Goal: Task Accomplishment & Management: Use online tool/utility

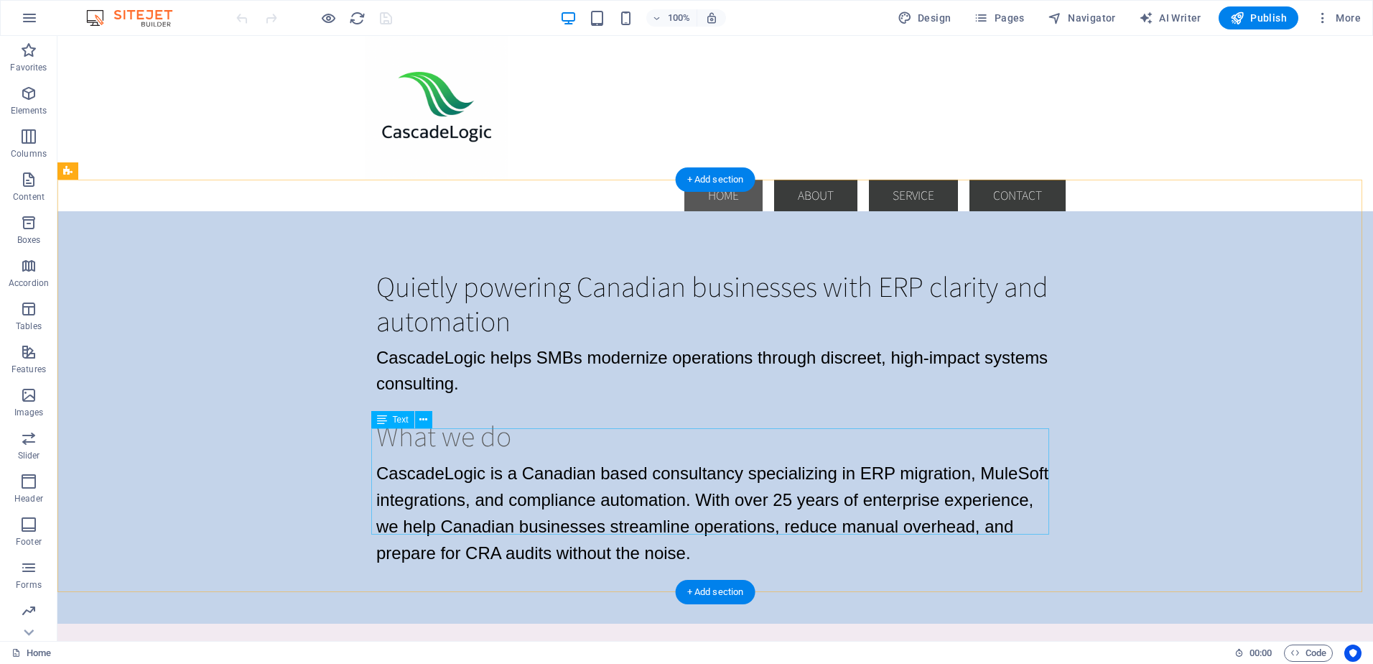
click at [471, 460] on div "CascadeLogic is a Canadian based consultancy specializing in ERP migration, Mul…" at bounding box center [715, 513] width 678 height 106
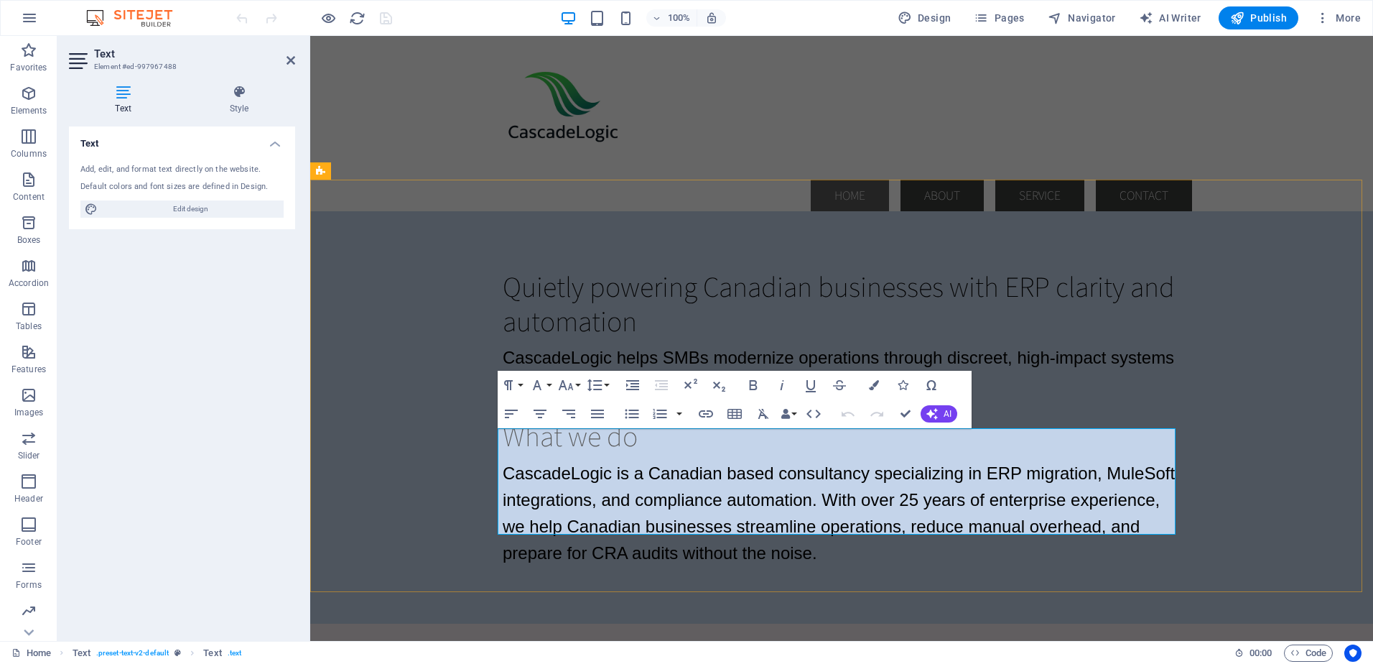
click at [847, 490] on span "CascadeLogic is a Canadian based consultancy specializing in ERP migration, Mul…" at bounding box center [839, 512] width 672 height 99
click at [503, 463] on span "CascadeLogic is a Canadian based consultancy specializing in ERP migration, Mul…" at bounding box center [839, 512] width 672 height 99
click at [529, 460] on p "CascadeLogic is a Canadian based consultancy specializing in ERP migration, Mul…" at bounding box center [842, 513] width 678 height 106
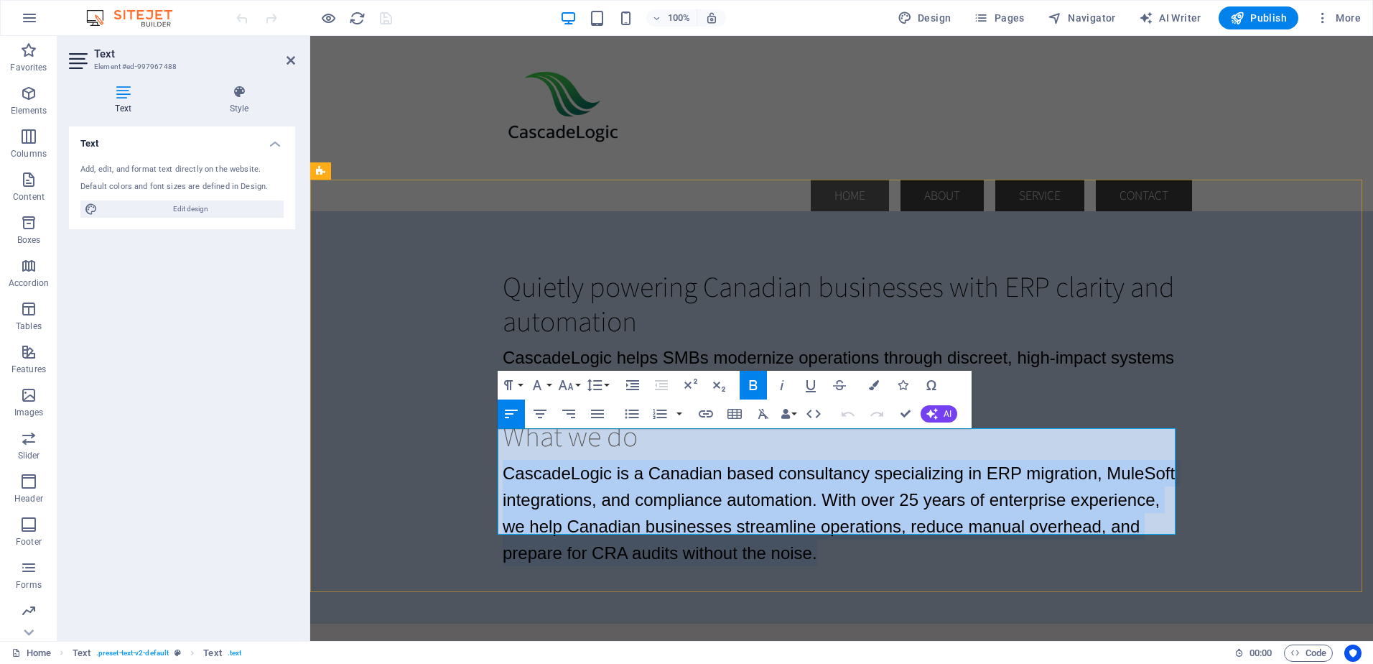
drag, startPoint x: 500, startPoint y: 440, endPoint x: 823, endPoint y: 514, distance: 331.1
click at [823, 514] on p "CascadeLogic is a Canadian based consultancy specializing in ERP migration, Mul…" at bounding box center [842, 513] width 678 height 106
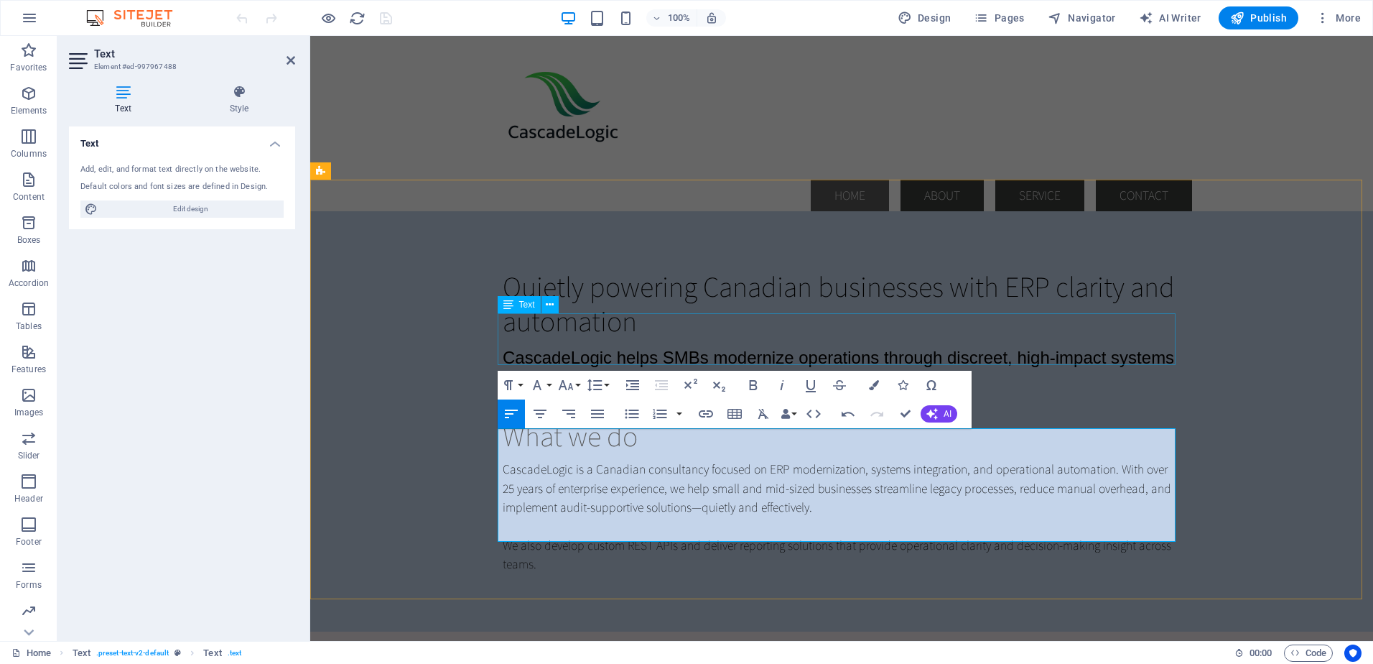
scroll to position [6546, 1]
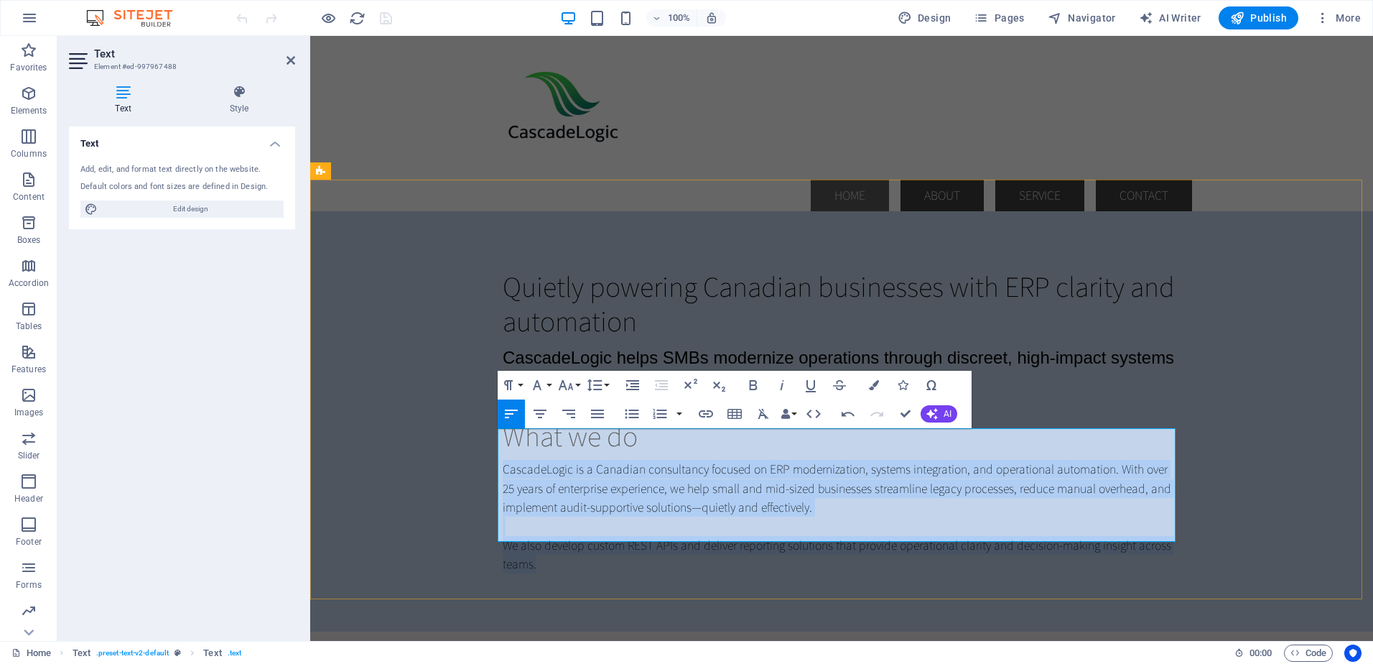
drag, startPoint x: 499, startPoint y: 435, endPoint x: 562, endPoint y: 532, distance: 114.8
click at [562, 532] on div "CascadeLogic is a Canadian consultancy focused on ERP modernization, systems in…" at bounding box center [842, 516] width 678 height 113
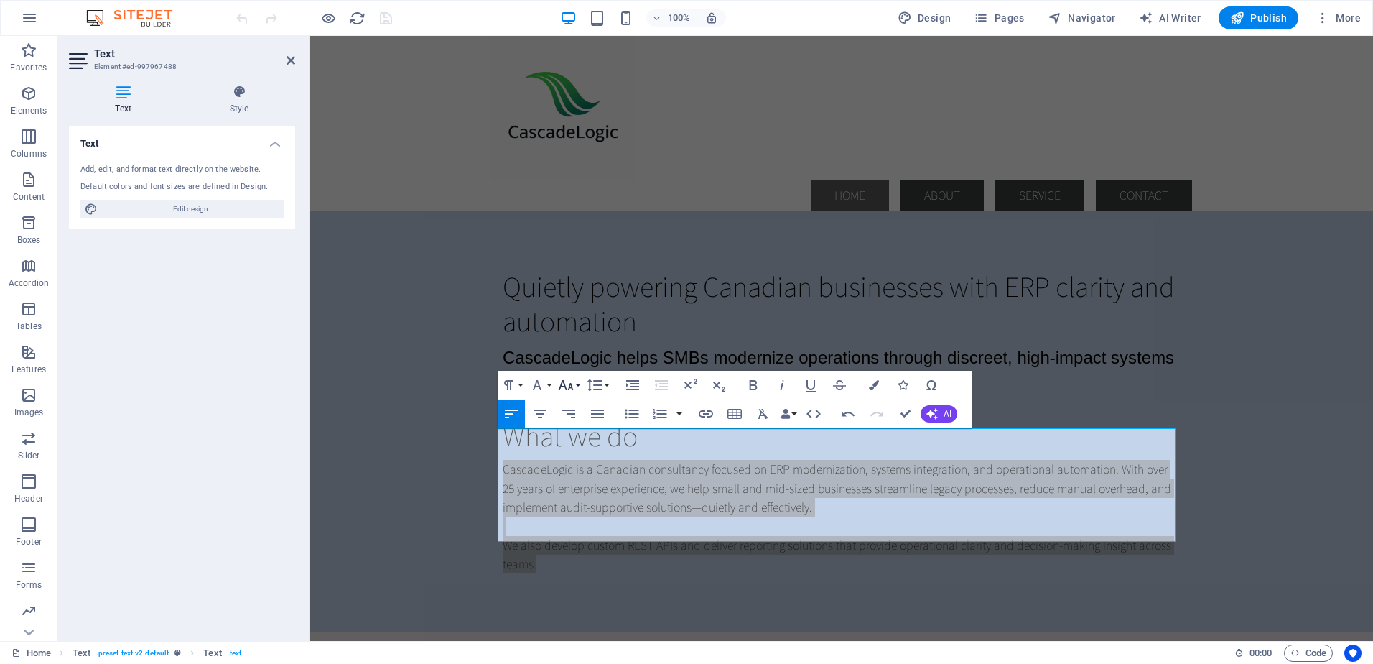
click at [578, 386] on button "Font Size" at bounding box center [568, 385] width 27 height 29
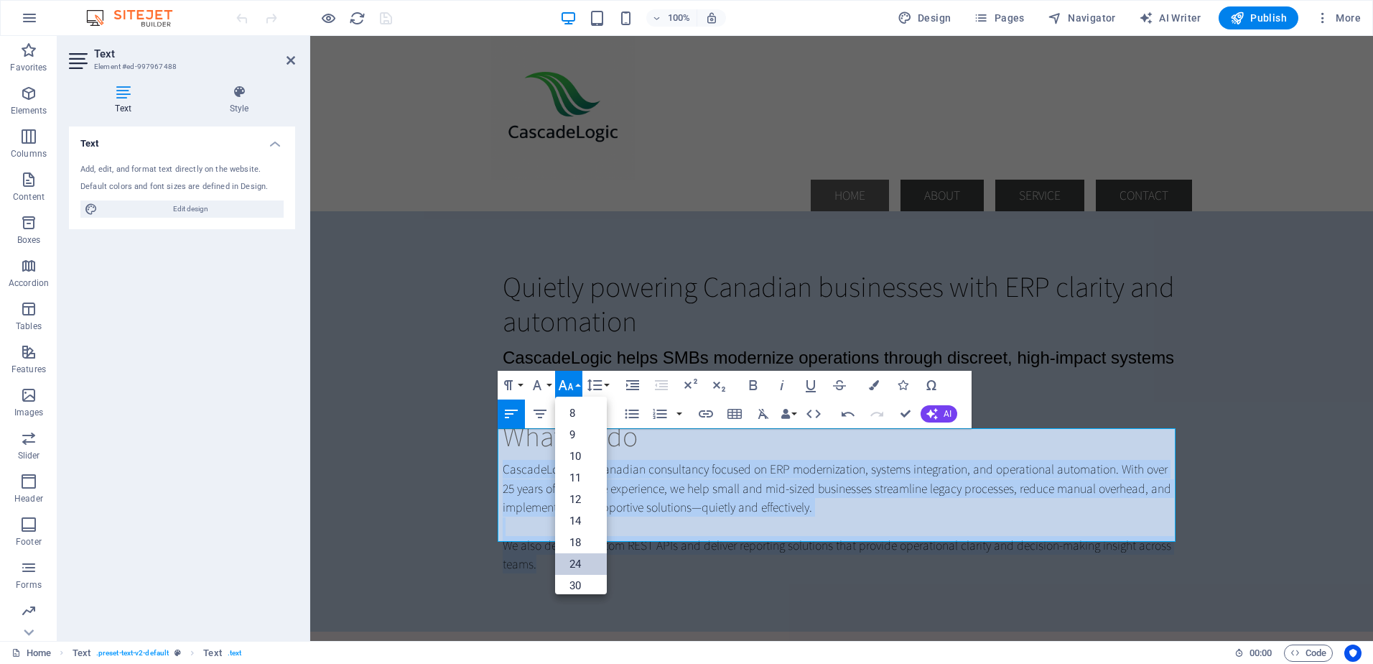
click at [585, 559] on link "24" at bounding box center [581, 564] width 52 height 22
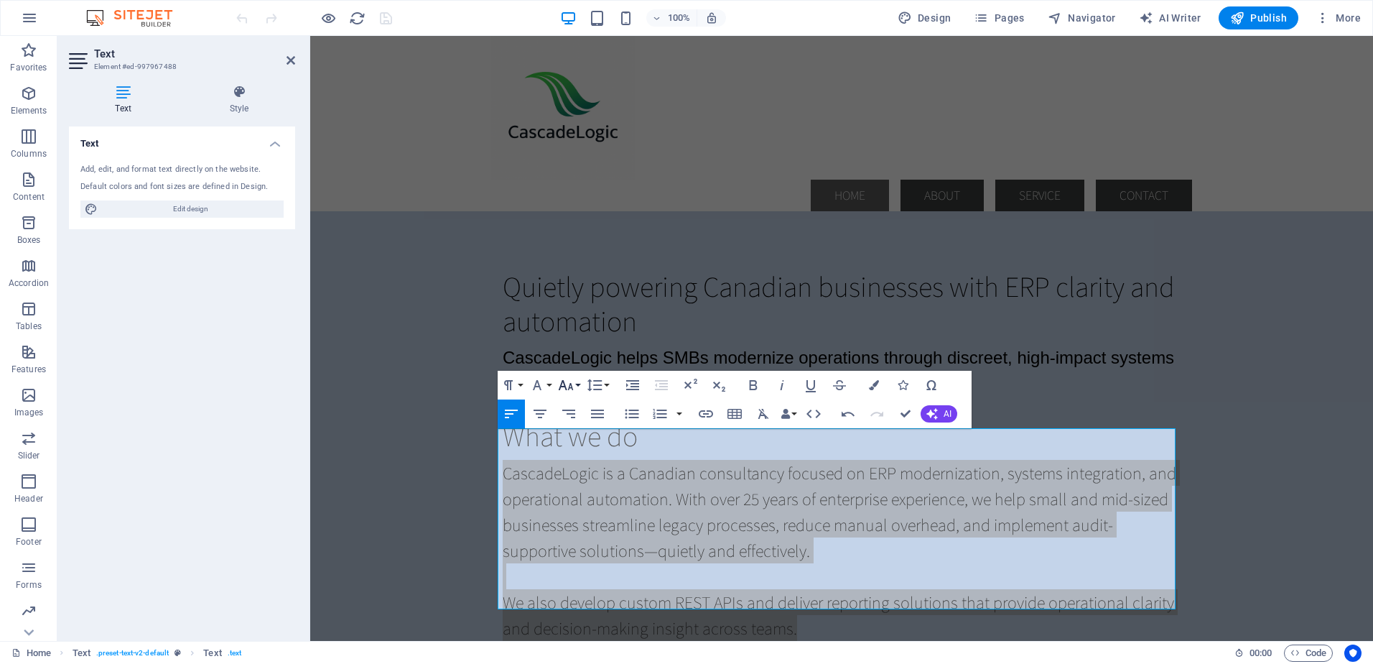
click at [578, 385] on button "Font Size" at bounding box center [568, 385] width 27 height 29
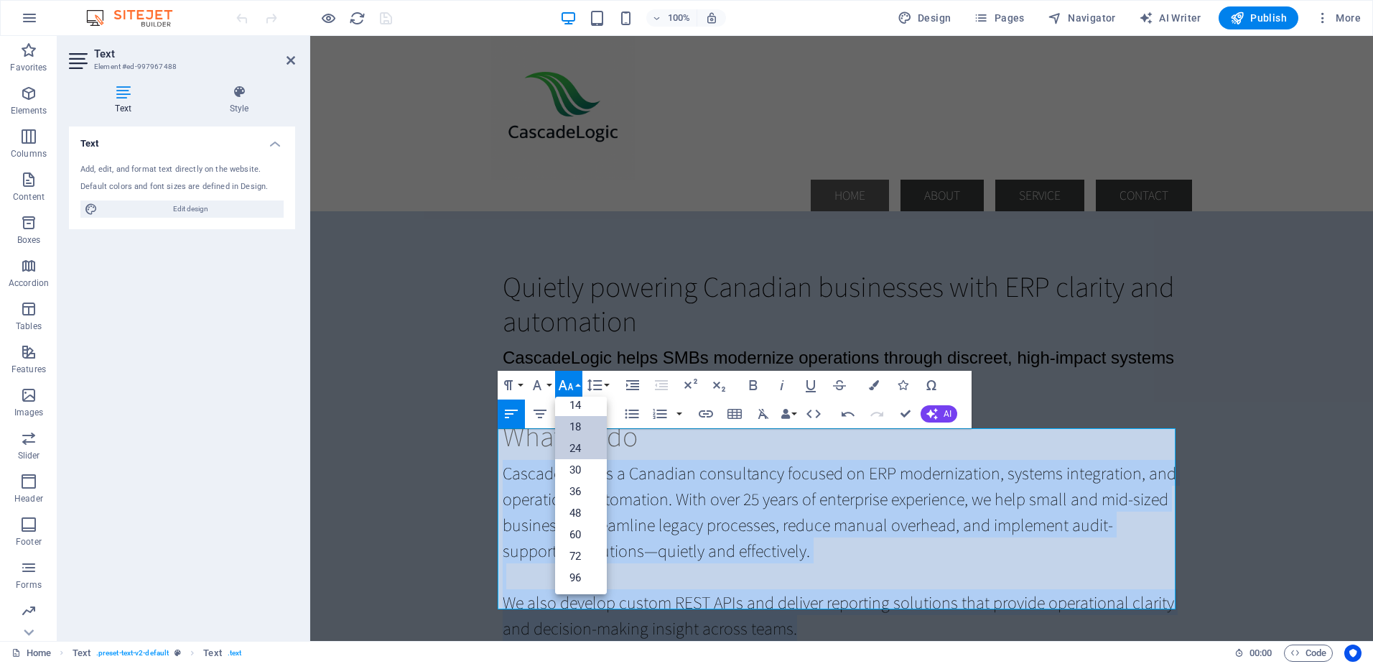
click at [575, 427] on link "18" at bounding box center [581, 427] width 52 height 22
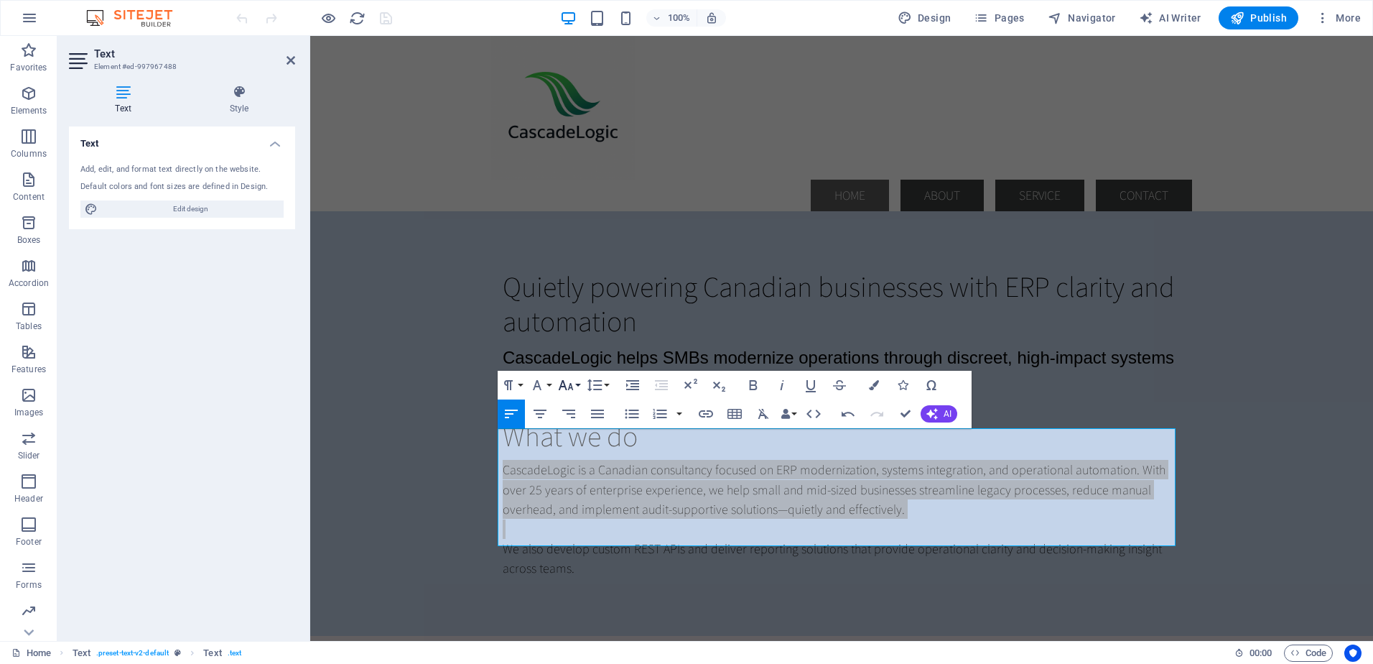
click at [580, 386] on button "Font Size" at bounding box center [568, 385] width 27 height 29
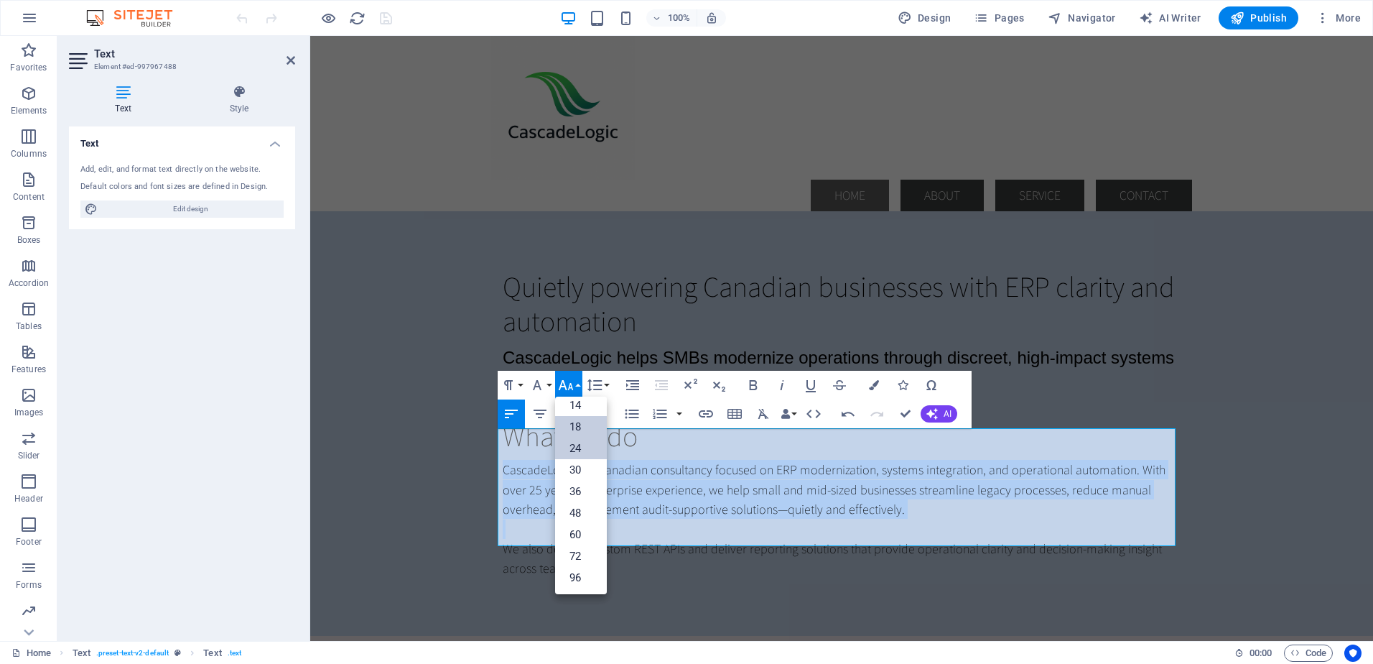
click at [579, 450] on link "24" at bounding box center [581, 448] width 52 height 22
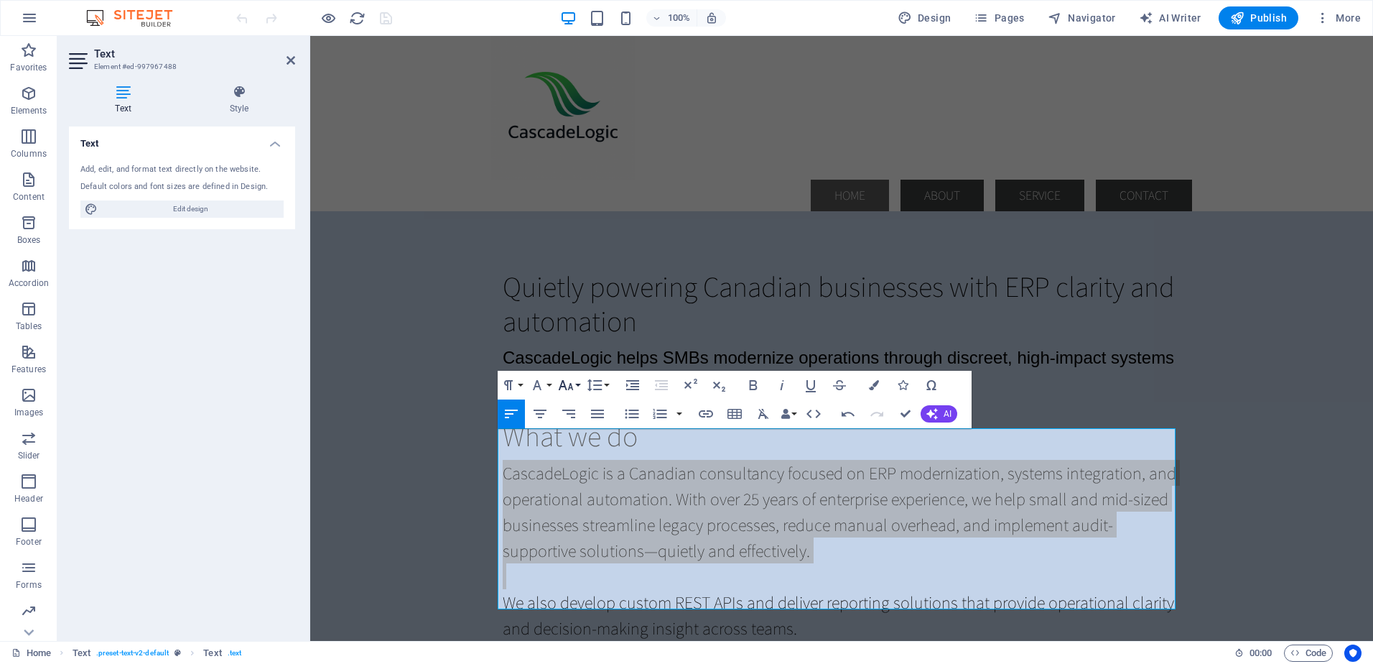
click at [577, 386] on button "Font Size" at bounding box center [568, 385] width 27 height 29
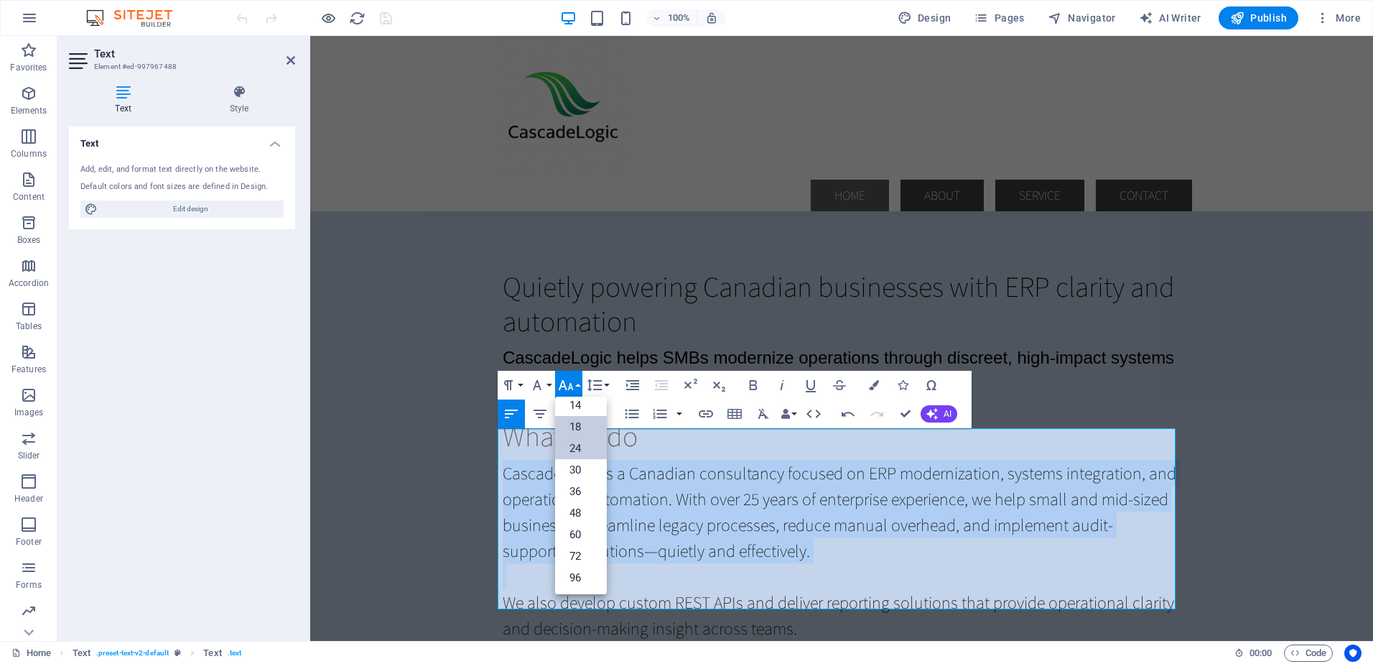
click at [575, 424] on link "18" at bounding box center [581, 427] width 52 height 22
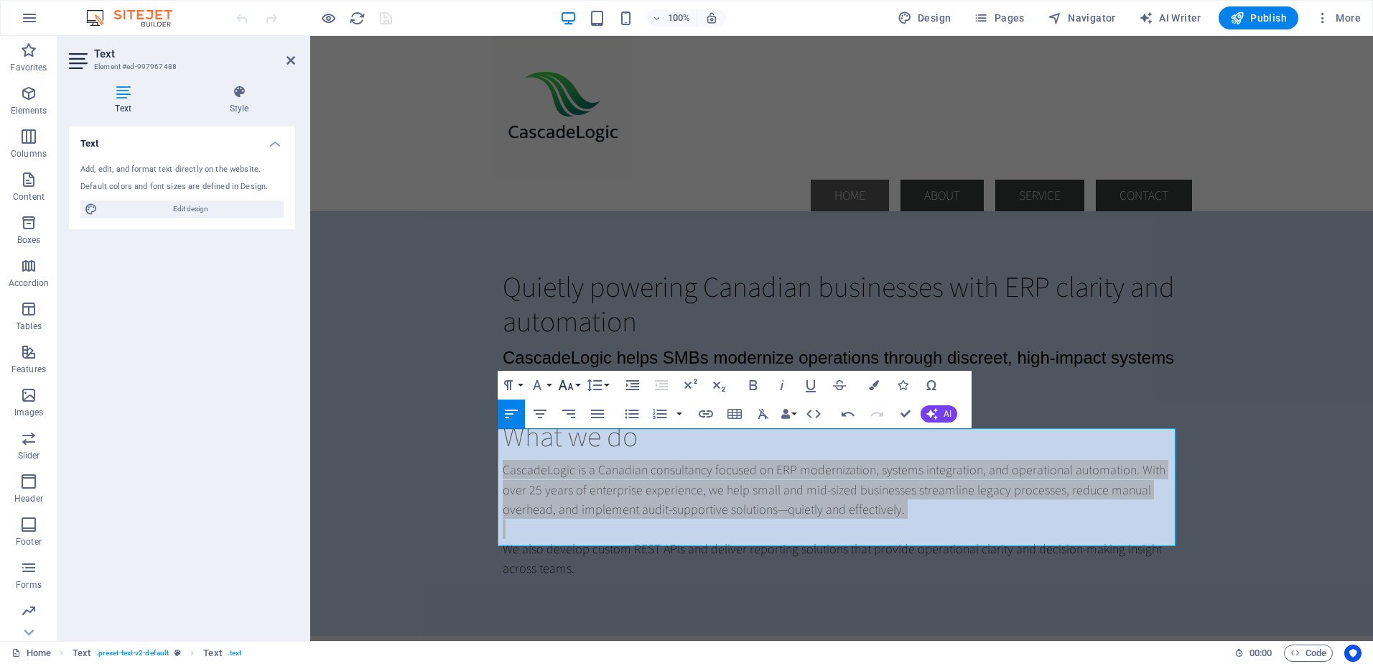
click at [577, 386] on button "Font Size" at bounding box center [568, 385] width 27 height 29
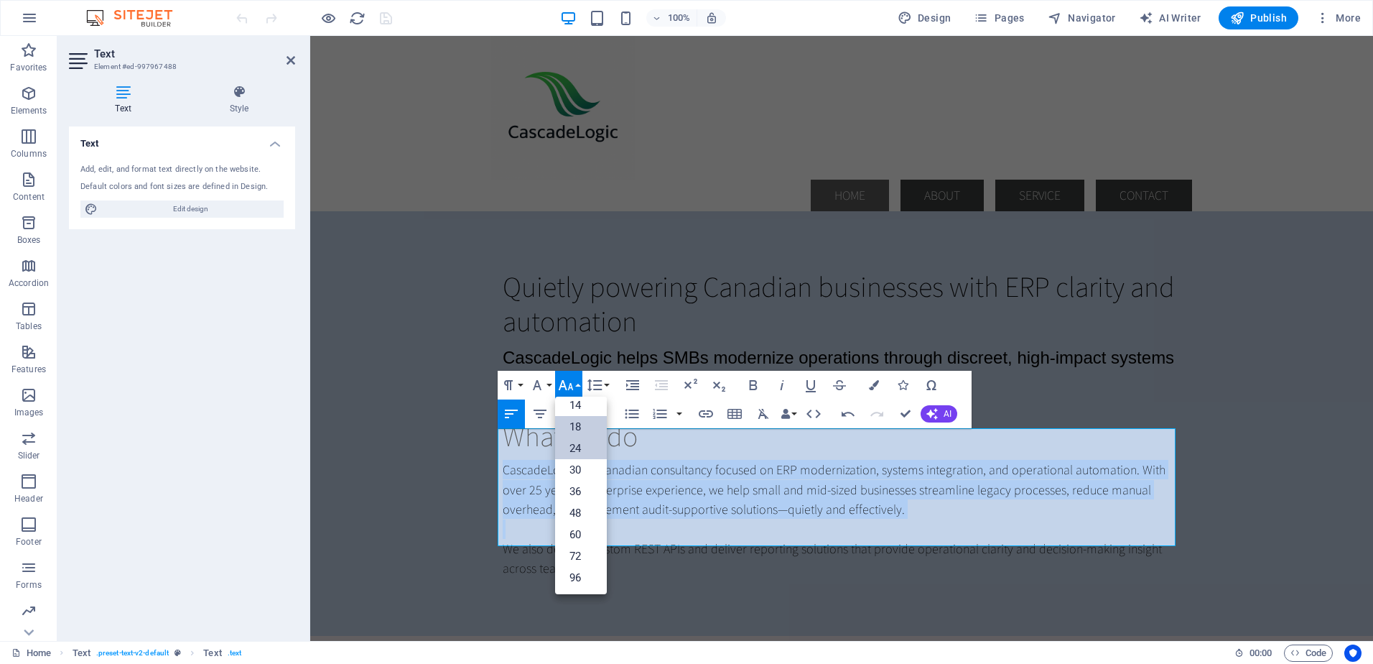
click at [580, 447] on link "24" at bounding box center [581, 448] width 52 height 22
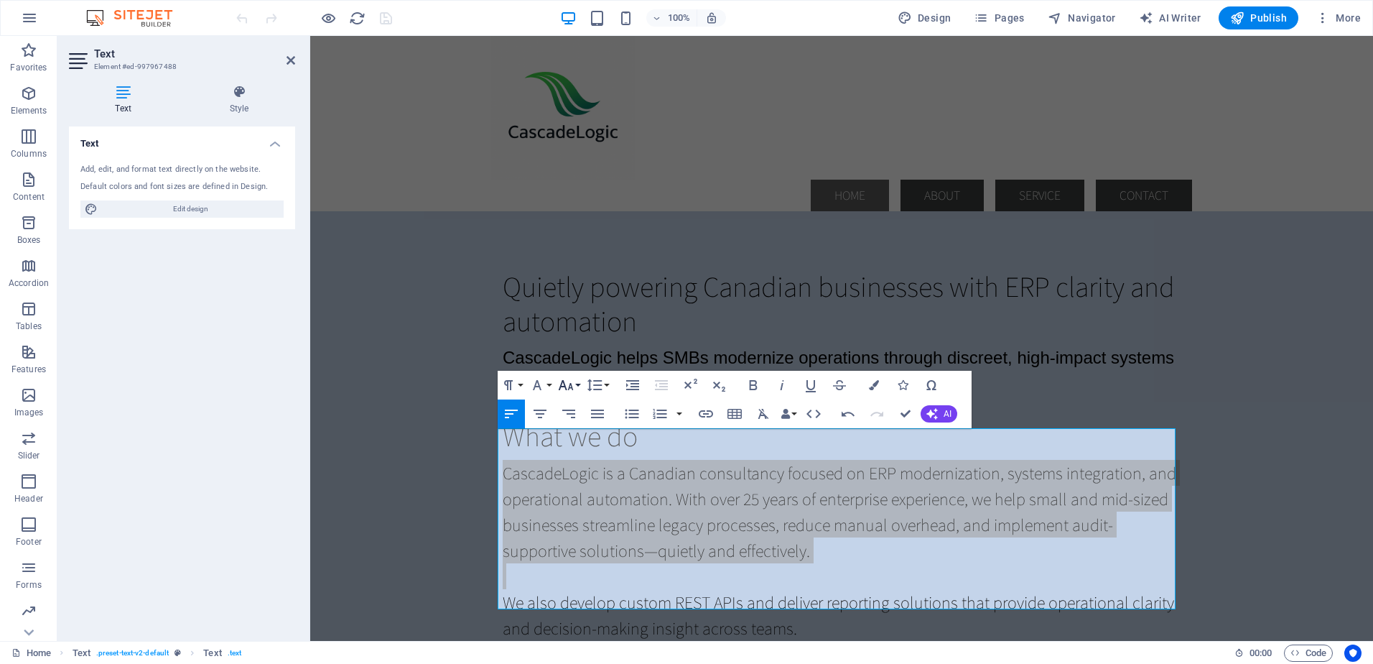
click at [578, 384] on button "Font Size" at bounding box center [568, 385] width 27 height 29
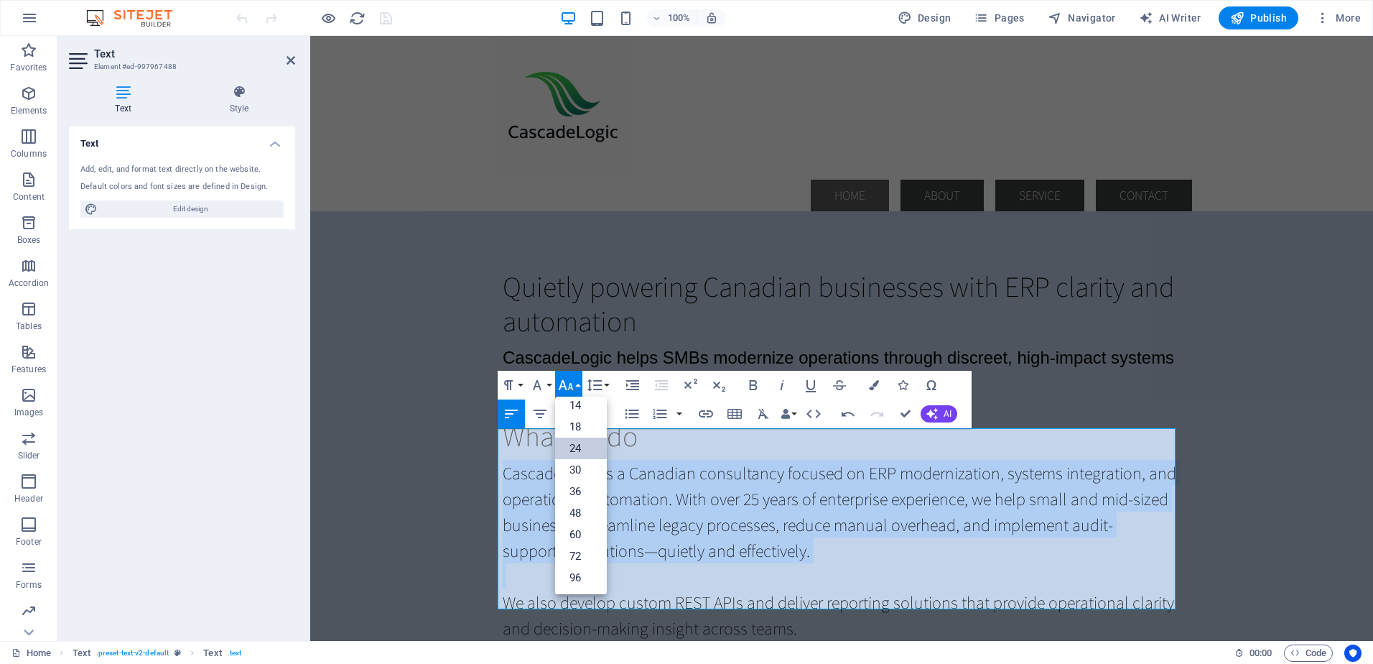
click at [575, 445] on link "24" at bounding box center [581, 448] width 52 height 22
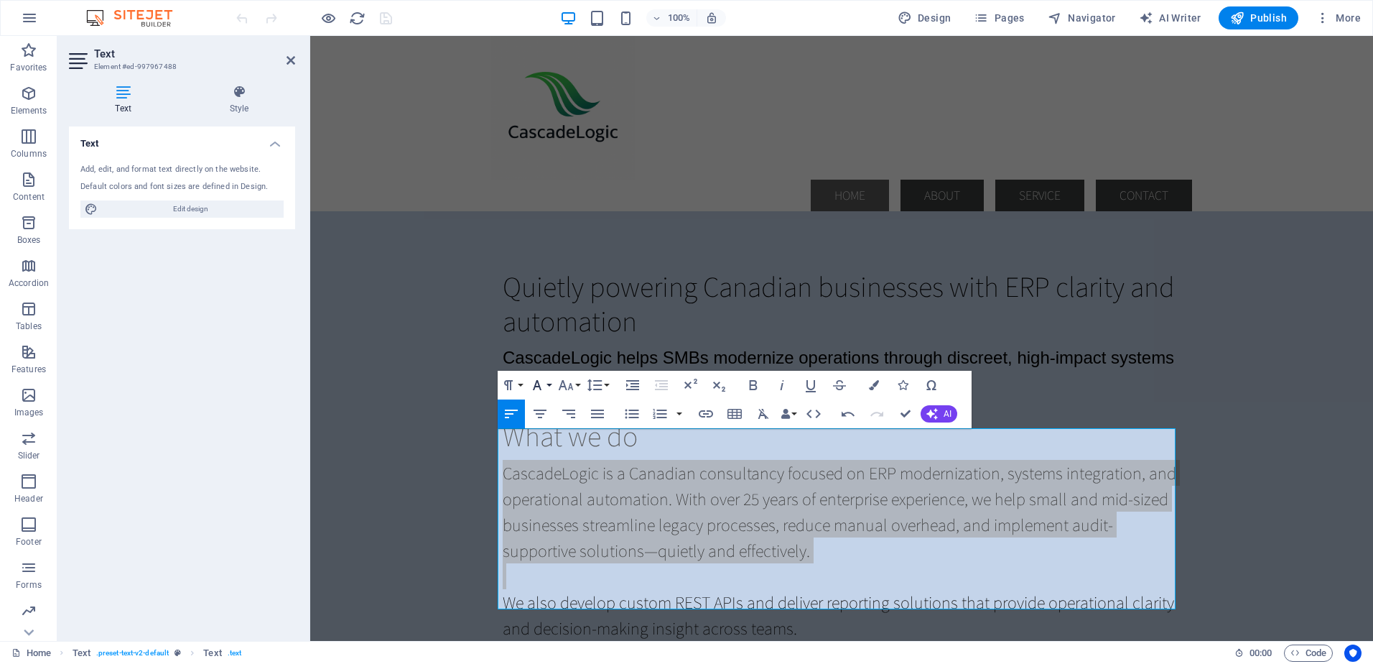
click at [550, 386] on button "Font Family" at bounding box center [540, 385] width 27 height 29
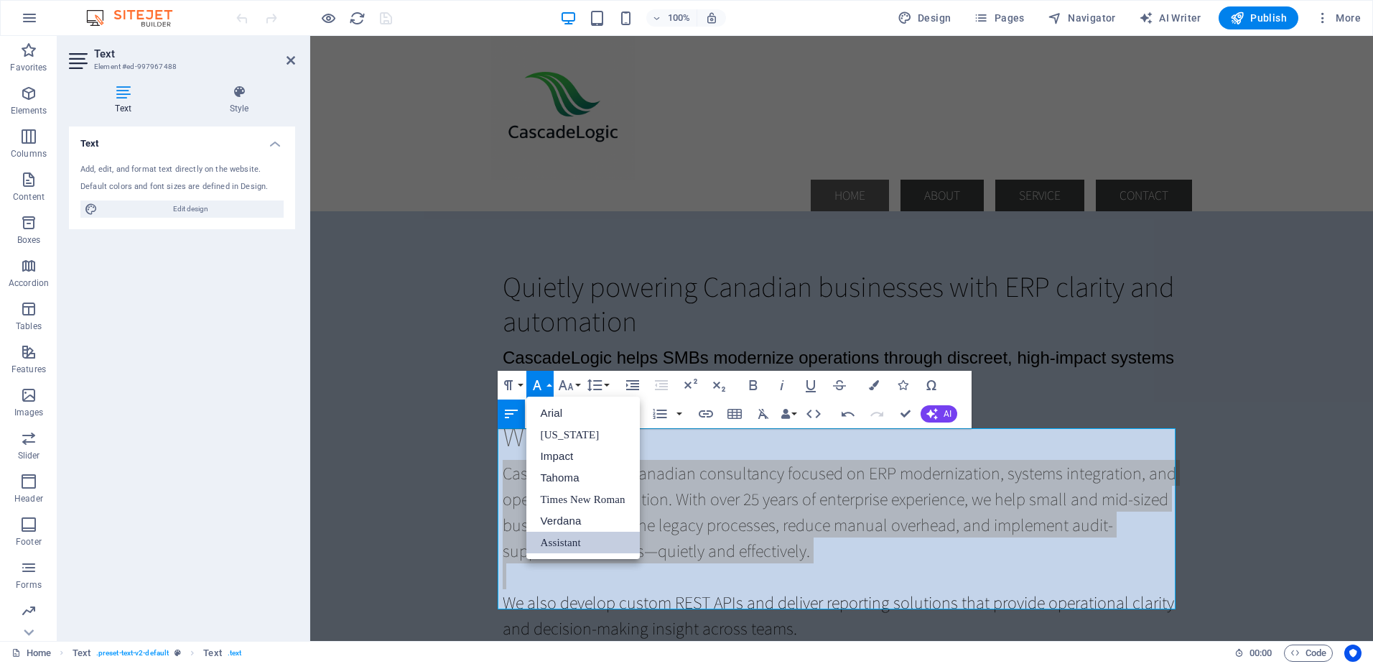
scroll to position [0, 0]
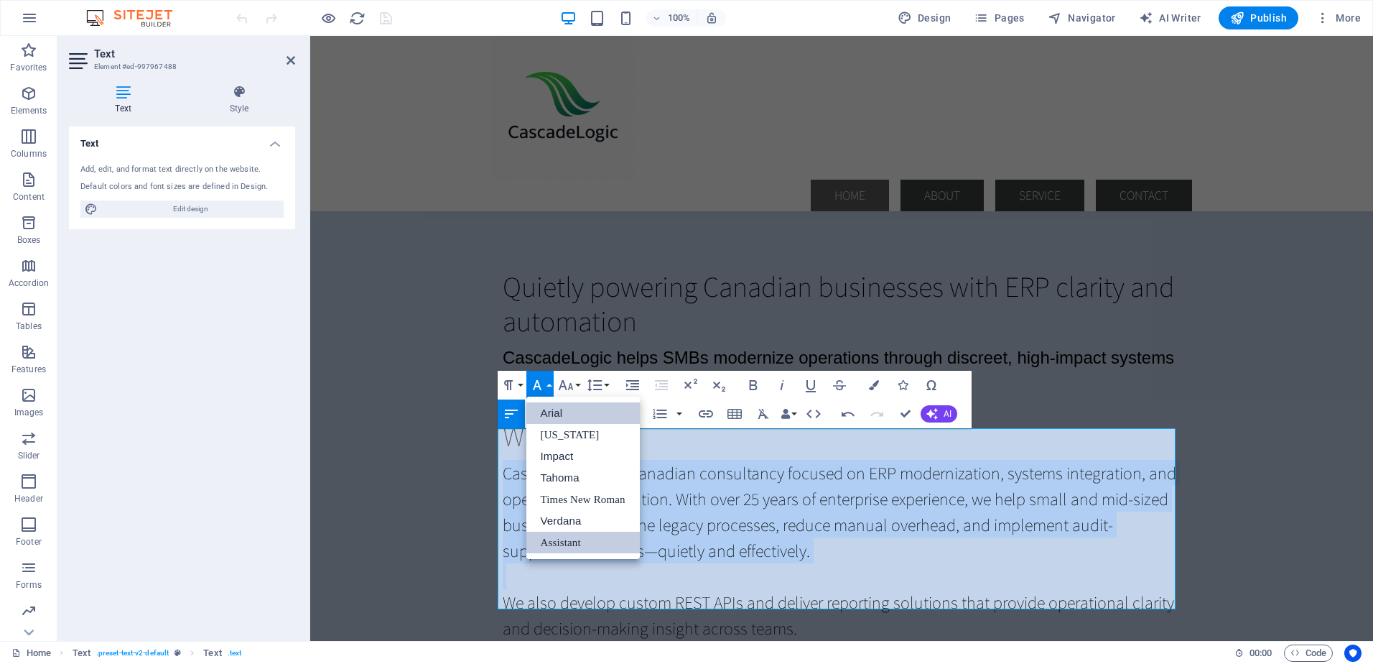
click at [552, 412] on link "Arial" at bounding box center [583, 413] width 113 height 22
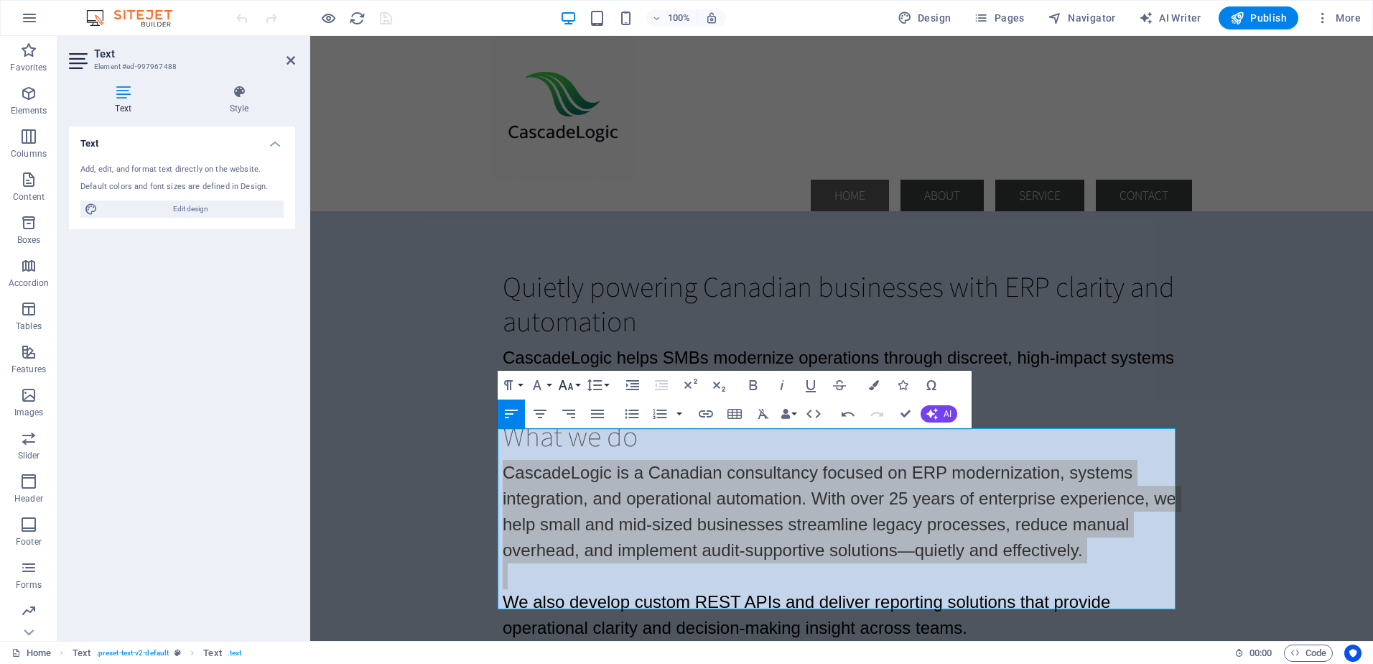
click at [577, 388] on button "Font Size" at bounding box center [568, 385] width 27 height 29
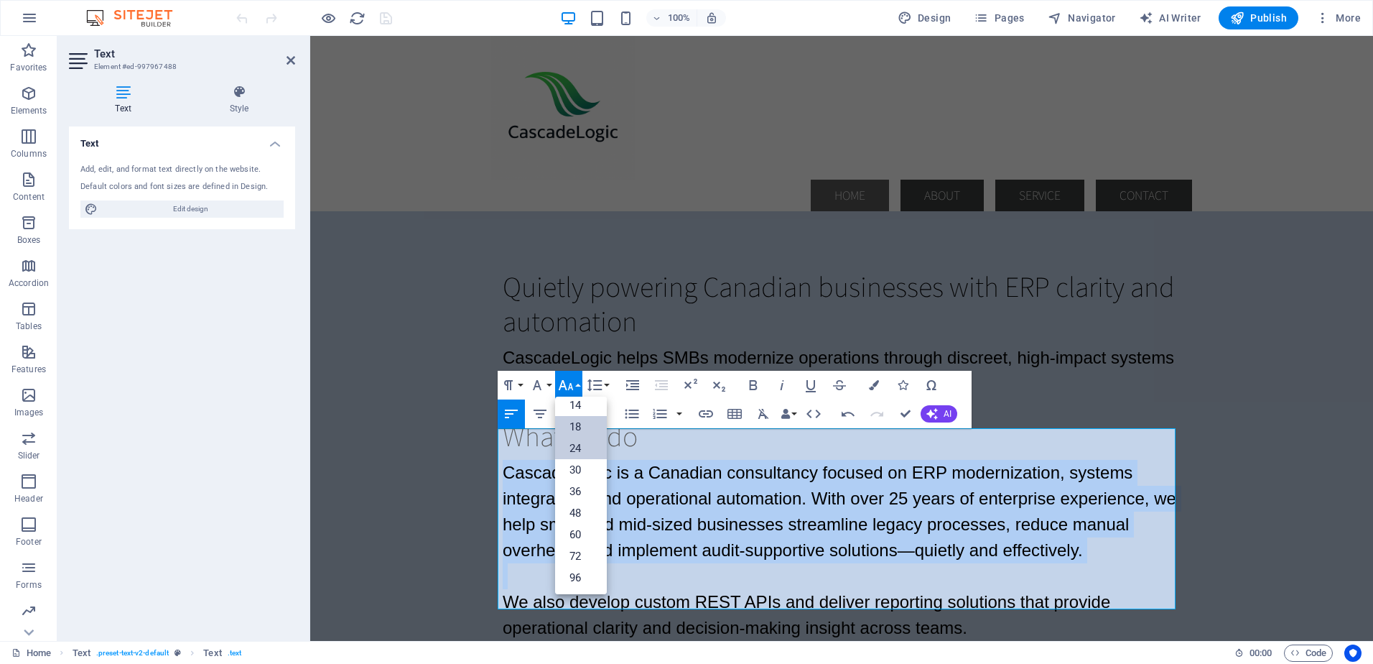
click at [575, 427] on link "18" at bounding box center [581, 427] width 52 height 22
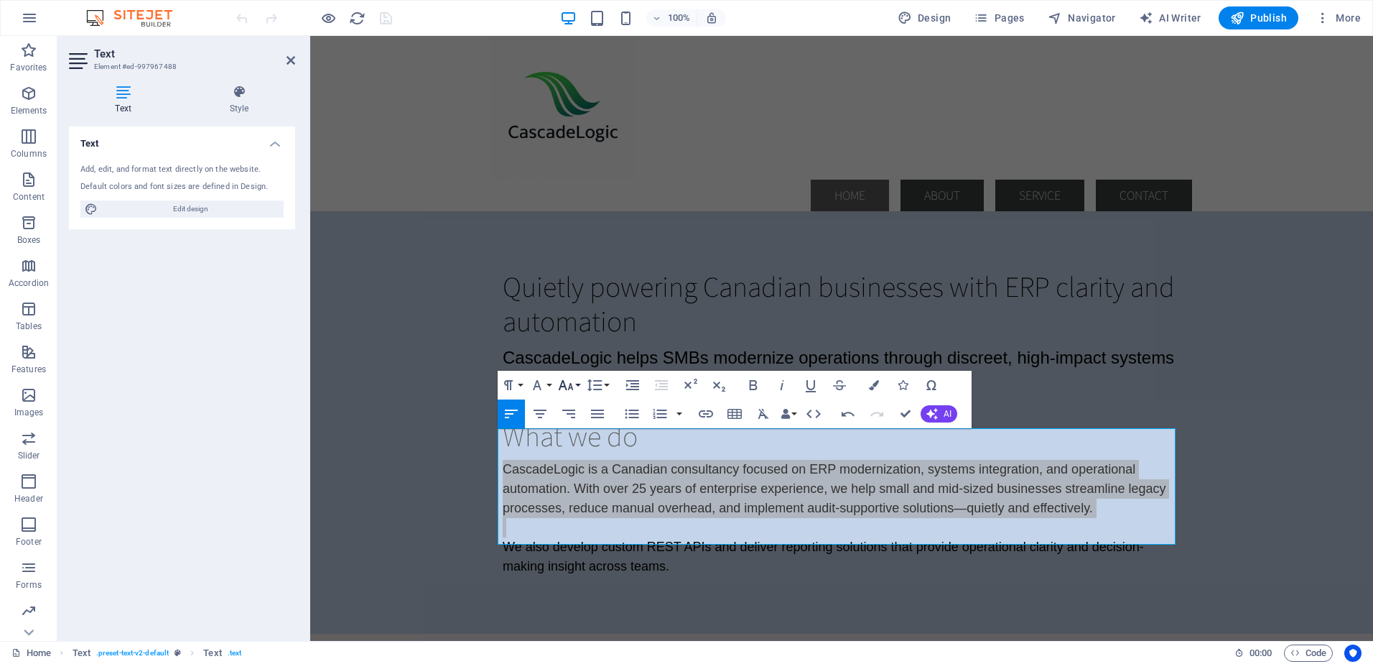
click at [576, 384] on button "Font Size" at bounding box center [568, 385] width 27 height 29
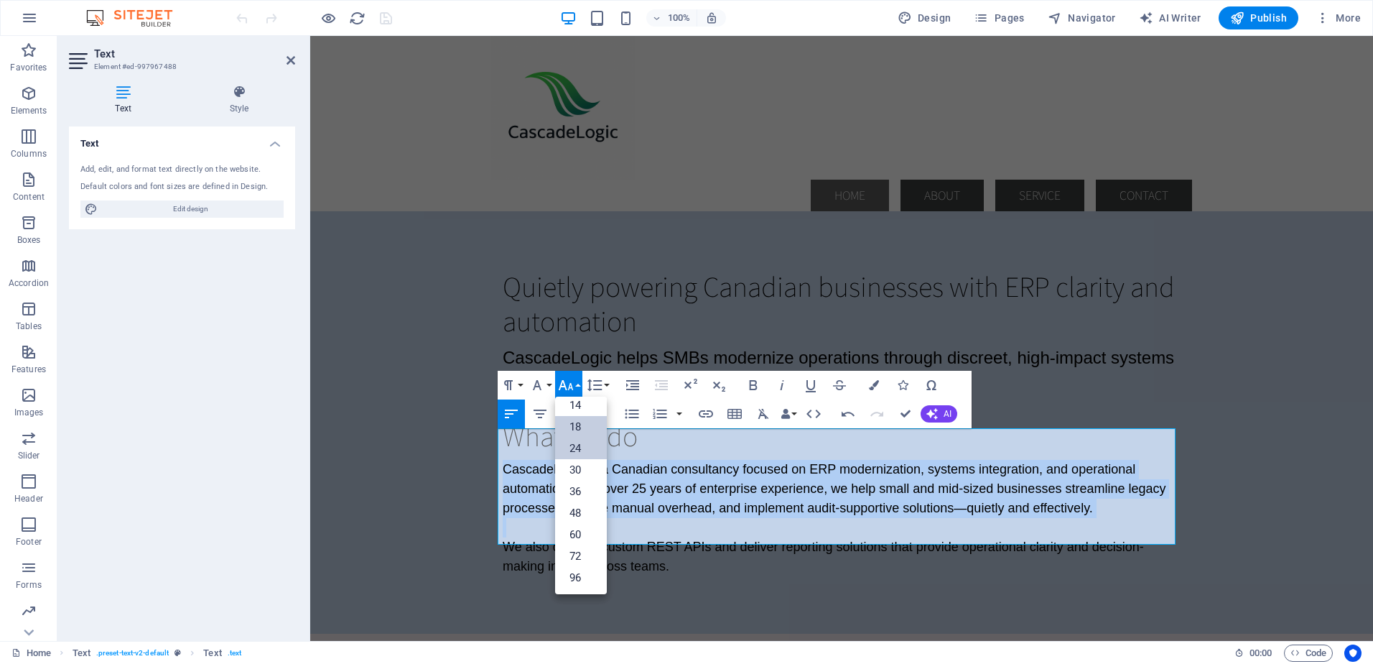
click at [578, 440] on link "24" at bounding box center [581, 448] width 52 height 22
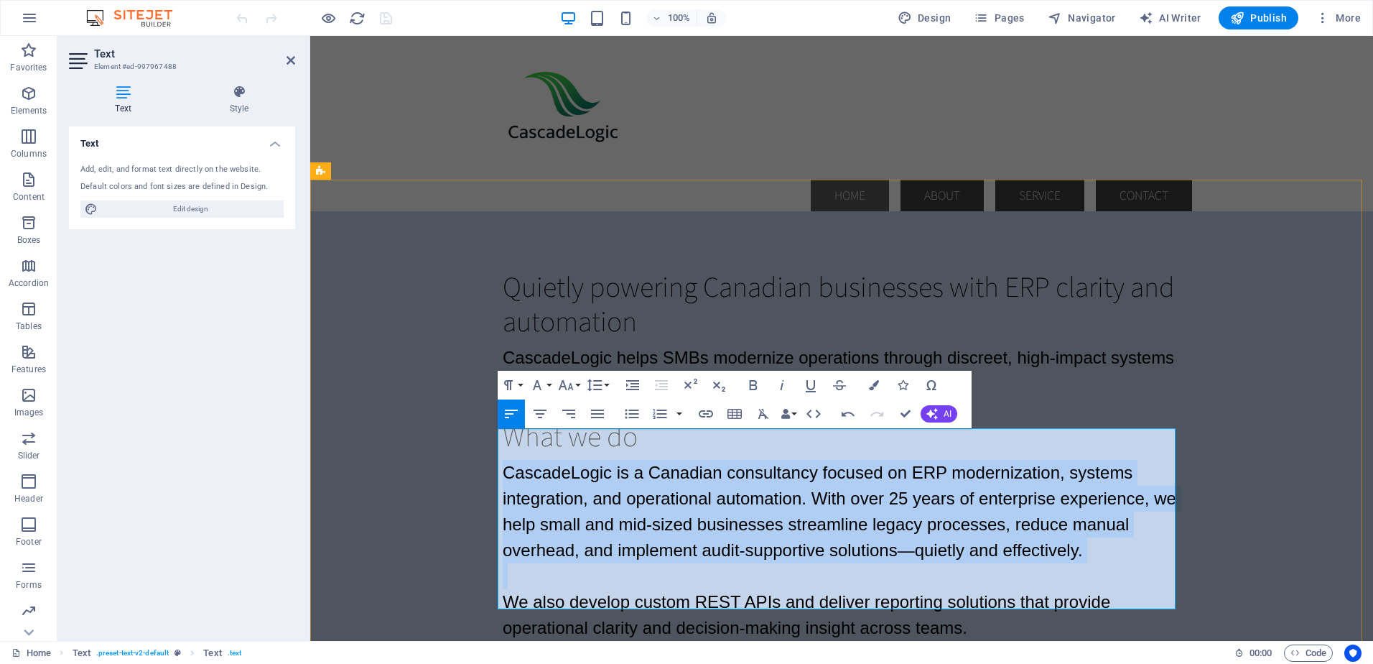
click at [897, 519] on span "CascadeLogic is a Canadian consultancy focused on ERP modernization, systems in…" at bounding box center [840, 511] width 674 height 97
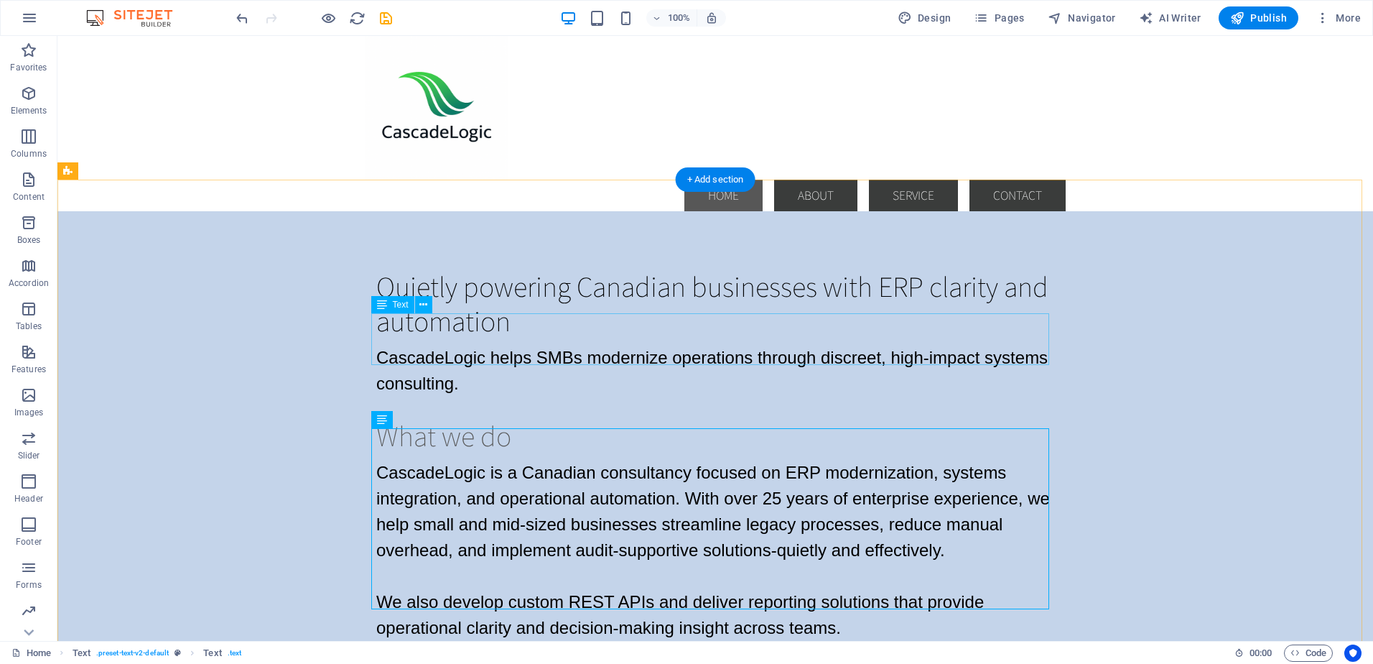
click at [380, 345] on div "CascadeLogic helps SMBs modernize operations through discreet, high-impact syst…" at bounding box center [715, 371] width 678 height 52
click at [379, 345] on div "CascadeLogic helps SMBs modernize operations through discreet, high-impact syst…" at bounding box center [715, 371] width 678 height 52
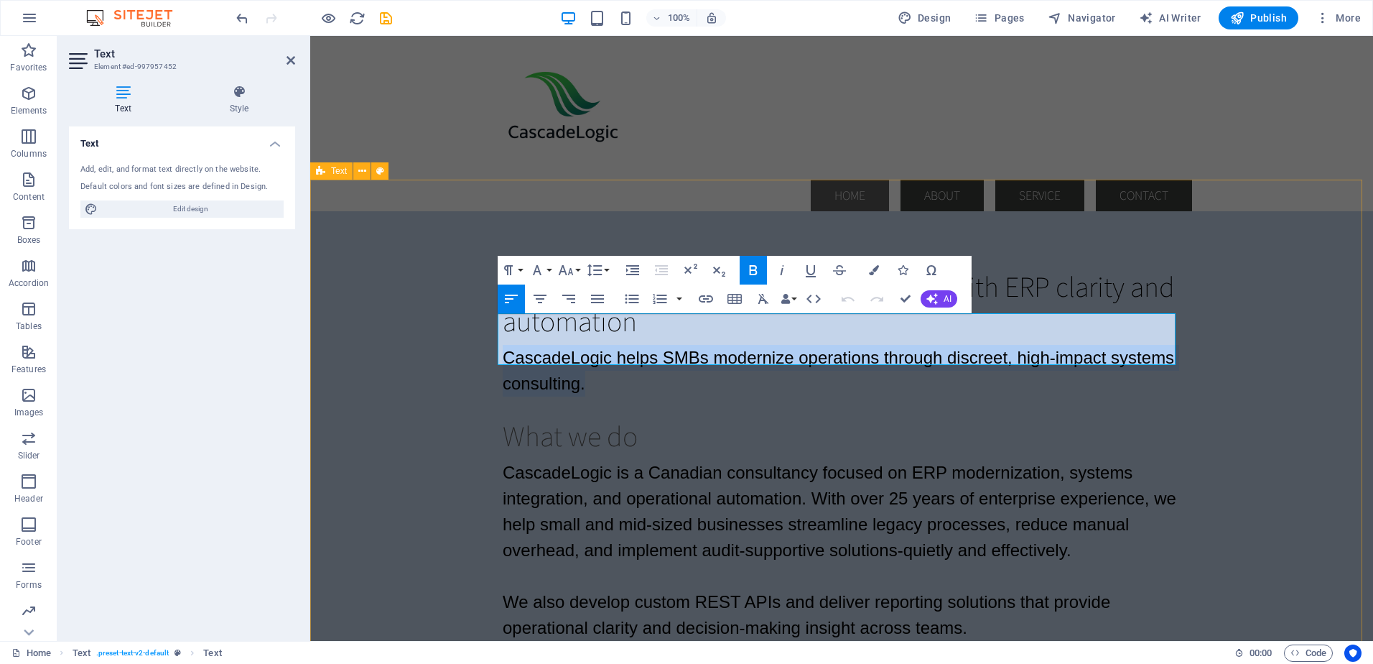
drag, startPoint x: 589, startPoint y: 353, endPoint x: 496, endPoint y: 333, distance: 95.5
click at [496, 333] on div "Quietly powering Canadian businesses with ERP clarity and automation CascadeLog…" at bounding box center [841, 454] width 1063 height 487
copy span "CascadeLogic helps SMBs modernize operations through discreet, high-impact syst…"
click at [404, 386] on div "Quietly powering Canadian businesses with ERP clarity and automation CascadeLog…" at bounding box center [841, 454] width 1063 height 487
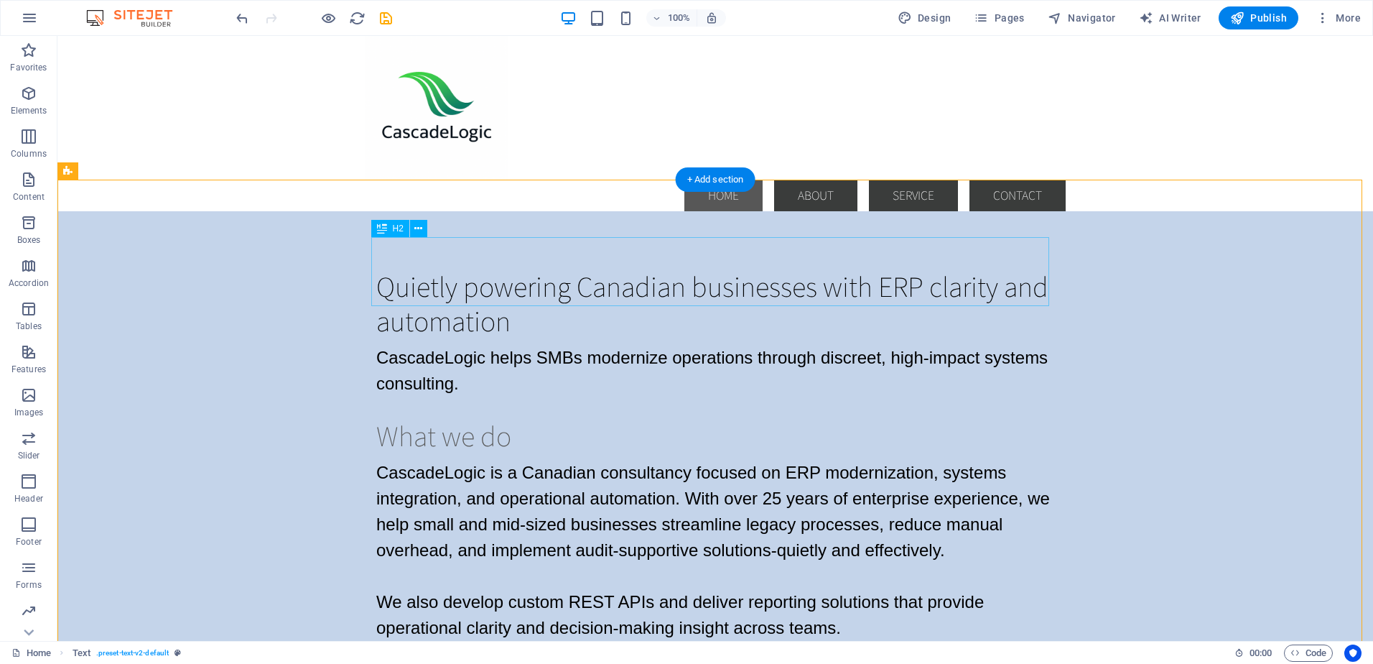
click at [382, 269] on div "Quietly powering Canadian businesses with ERP clarity and automation" at bounding box center [715, 303] width 678 height 69
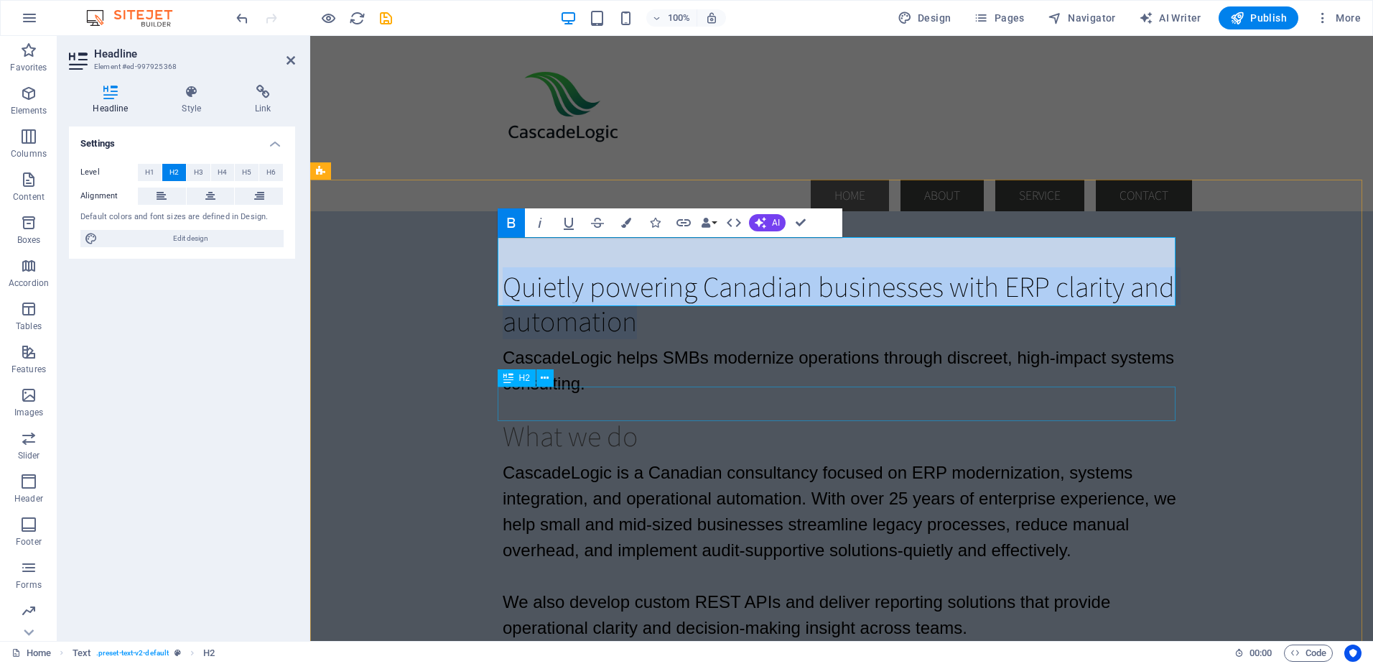
click at [675, 418] on div "What we do" at bounding box center [842, 435] width 678 height 34
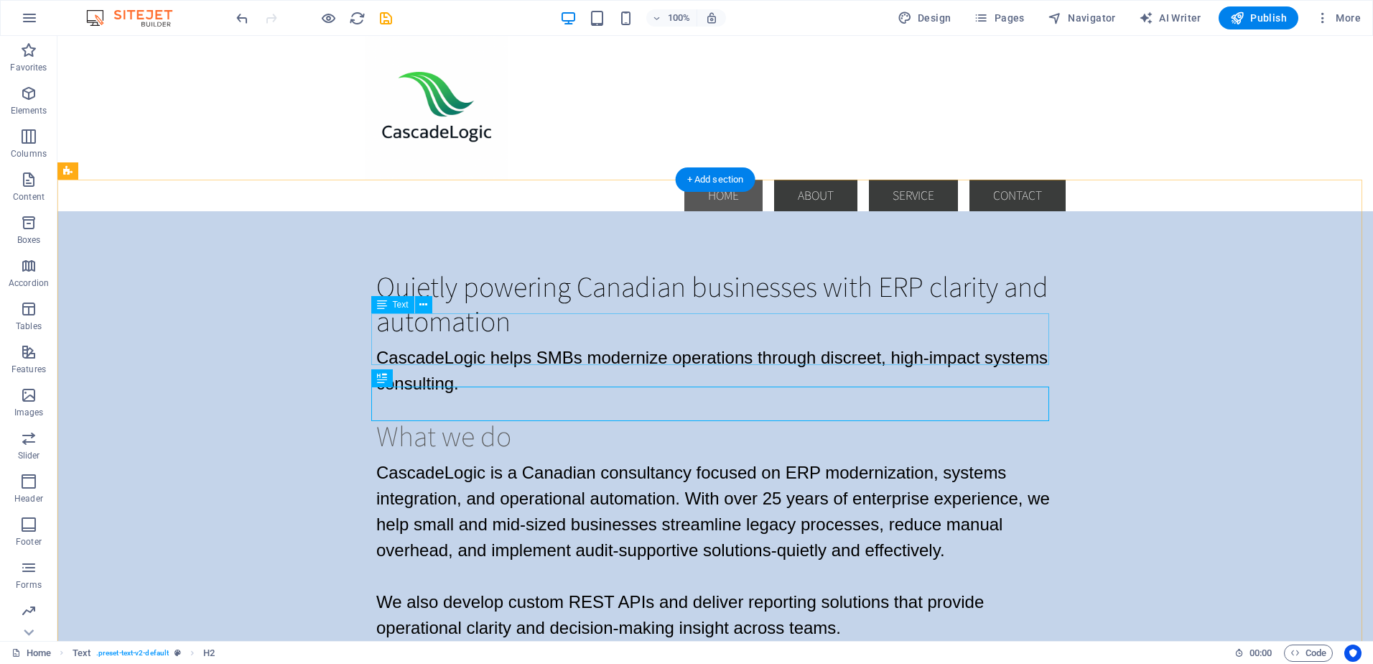
click at [573, 345] on div "CascadeLogic helps SMBs modernize operations through discreet, high-impact syst…" at bounding box center [715, 371] width 678 height 52
click at [451, 345] on div "CascadeLogic helps SMBs modernize operations through discreet, high-impact syst…" at bounding box center [715, 371] width 678 height 52
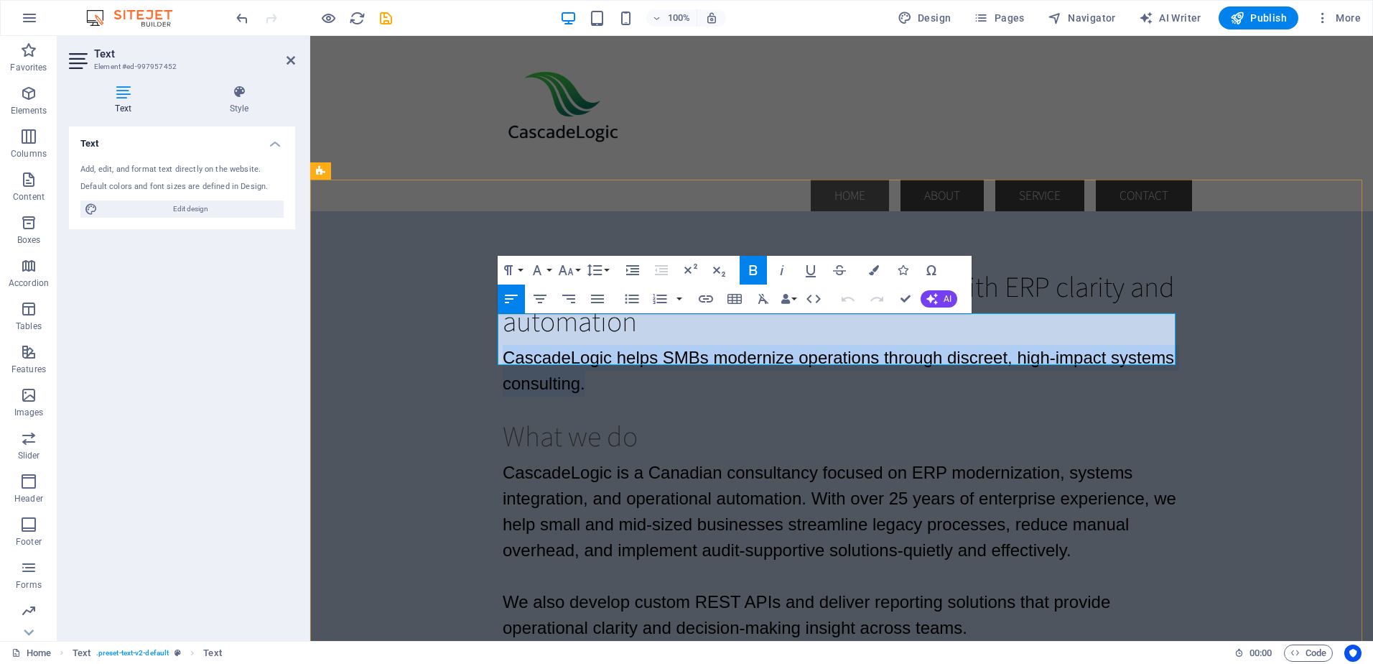
drag, startPoint x: 499, startPoint y: 326, endPoint x: 623, endPoint y: 363, distance: 129.6
click at [623, 363] on p "CascadeLogic helps SMBs modernize operations through discreet, high-impact syst…" at bounding box center [842, 371] width 678 height 52
copy span "CascadeLogic helps SMBs modernize operations through discreet, high-impact syst…"
click at [596, 348] on span "CascadeLogic helps SMBs modernize operations through discreet, high-impact syst…" at bounding box center [839, 370] width 672 height 45
click at [453, 316] on div "Quietly powering Canadian businesses with ERP clarity and automation CascadeLog…" at bounding box center [841, 454] width 1063 height 487
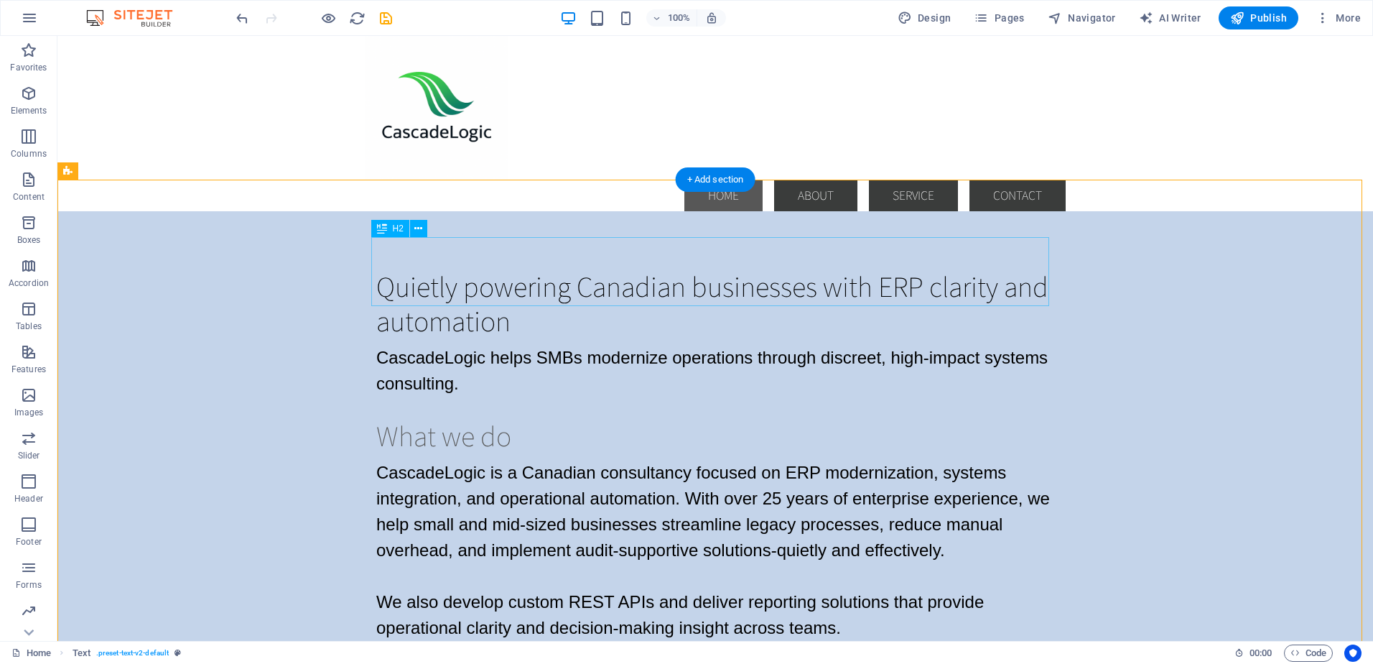
click at [458, 275] on div "Quietly powering Canadian businesses with ERP clarity and automation" at bounding box center [715, 303] width 678 height 69
click at [499, 283] on div "Quietly powering Canadian businesses with ERP clarity and automation" at bounding box center [715, 303] width 678 height 69
click at [498, 283] on div "Quietly powering Canadian businesses with ERP clarity and automation" at bounding box center [715, 303] width 678 height 69
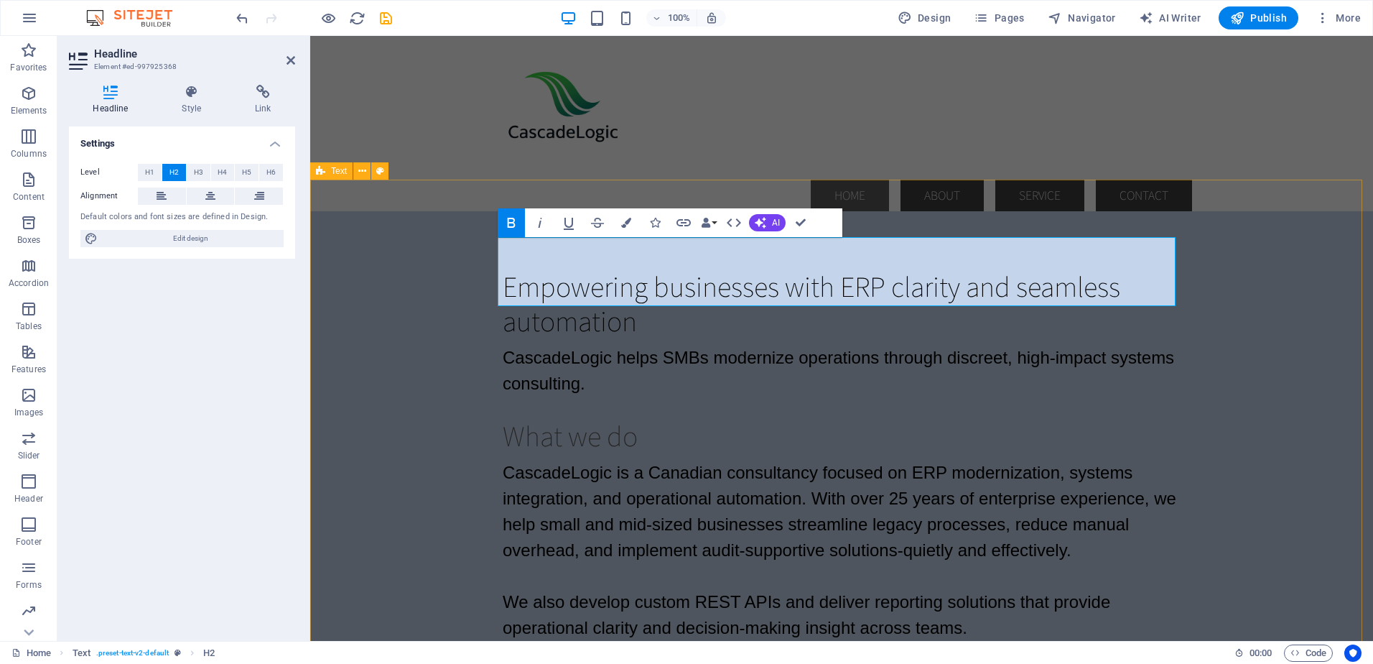
click at [438, 330] on div "Empowering businesses with ERP clarity and seamless automation CascadeLogic hel…" at bounding box center [841, 454] width 1063 height 487
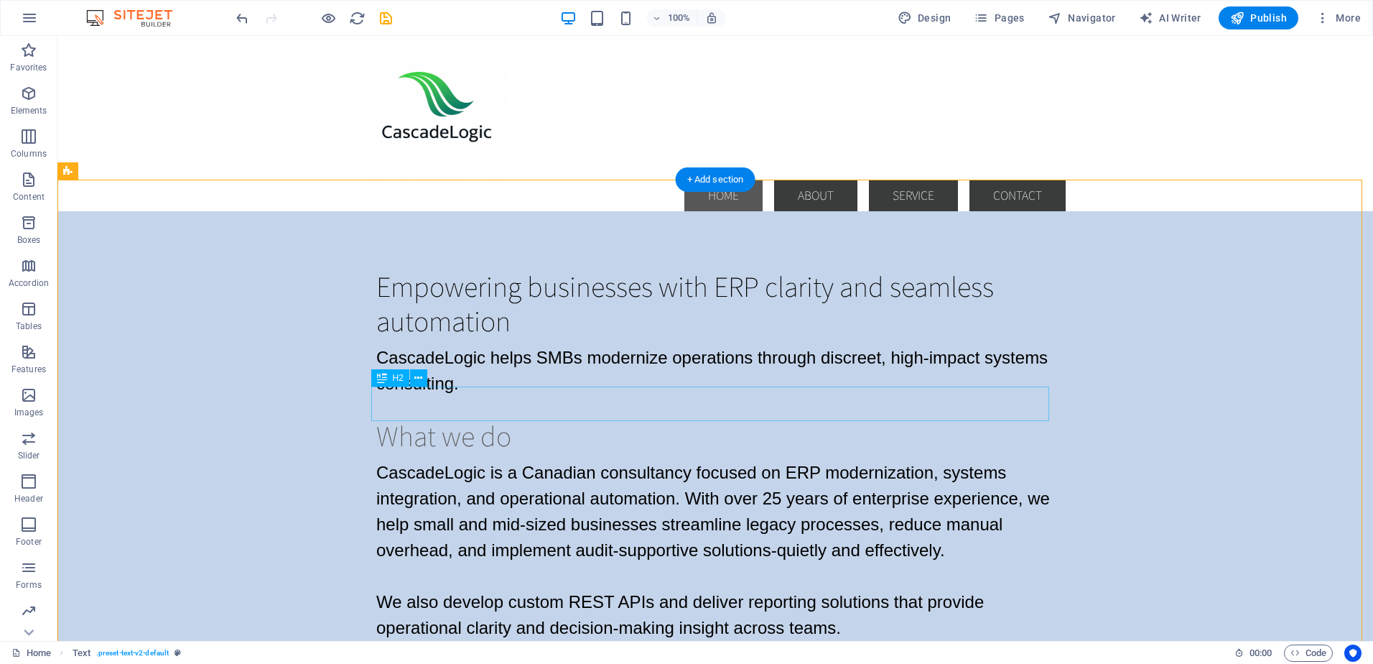
click at [488, 418] on div "What we do" at bounding box center [715, 435] width 678 height 34
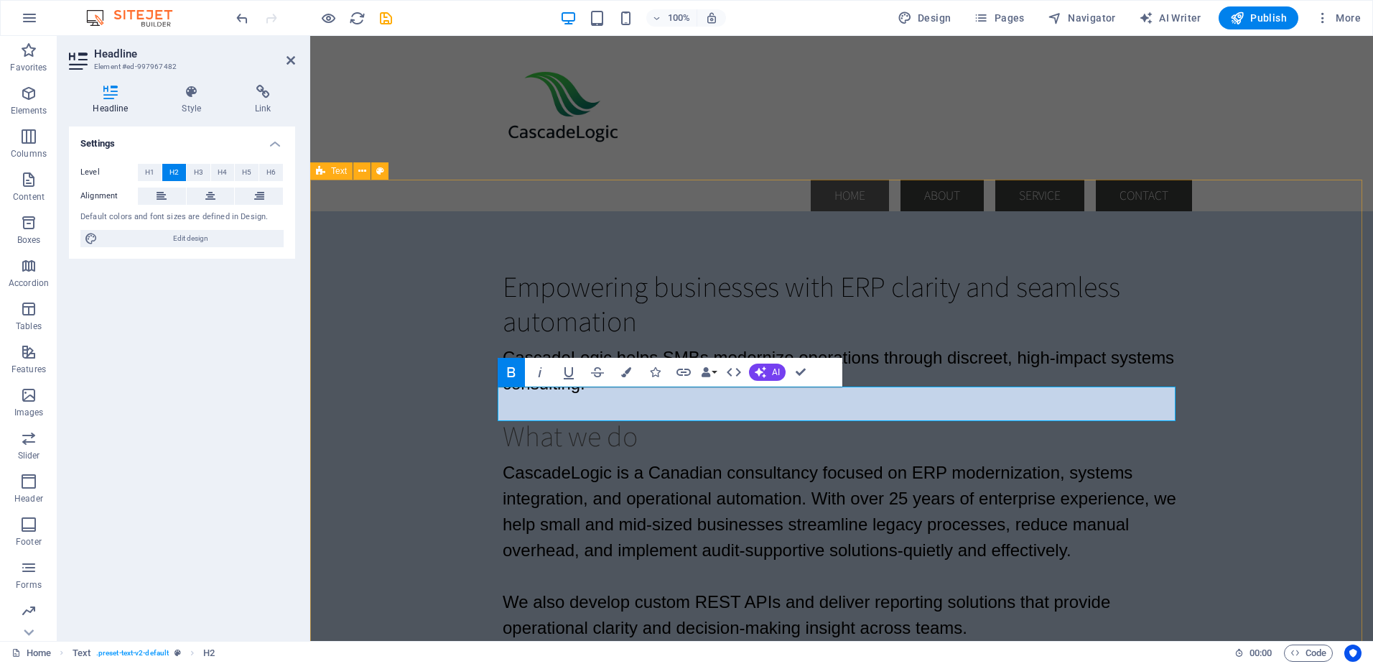
click at [339, 384] on div "Empowering businesses with ERP clarity and seamless automation CascadeLogic hel…" at bounding box center [841, 454] width 1063 height 487
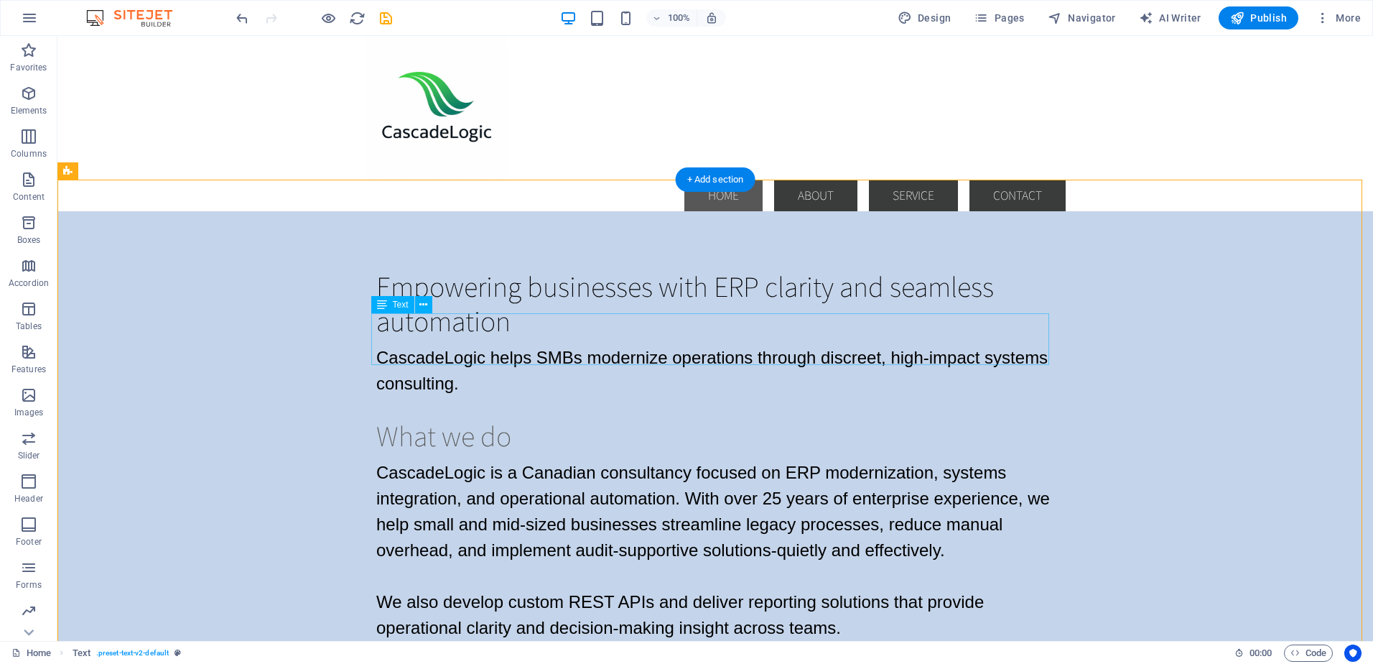
click at [714, 349] on div "CascadeLogic helps SMBs modernize operations through discreet, high-impact syst…" at bounding box center [715, 371] width 678 height 52
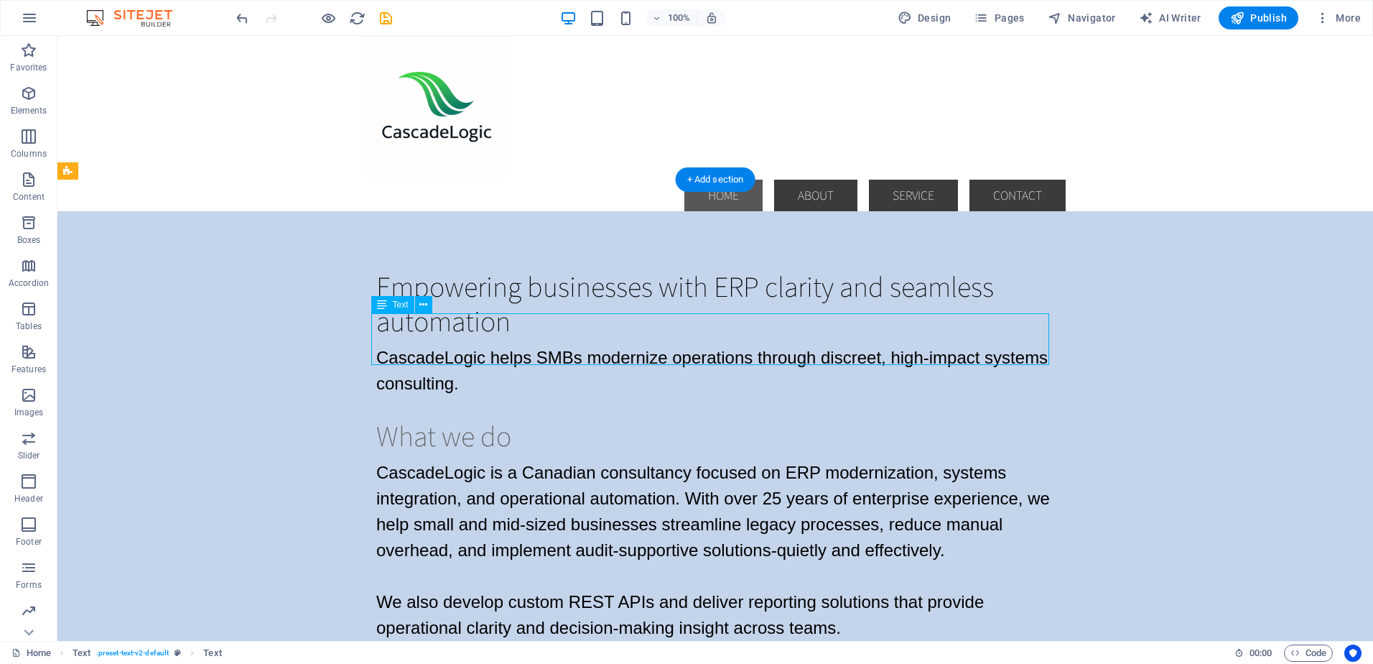
click at [679, 345] on div "CascadeLogic helps SMBs modernize operations through discreet, high-impact syst…" at bounding box center [715, 371] width 678 height 52
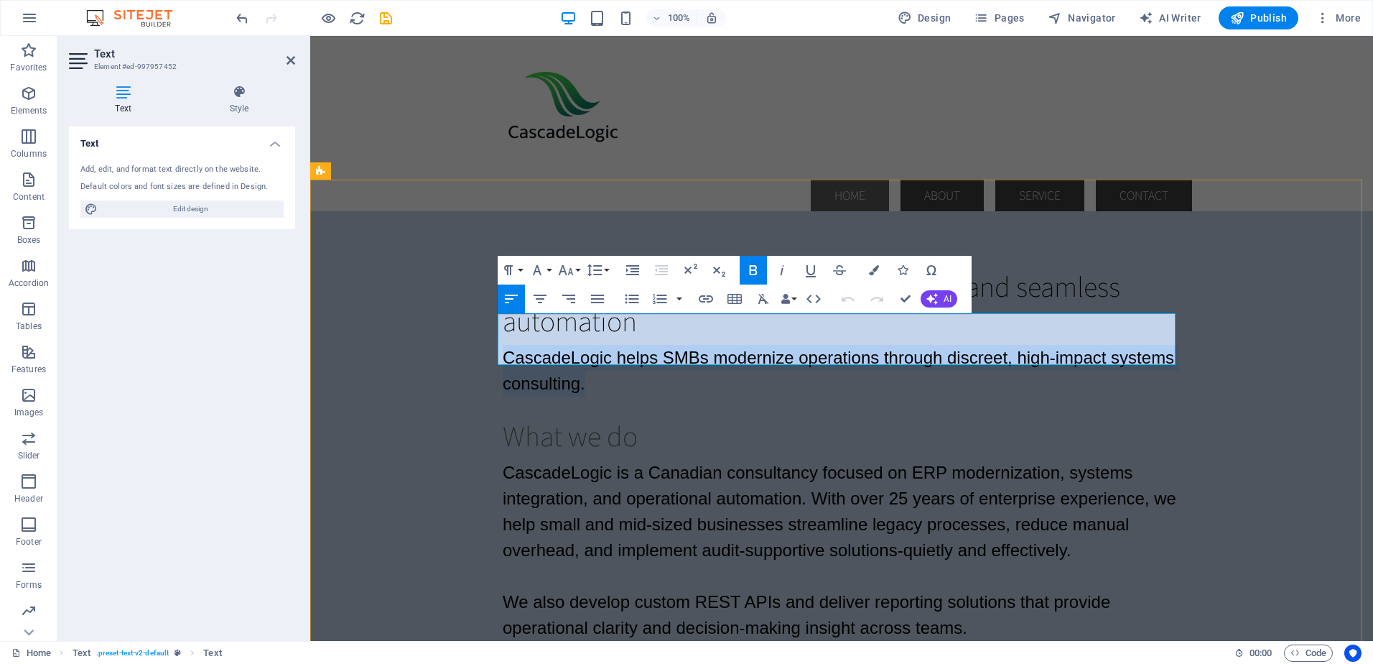
drag, startPoint x: 500, startPoint y: 327, endPoint x: 596, endPoint y: 362, distance: 101.8
click at [596, 362] on p "CascadeLogic helps SMBs modernize operations through discreet, high-impact syst…" at bounding box center [842, 371] width 678 height 52
copy span "CascadeLogic helps SMBs modernize operations through discreet, high-impact syst…"
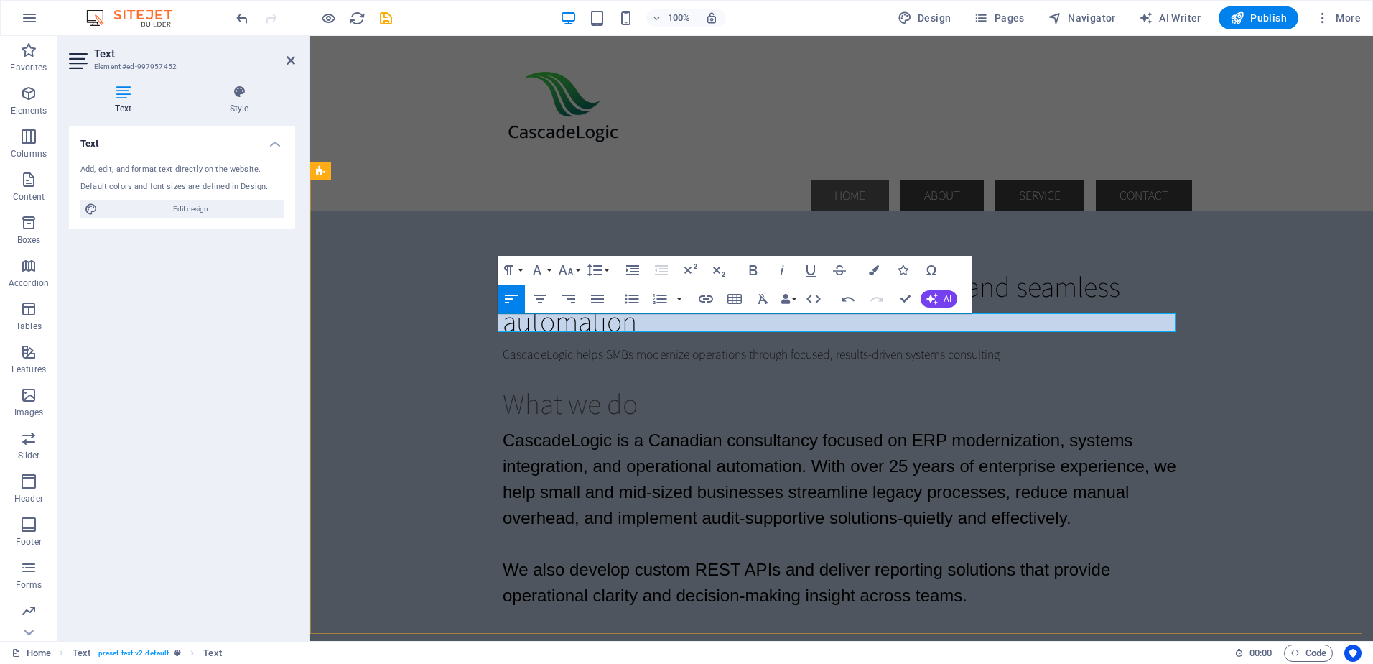
click at [1012, 345] on p "CascadeLogic helps SMBs modernize operations through focused, results-driven sy…" at bounding box center [842, 354] width 678 height 19
drag, startPoint x: 1016, startPoint y: 323, endPoint x: 475, endPoint y: 327, distance: 541.6
click at [475, 327] on div "Empowering businesses with ERP clarity and seamless automation CascadeLogic hel…" at bounding box center [841, 438] width 1063 height 454
click at [578, 271] on button "Font Size" at bounding box center [568, 270] width 27 height 29
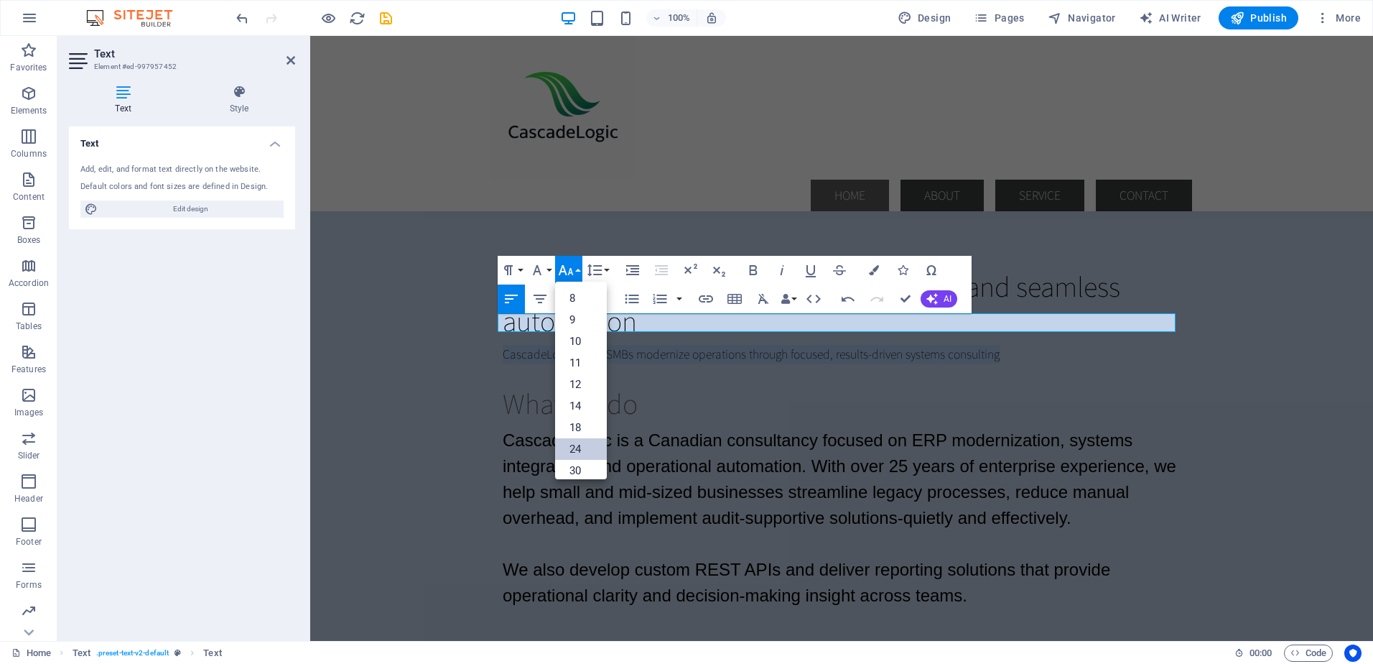
click at [576, 445] on link "24" at bounding box center [581, 449] width 52 height 22
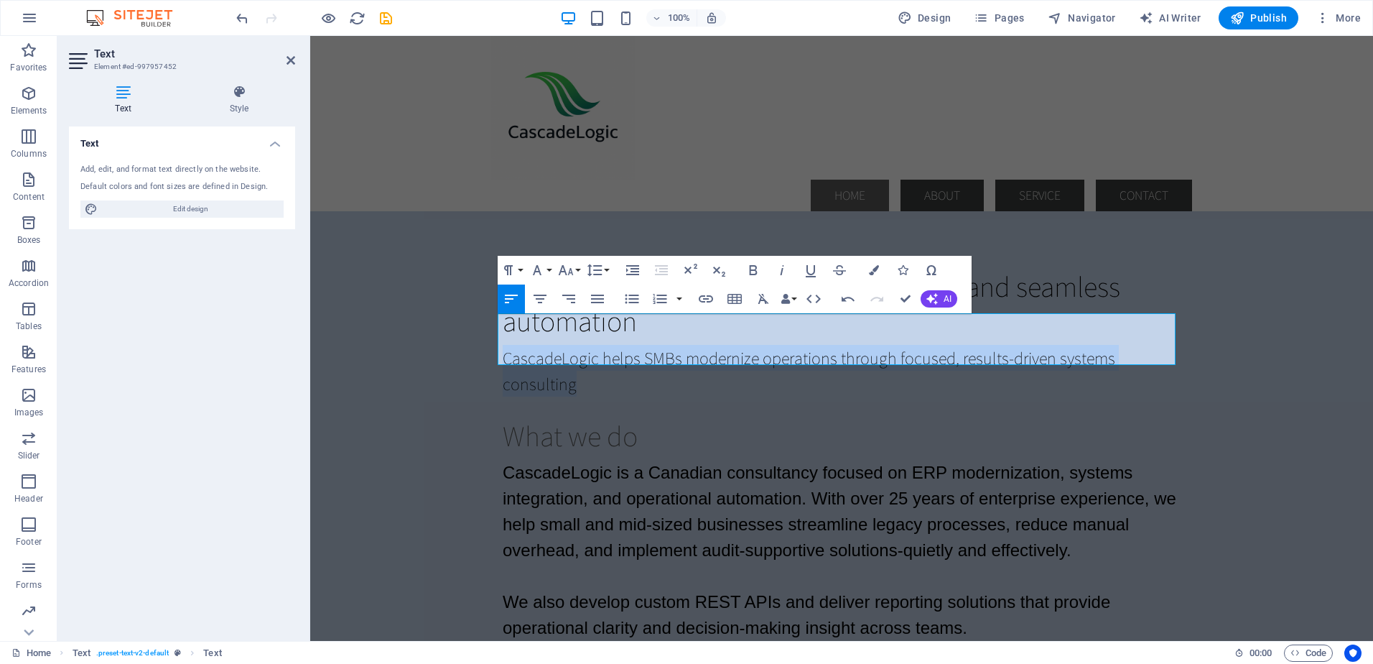
click at [554, 267] on div "Paragraph Format Normal Heading 1 Heading 2 Heading 3 Heading 4 Heading 5 Headi…" at bounding box center [555, 270] width 114 height 29
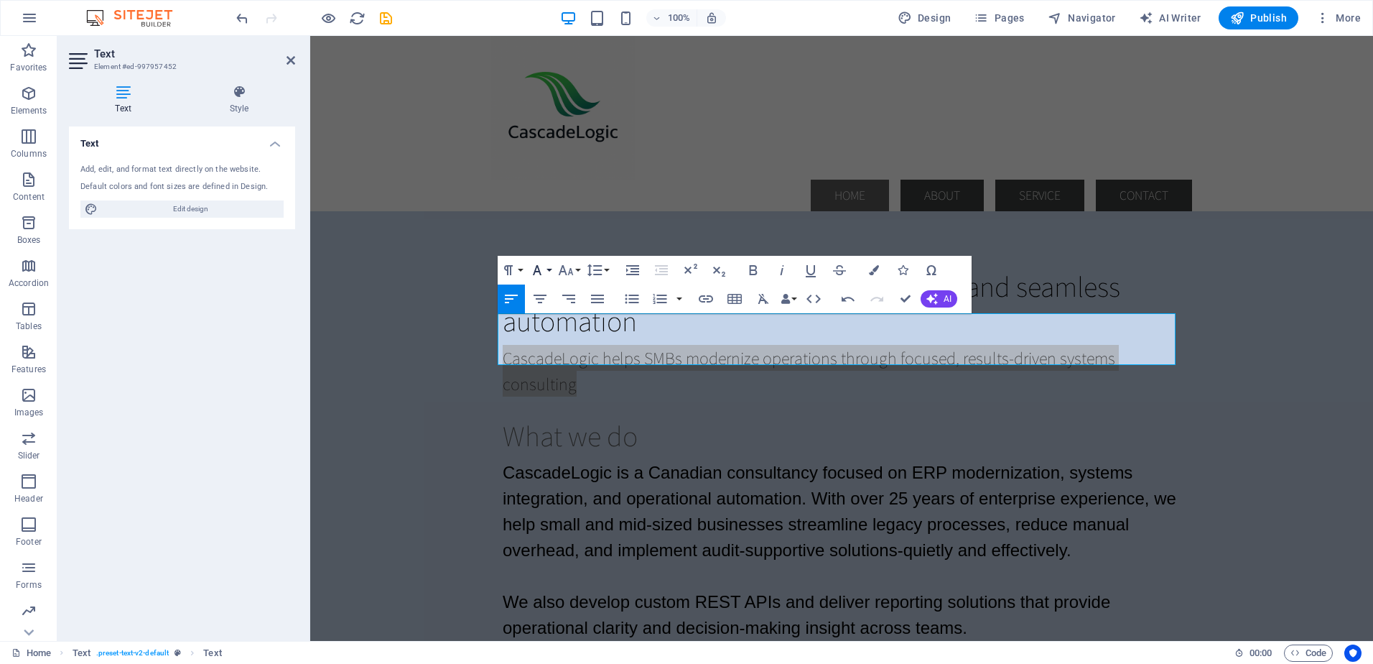
click at [551, 269] on button "Font Family" at bounding box center [540, 270] width 27 height 29
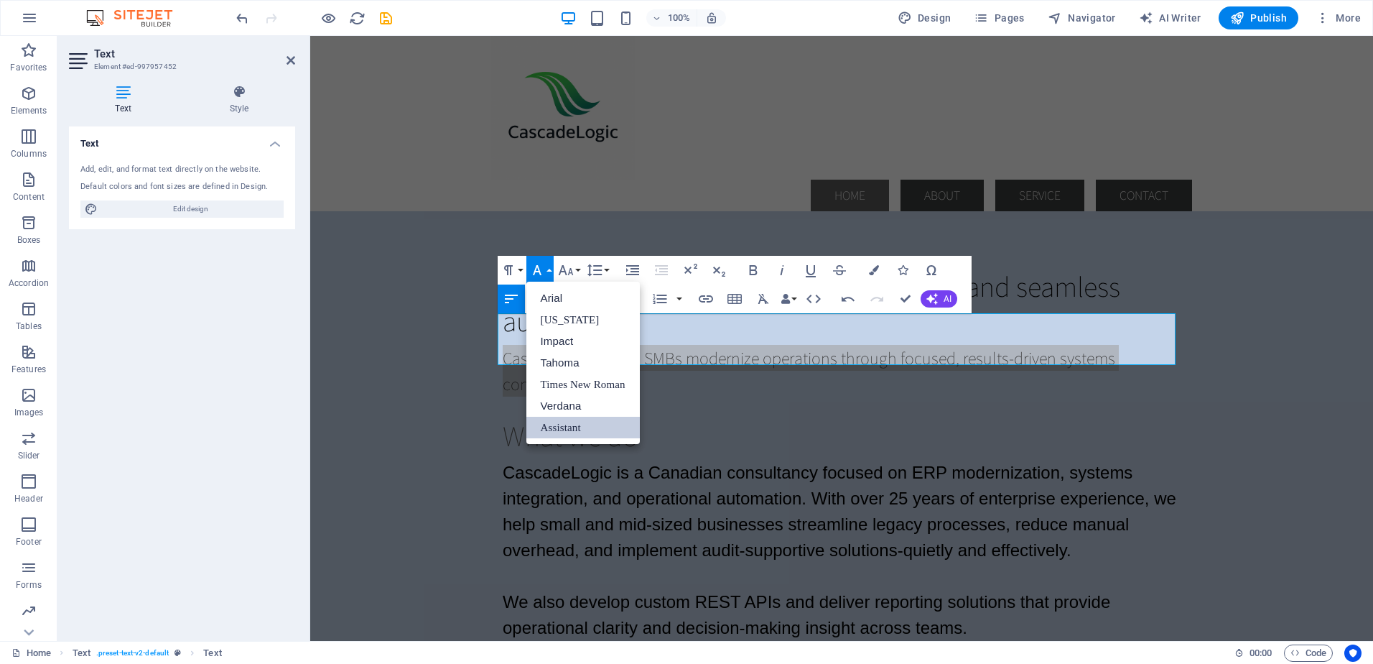
scroll to position [0, 0]
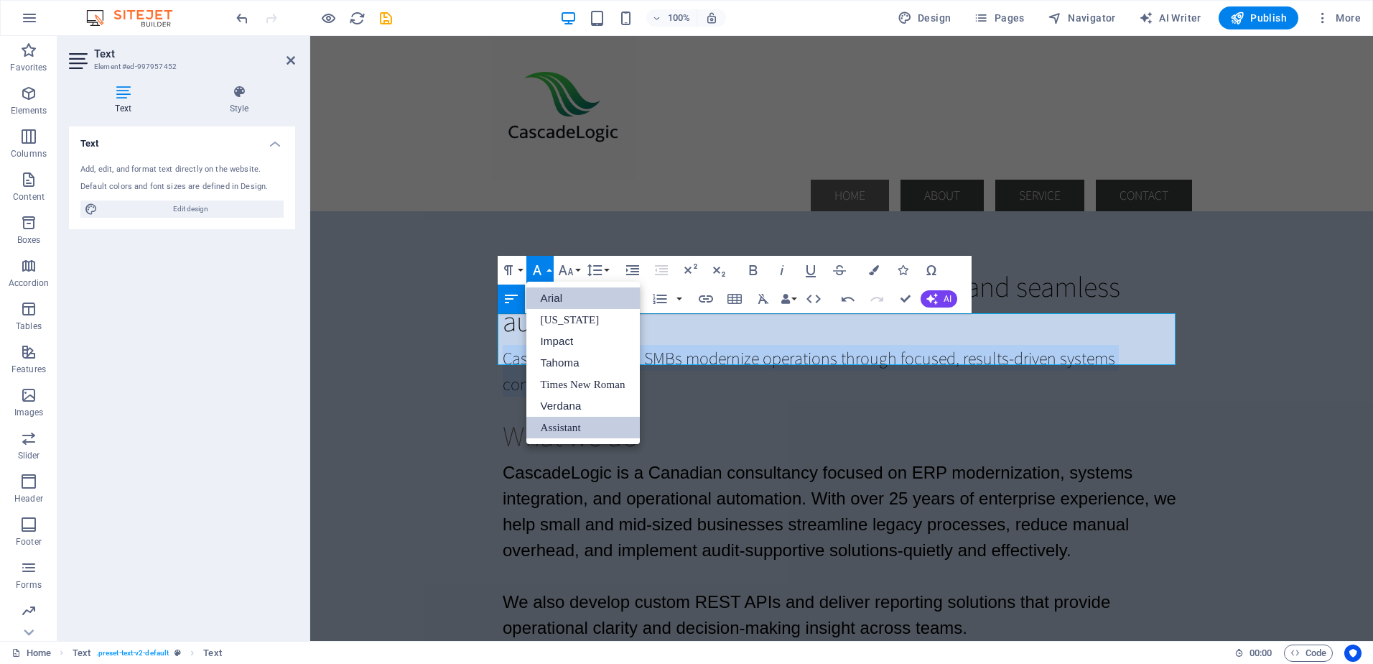
click at [550, 292] on link "Arial" at bounding box center [583, 298] width 113 height 22
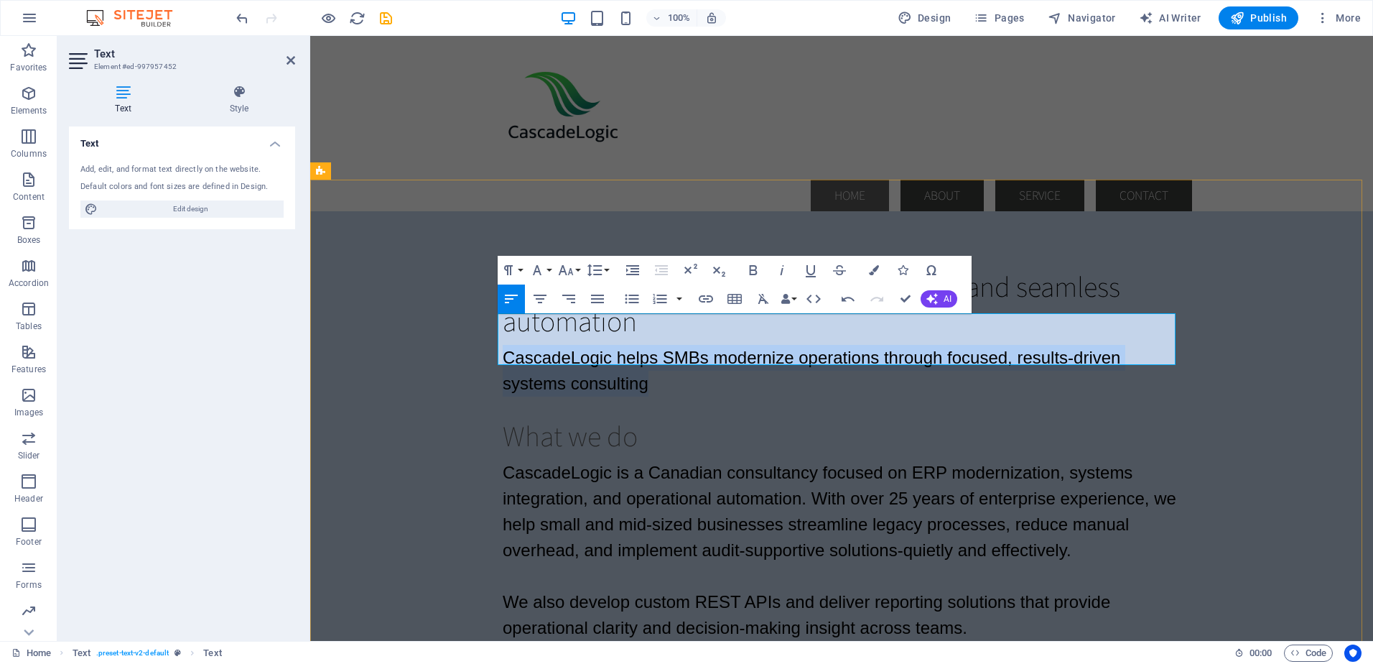
click at [654, 356] on p "CascadeLogic helps SMBs modernize operations through focused, results-driven sy…" at bounding box center [842, 371] width 678 height 52
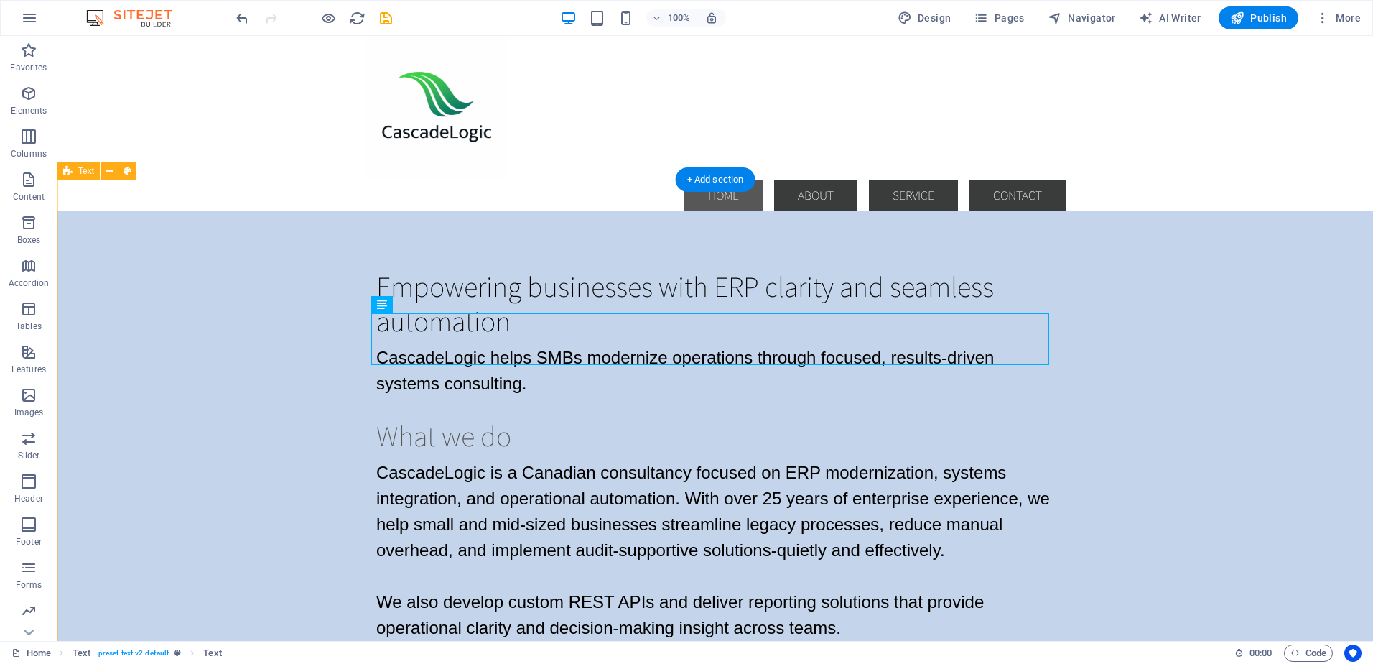
click at [330, 391] on div "Empowering businesses with ERP clarity and seamless automation CascadeLogic hel…" at bounding box center [715, 454] width 1316 height 487
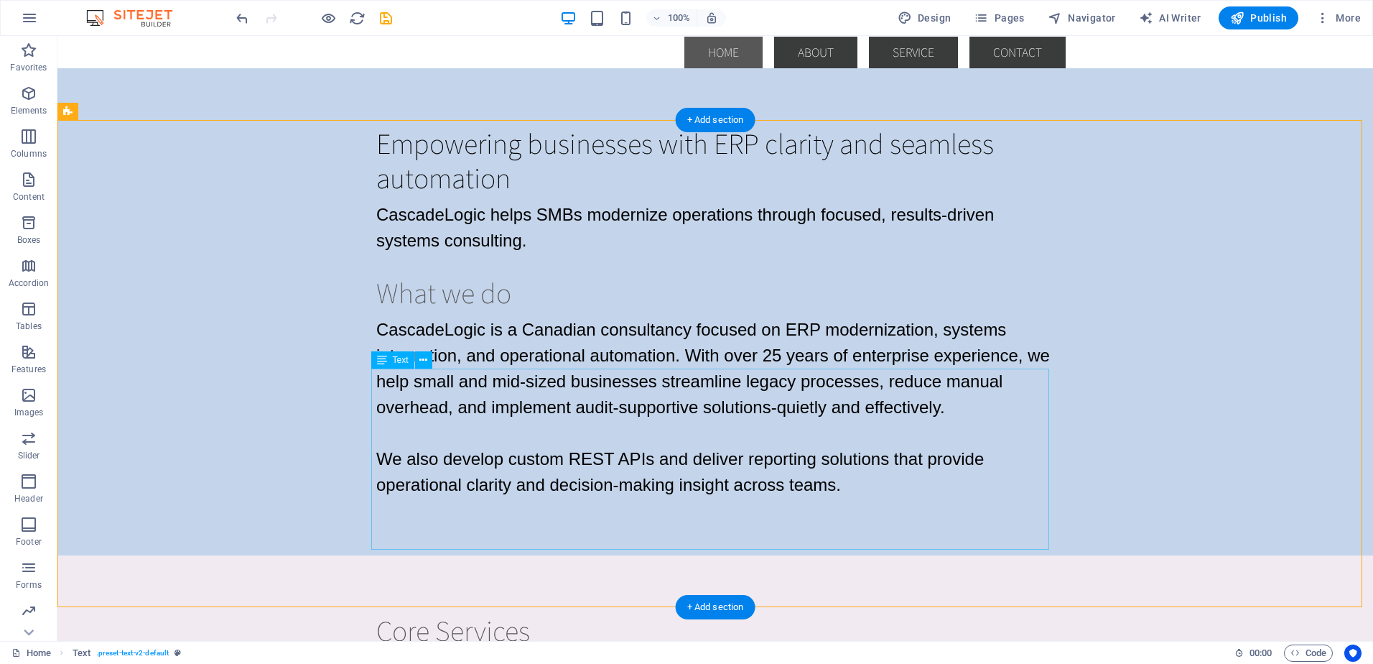
scroll to position [144, 0]
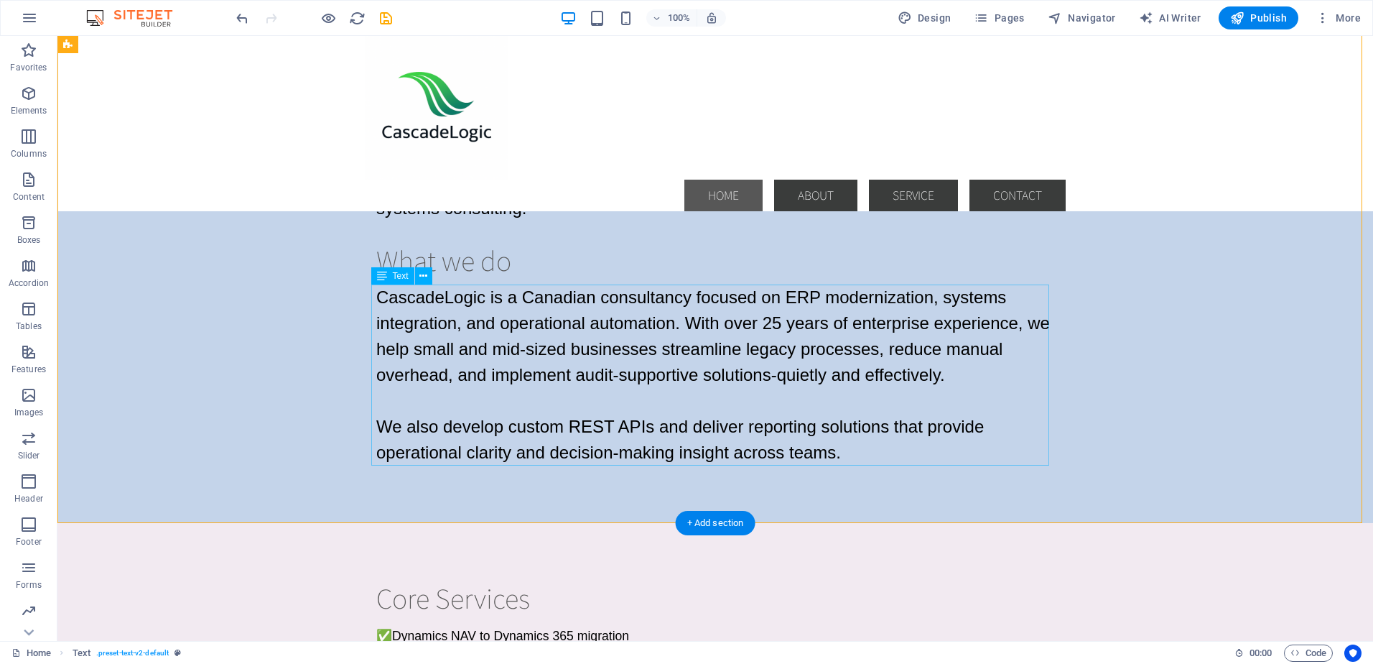
click at [590, 374] on div "CascadeLogic is a Canadian consultancy focused on ERP modernization, systems in…" at bounding box center [715, 374] width 678 height 181
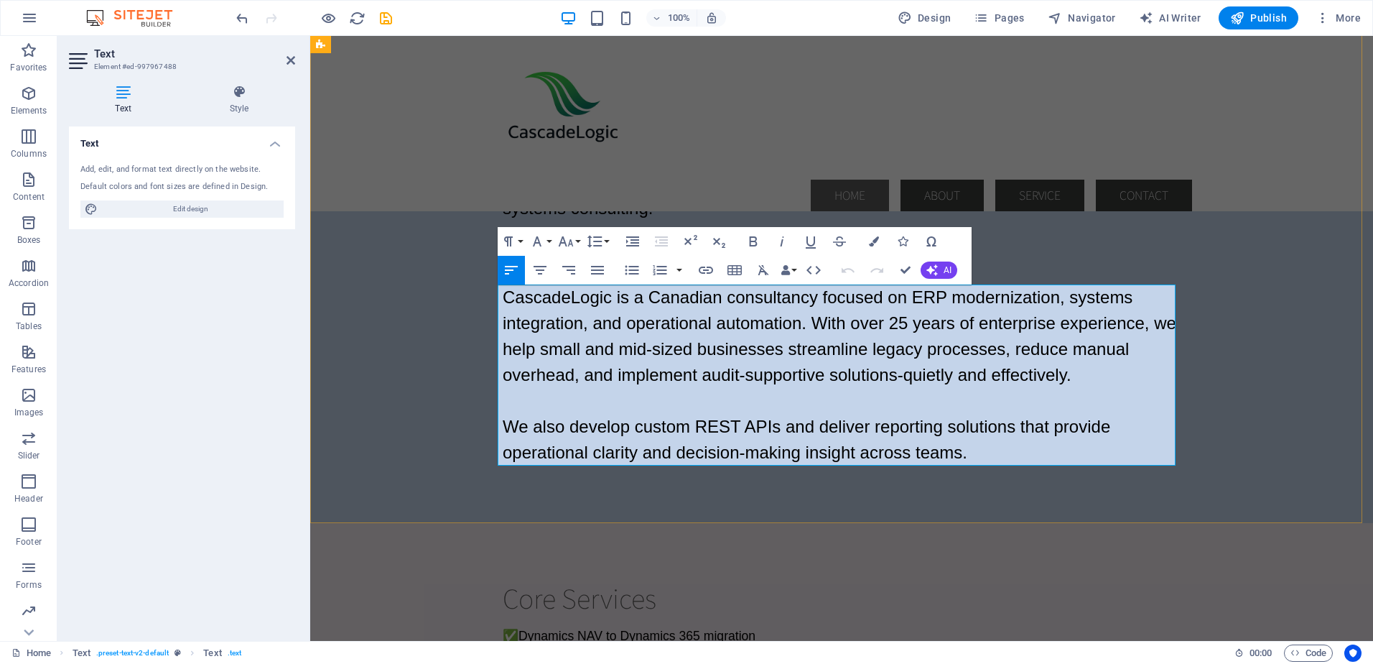
click at [547, 331] on span "CascadeLogic is a Canadian consultancy focused on ERP modernization, systems in…" at bounding box center [840, 335] width 674 height 97
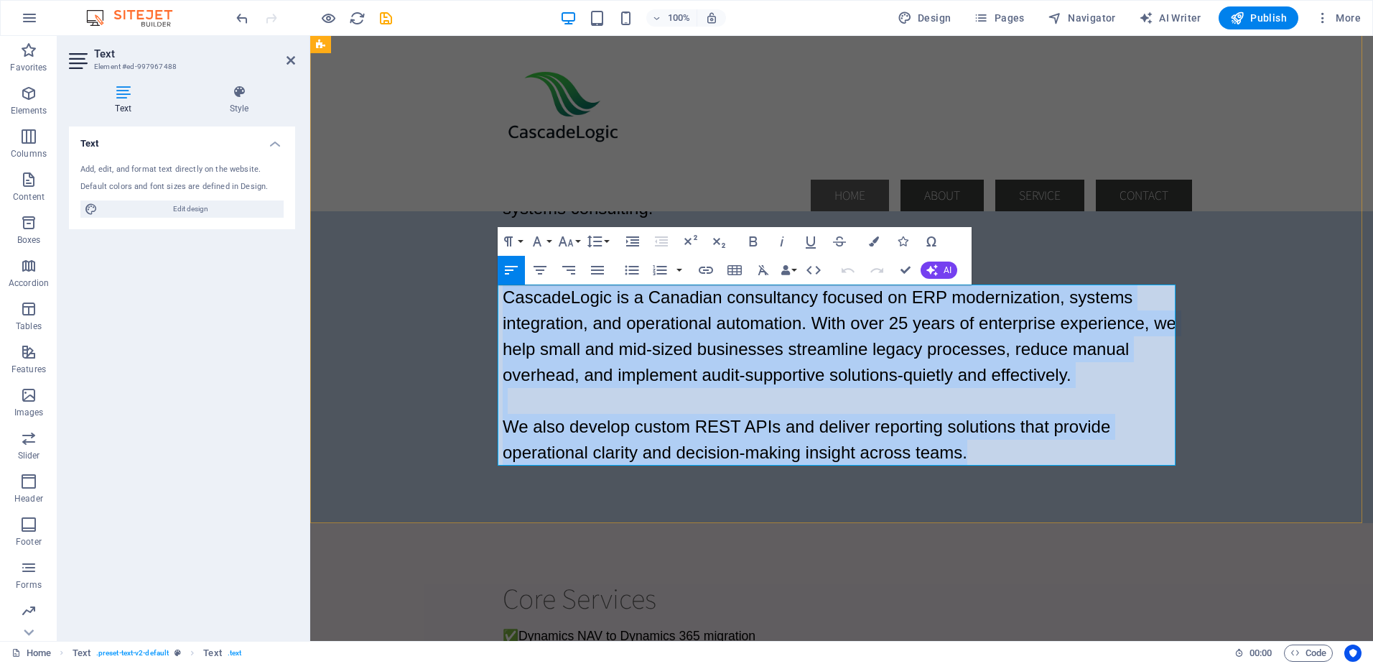
drag, startPoint x: 501, startPoint y: 294, endPoint x: 981, endPoint y: 450, distance: 504.5
click at [981, 450] on div "CascadeLogic is a Canadian consultancy focused on ERP modernization, systems in…" at bounding box center [842, 374] width 678 height 181
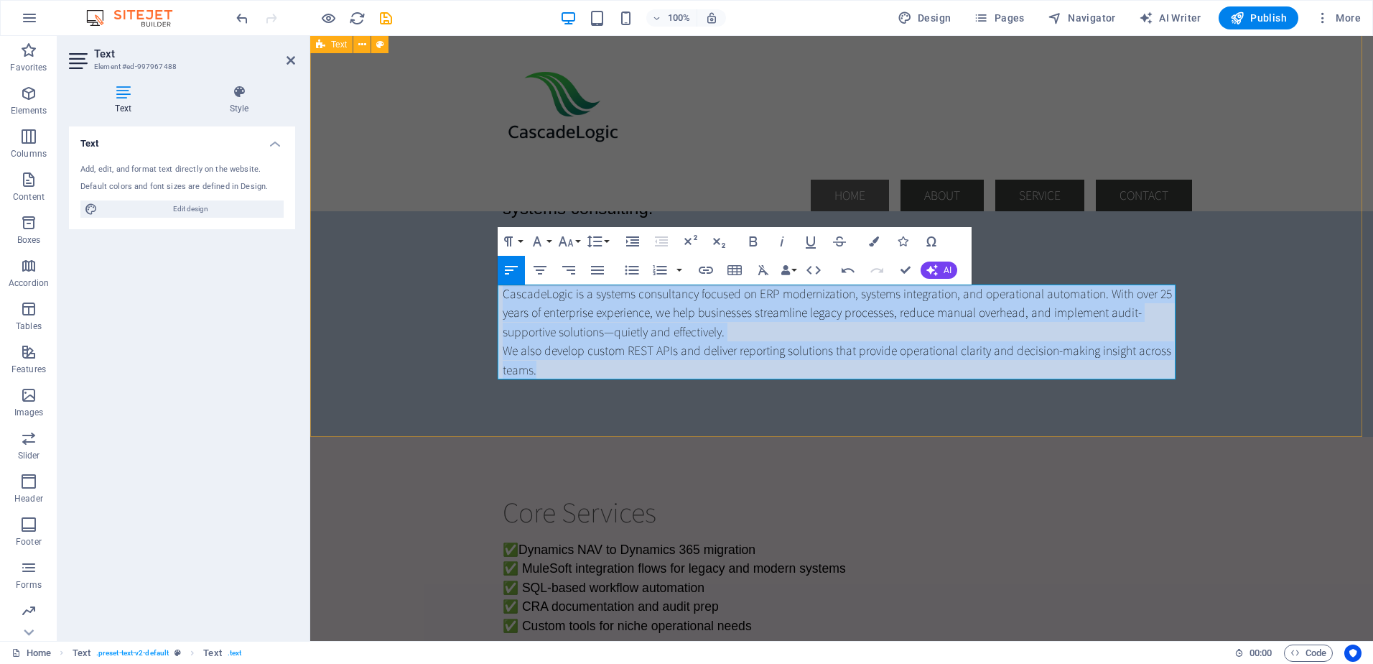
drag, startPoint x: 542, startPoint y: 371, endPoint x: 478, endPoint y: 299, distance: 96.2
click at [478, 299] on div "Empowering businesses with ERP clarity and seamless automation CascadeLogic hel…" at bounding box center [841, 164] width 1063 height 545
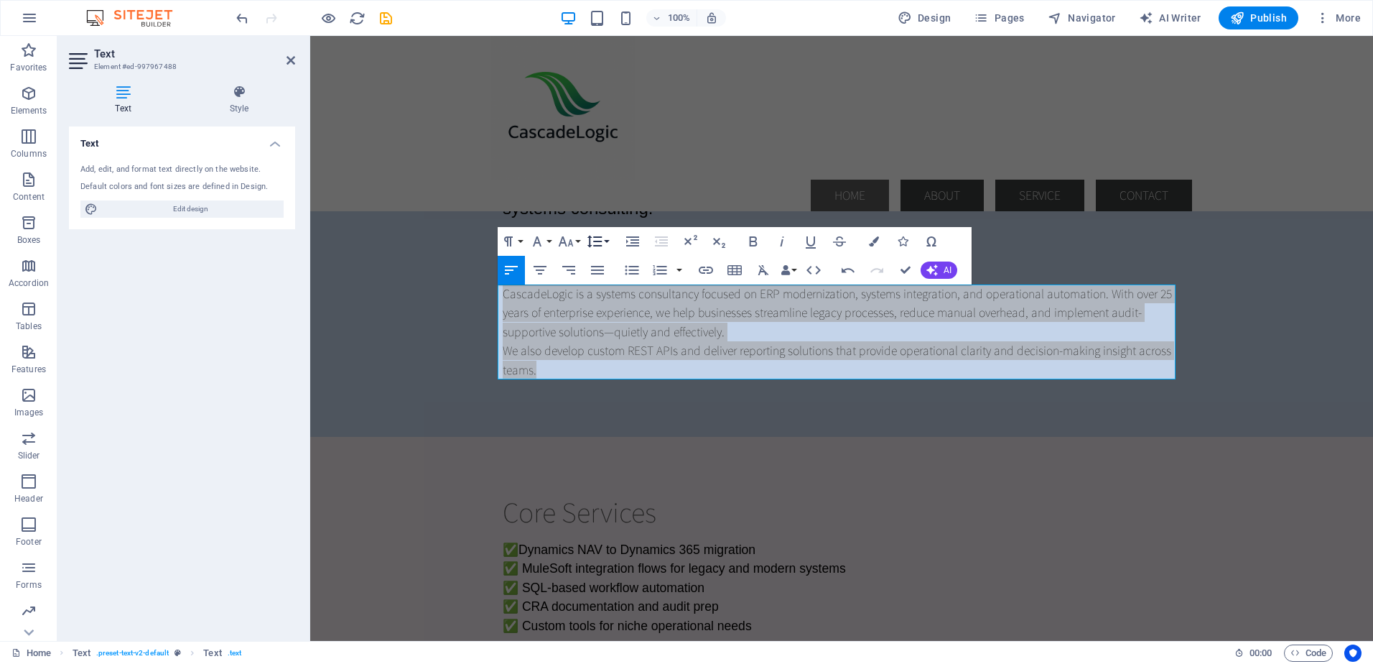
click at [584, 241] on button "Line Height" at bounding box center [597, 241] width 27 height 29
click at [576, 241] on button "Font Size" at bounding box center [568, 241] width 27 height 29
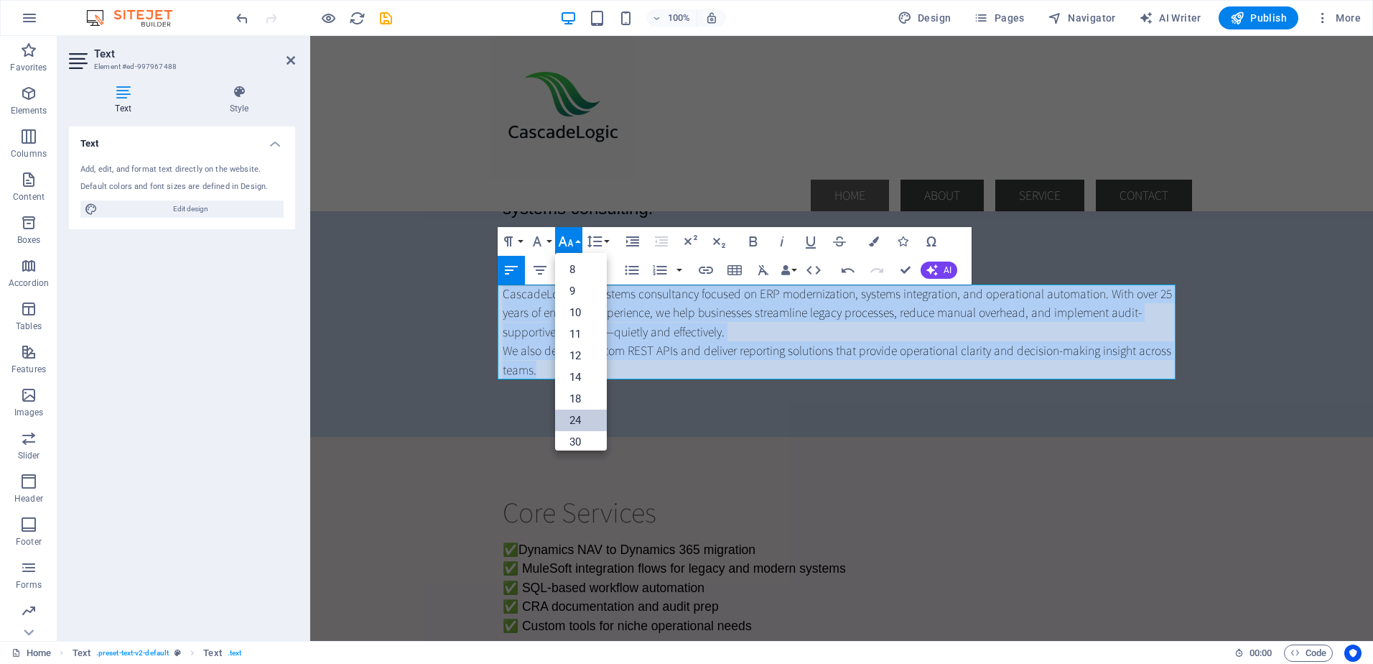
click at [573, 412] on link "24" at bounding box center [581, 420] width 52 height 22
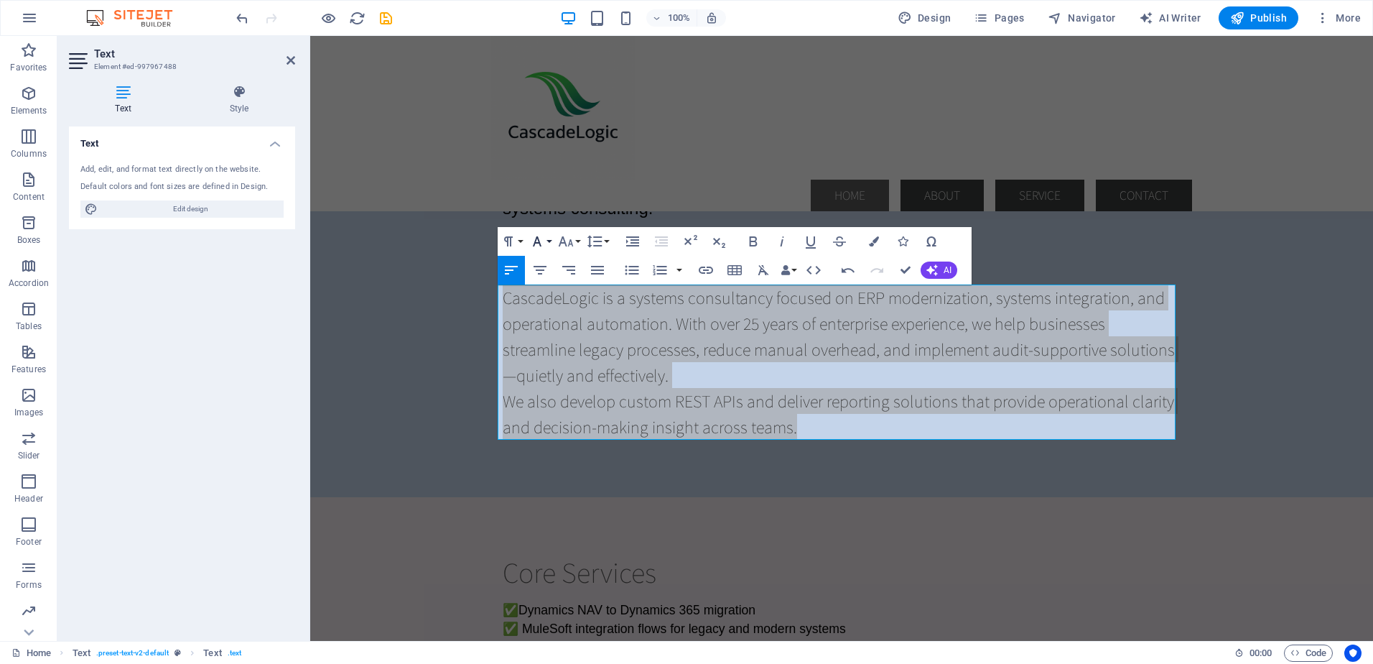
click at [551, 244] on button "Font Family" at bounding box center [540, 241] width 27 height 29
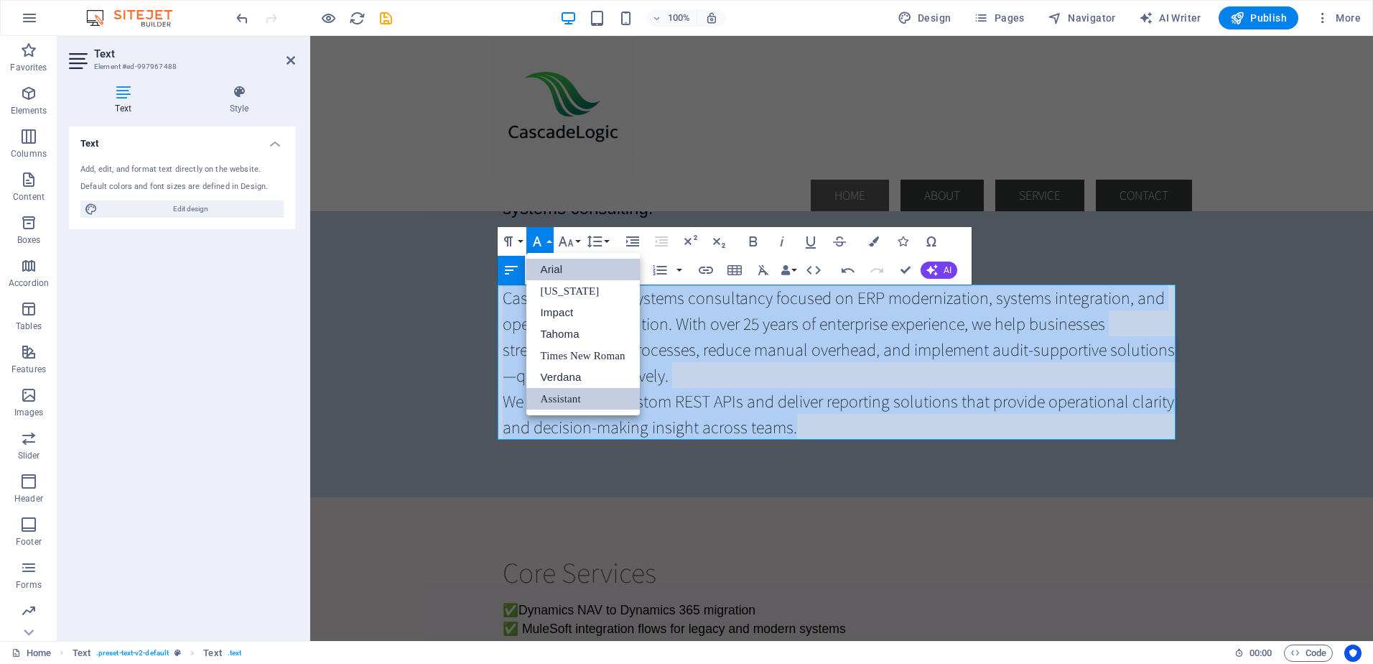
click at [551, 264] on link "Arial" at bounding box center [583, 270] width 113 height 22
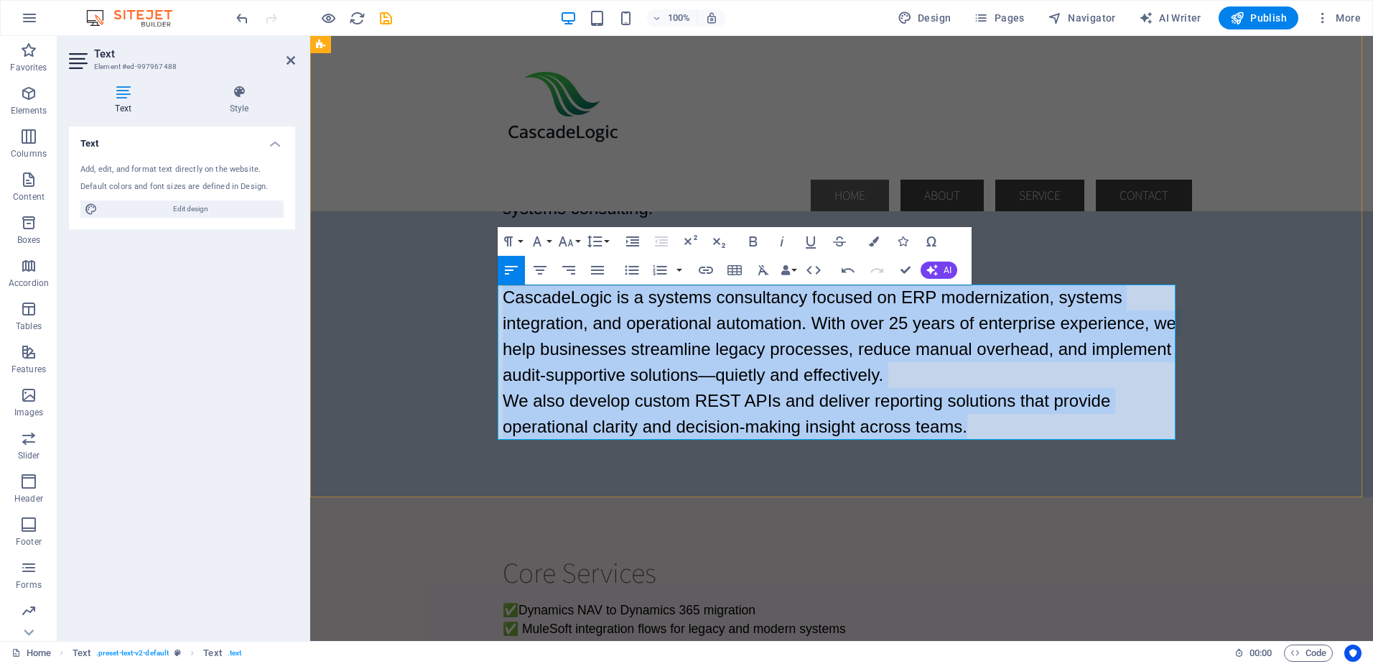
click at [895, 382] on p "CascadeLogic is a systems consultancy focused on ERP modernization, systems int…" at bounding box center [842, 335] width 678 height 103
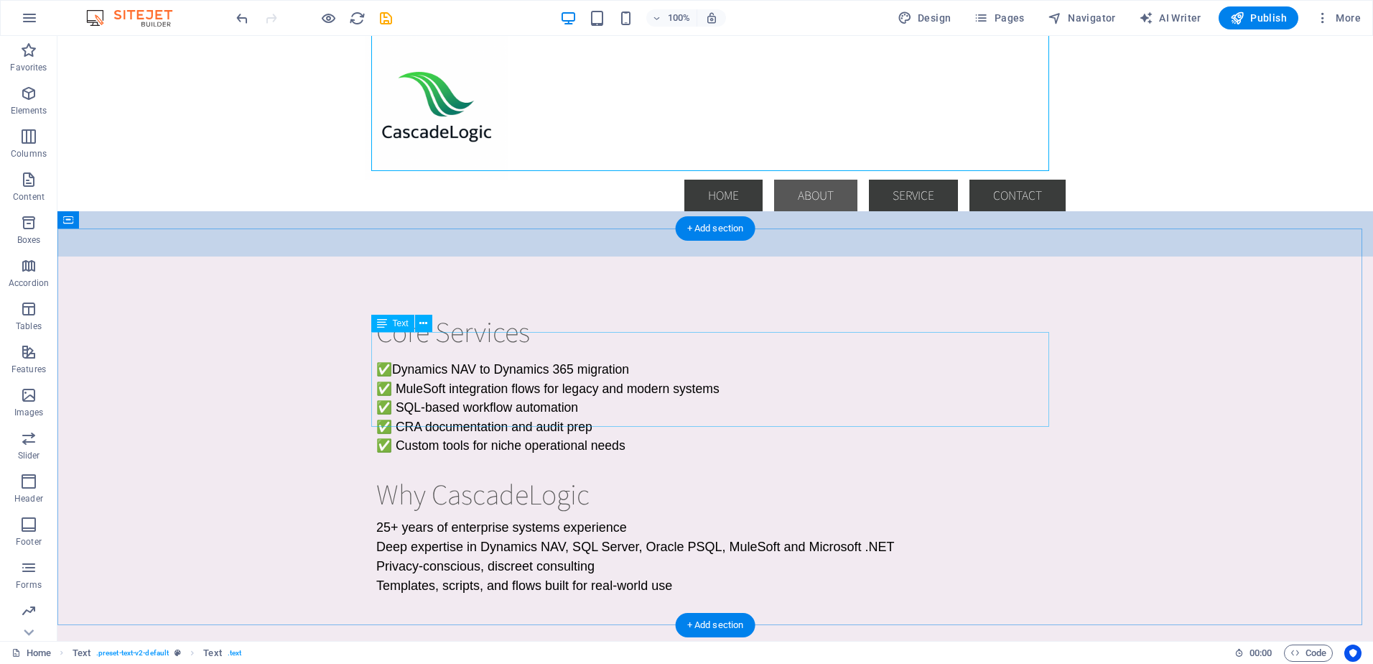
scroll to position [431, 0]
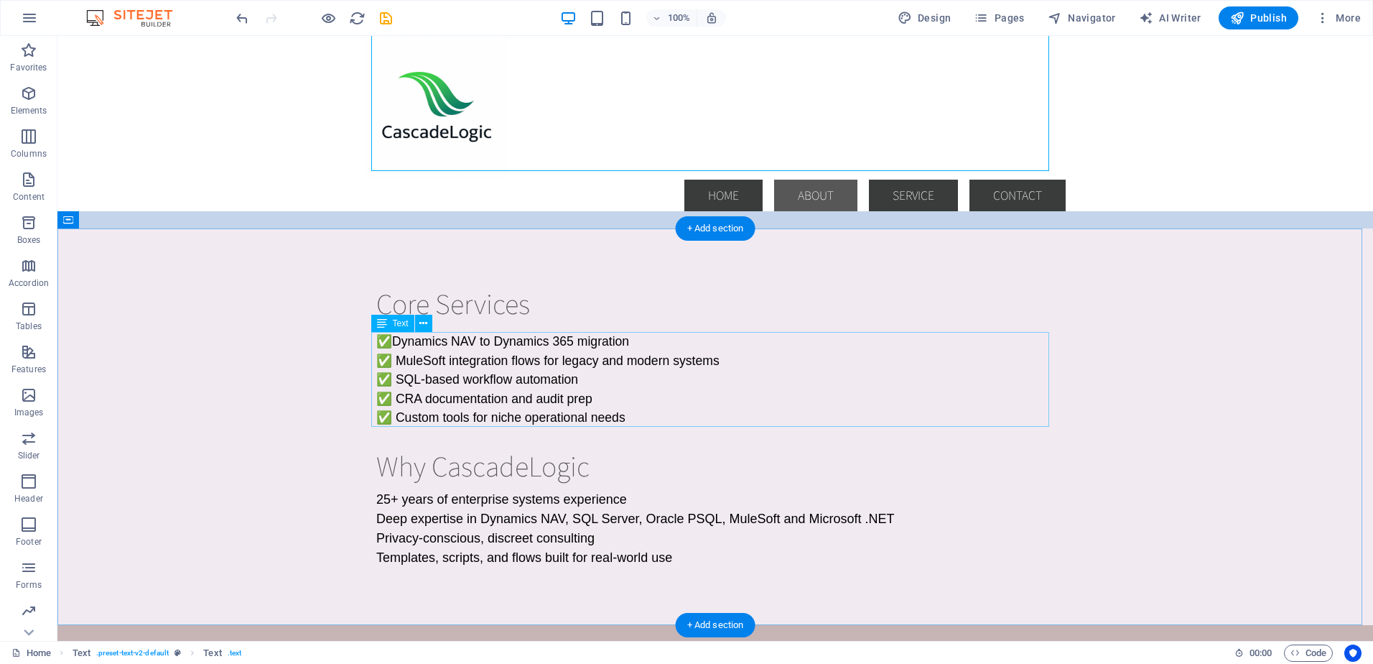
click at [399, 376] on div "✅ Dynamics NAV to Dynamics 365 migration ✅ MuleSoft integration flows for legac…" at bounding box center [715, 379] width 678 height 95
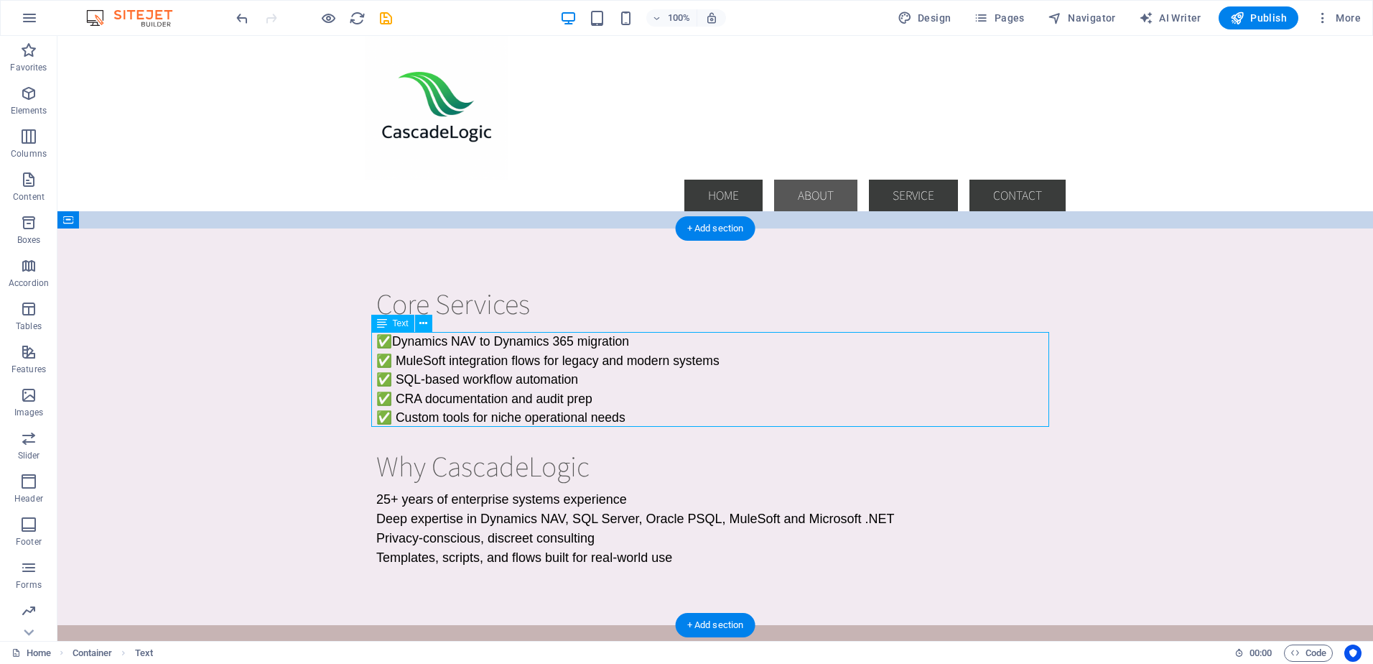
click at [586, 375] on div "✅ Dynamics NAV to Dynamics 365 migration ✅ MuleSoft integration flows for legac…" at bounding box center [715, 379] width 678 height 95
click at [590, 380] on div "✅ Dynamics NAV to Dynamics 365 migration ✅ MuleSoft integration flows for legac…" at bounding box center [715, 379] width 678 height 95
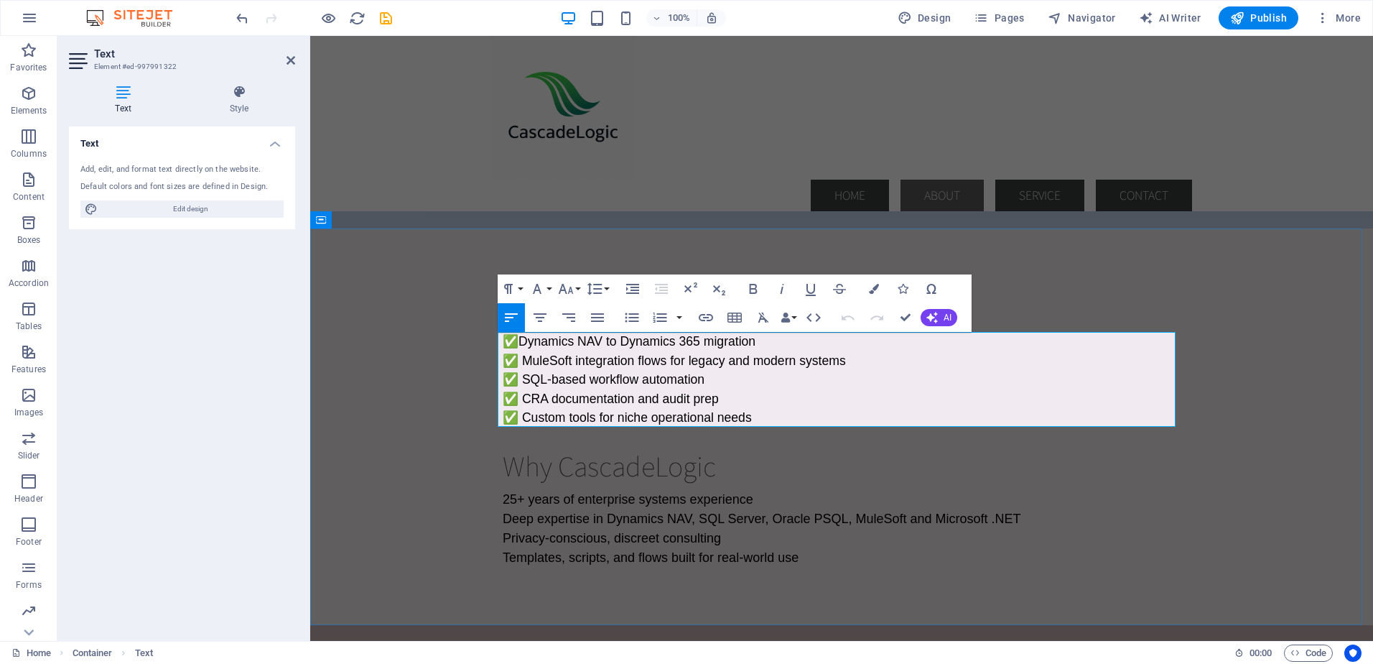
drag, startPoint x: 715, startPoint y: 379, endPoint x: 498, endPoint y: 383, distance: 217.0
click at [503, 383] on p "✅ SQL-based workflow automation" at bounding box center [842, 379] width 678 height 19
click at [713, 380] on p "✅ SQL-based workflow automation" at bounding box center [842, 379] width 678 height 19
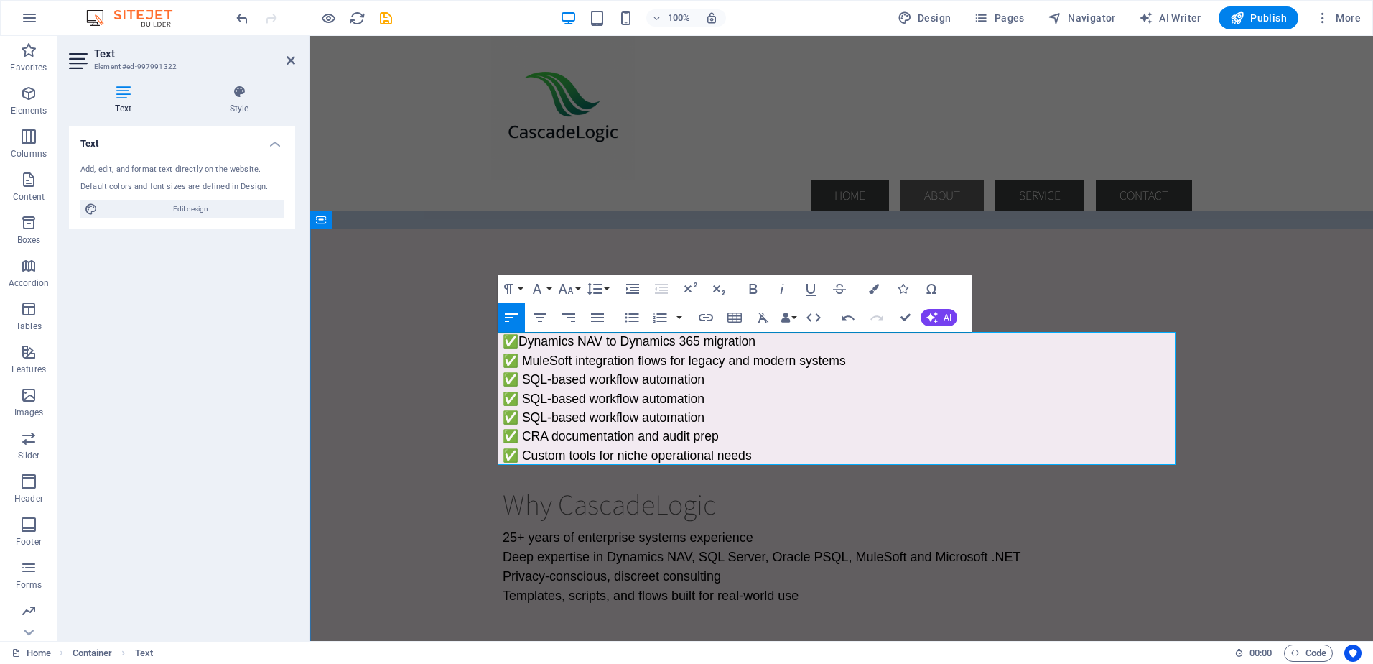
click at [573, 389] on p "✅ SQL-based workflow automation" at bounding box center [842, 398] width 678 height 19
drag, startPoint x: 524, startPoint y: 397, endPoint x: 703, endPoint y: 397, distance: 178.9
click at [703, 397] on span "✅ SQL-based workflow automation" at bounding box center [604, 398] width 202 height 14
drag, startPoint x: 524, startPoint y: 417, endPoint x: 703, endPoint y: 423, distance: 178.2
click at [703, 423] on span "✅ SQL-based workflow automation" at bounding box center [604, 417] width 202 height 14
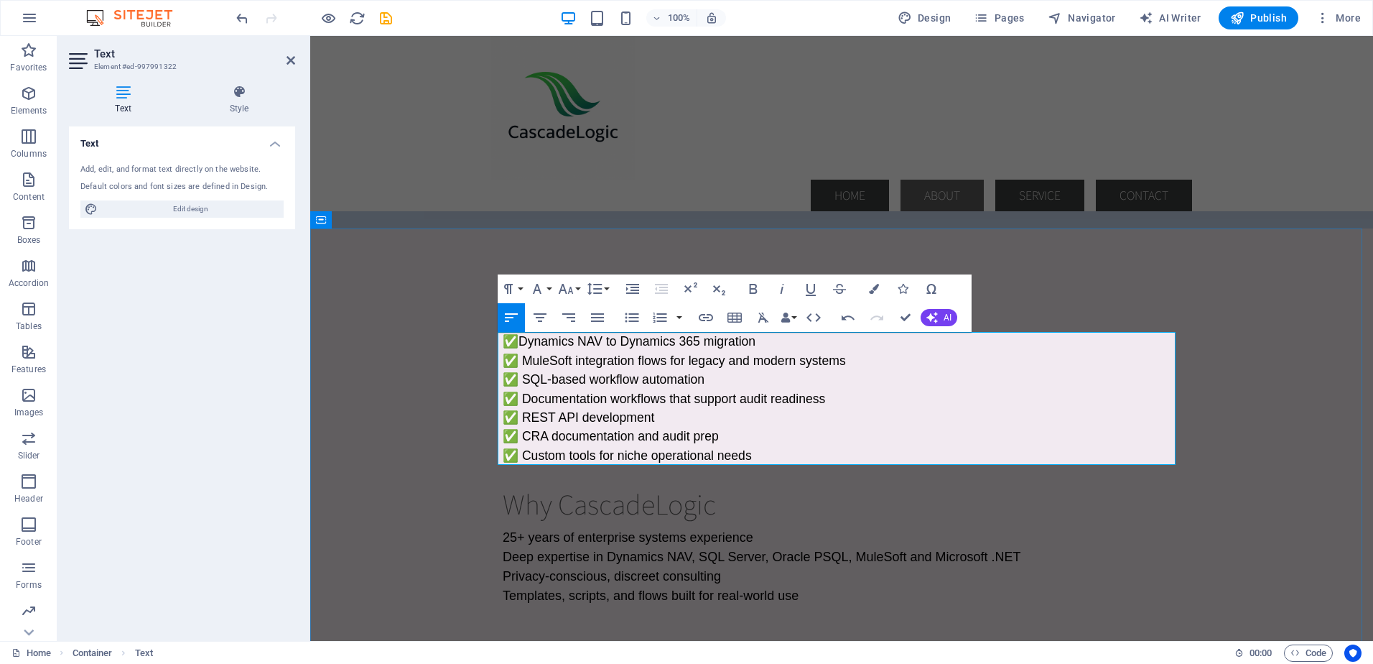
drag, startPoint x: 525, startPoint y: 436, endPoint x: 720, endPoint y: 437, distance: 194.7
click at [720, 437] on p "✅ CRA documentation and audit prep" at bounding box center [842, 436] width 678 height 19
drag, startPoint x: 523, startPoint y: 454, endPoint x: 751, endPoint y: 458, distance: 227.7
click at [751, 458] on span "✅ Custom tools for niche operational needs" at bounding box center [627, 455] width 249 height 14
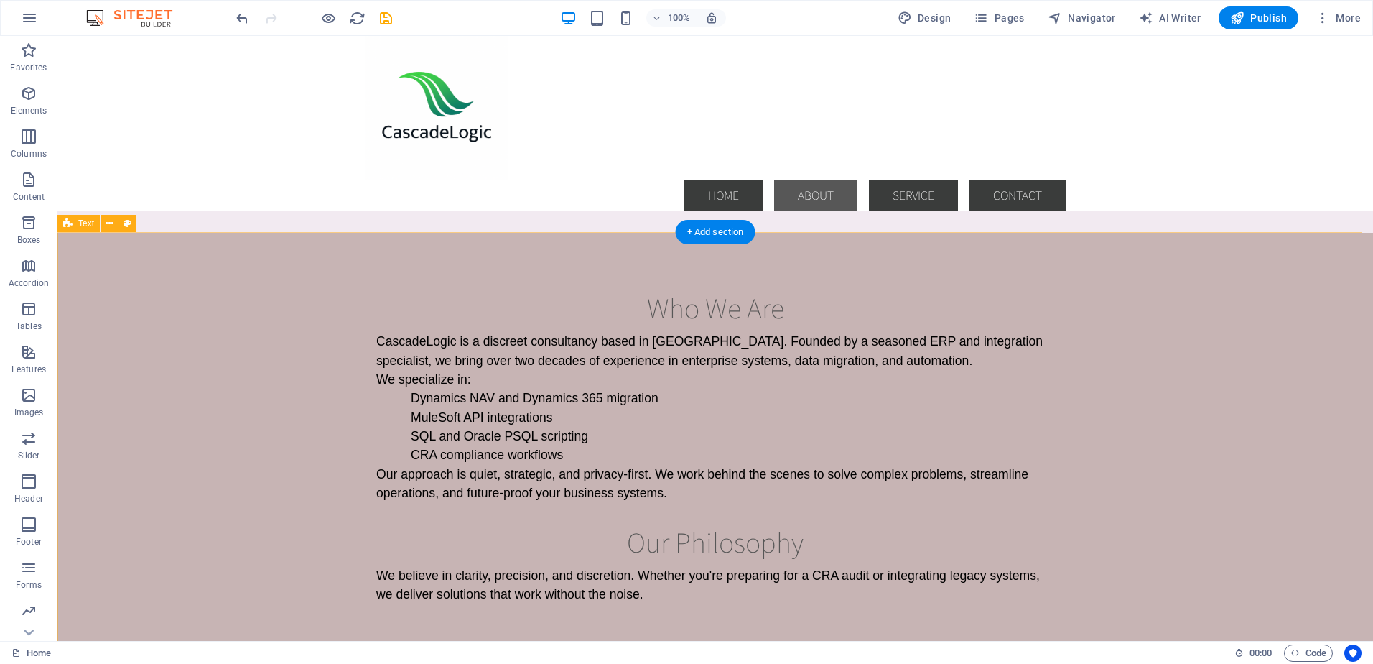
scroll to position [862, 0]
click at [794, 356] on div "CascadeLogic is a discreet consultancy based in [GEOGRAPHIC_DATA]. Founded by a…" at bounding box center [715, 416] width 678 height 171
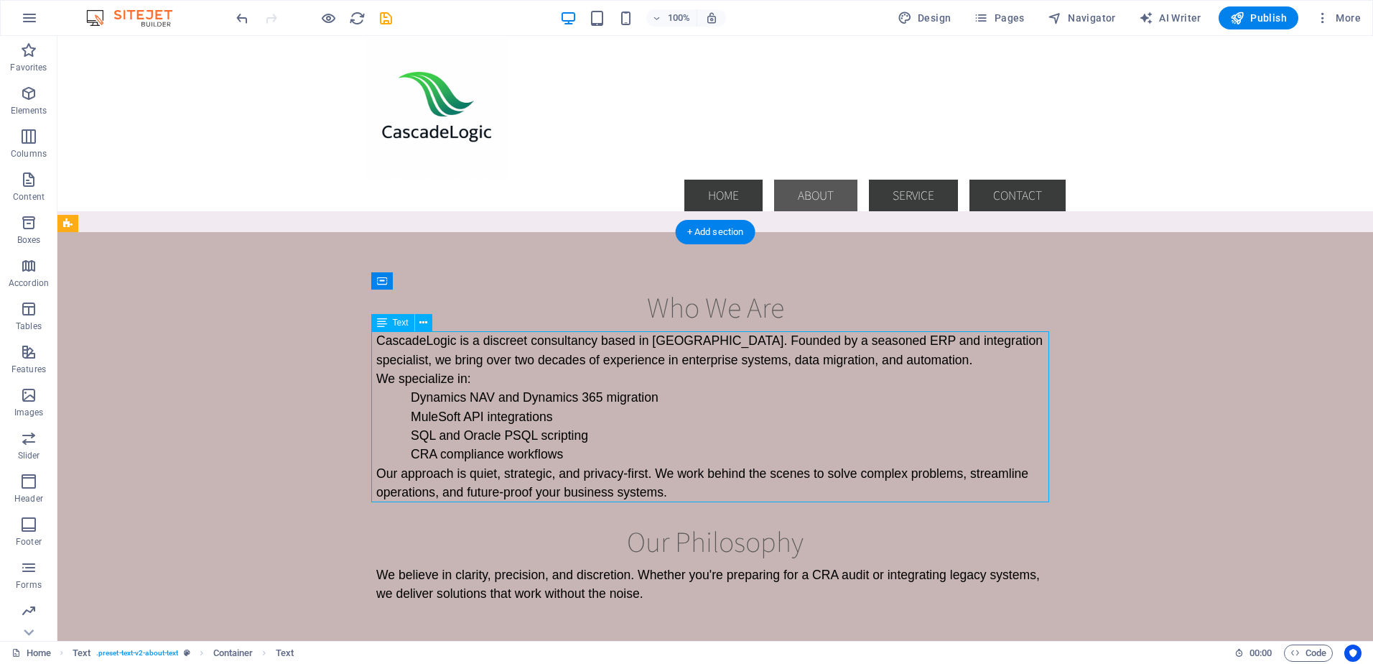
click at [794, 356] on div "CascadeLogic is a discreet consultancy based in [GEOGRAPHIC_DATA]. Founded by a…" at bounding box center [715, 416] width 678 height 171
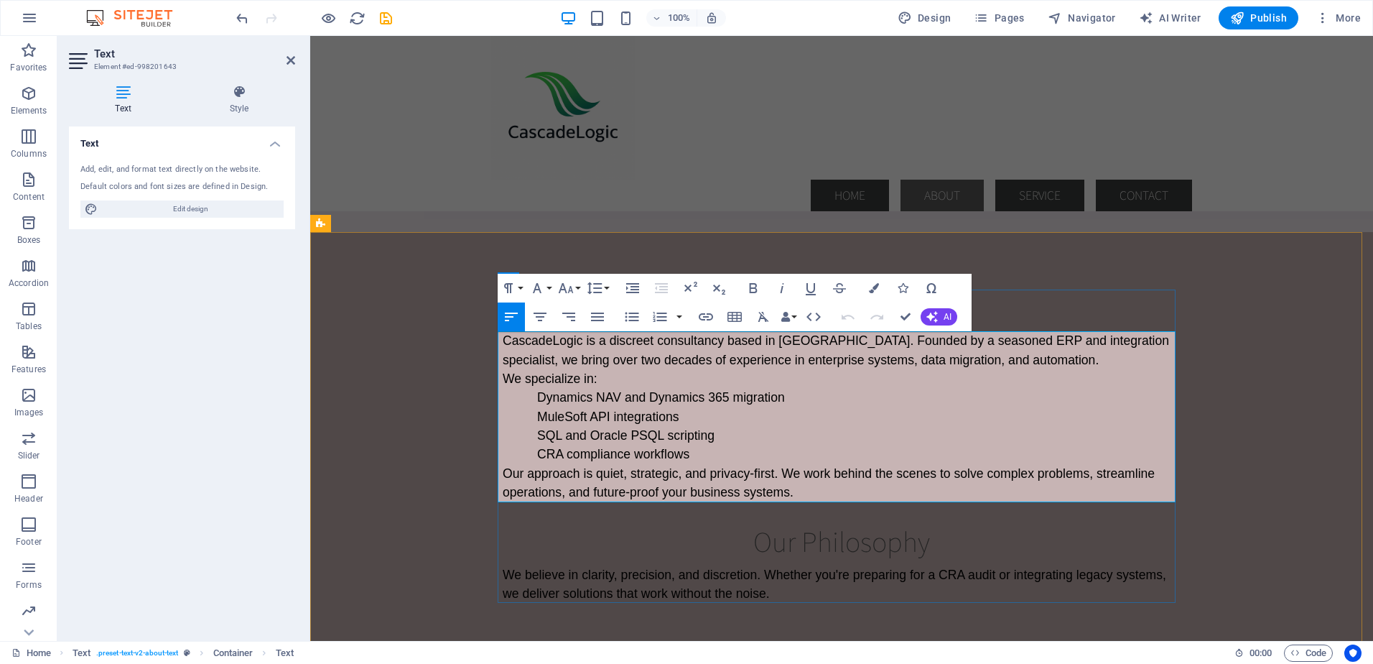
click at [706, 374] on p "We specialize in:" at bounding box center [842, 378] width 678 height 19
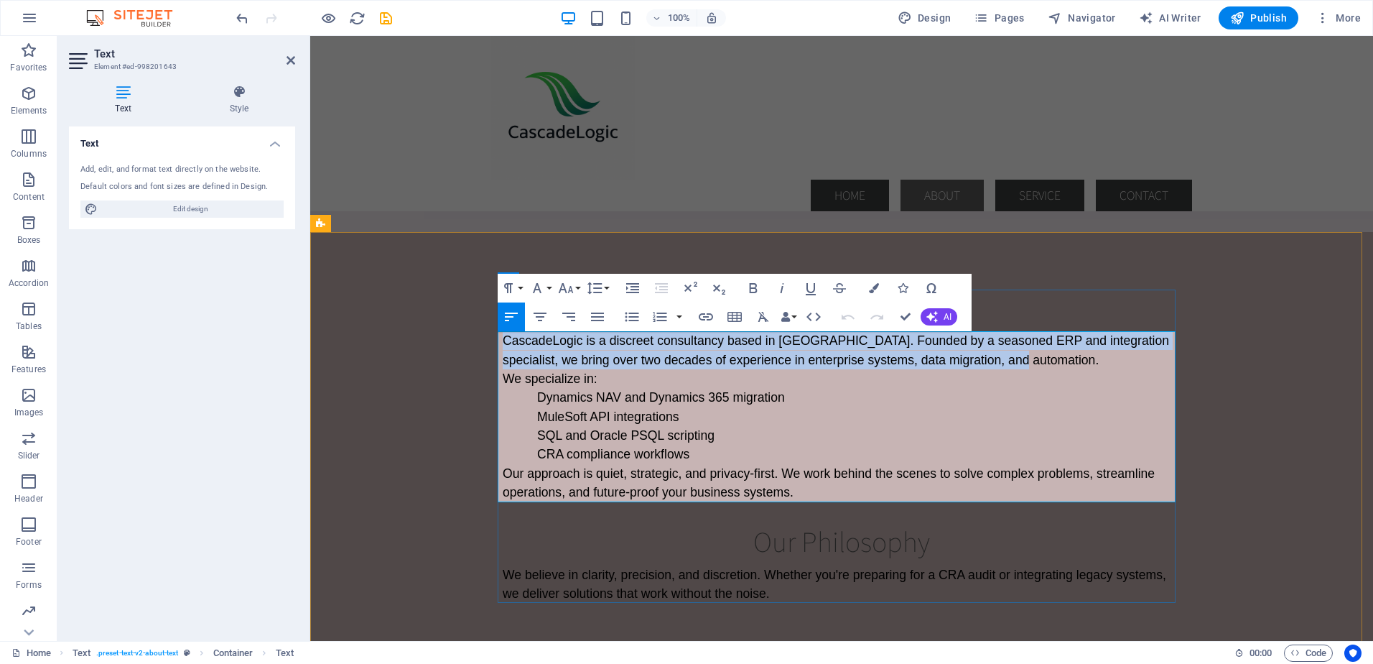
drag, startPoint x: 500, startPoint y: 340, endPoint x: 1009, endPoint y: 362, distance: 509.8
click at [1009, 362] on span "CascadeLogic is a discreet consultancy based in [GEOGRAPHIC_DATA]. Founded by a…" at bounding box center [836, 349] width 667 height 33
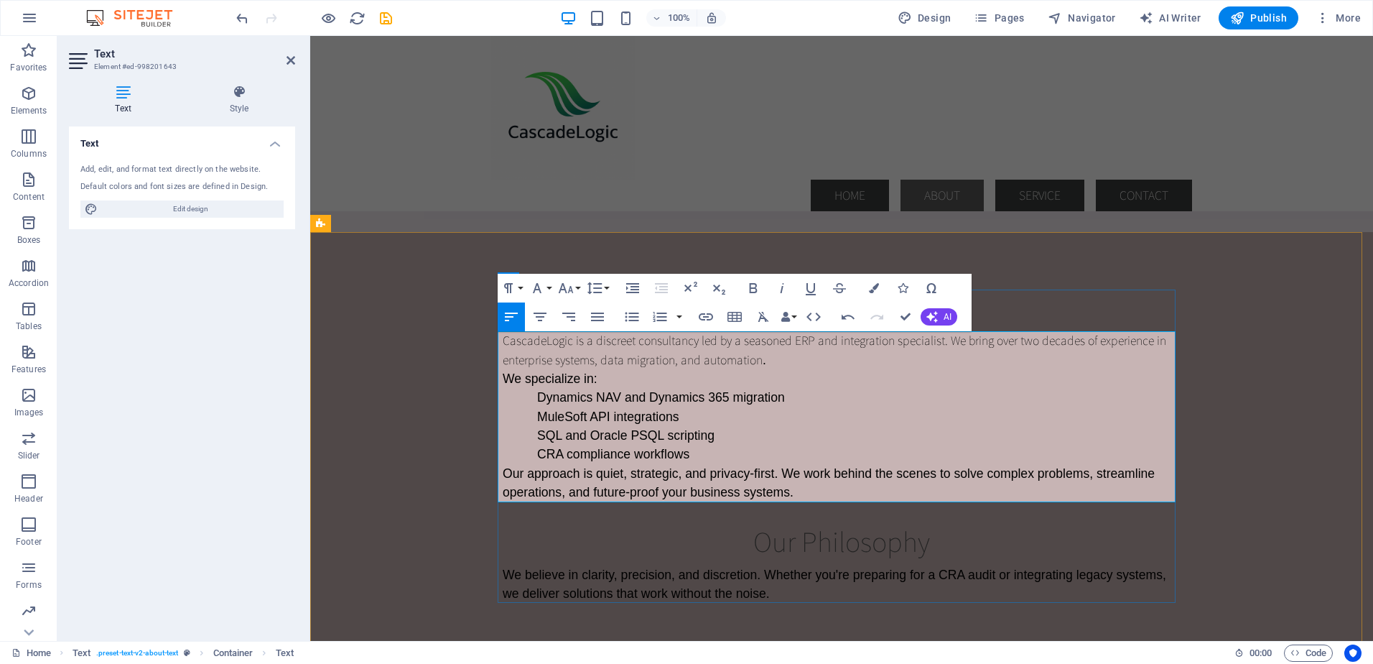
click at [767, 366] on p "CascadeLogic is a discreet consultancy led by a seasoned ERP and integration sp…" at bounding box center [842, 350] width 678 height 38
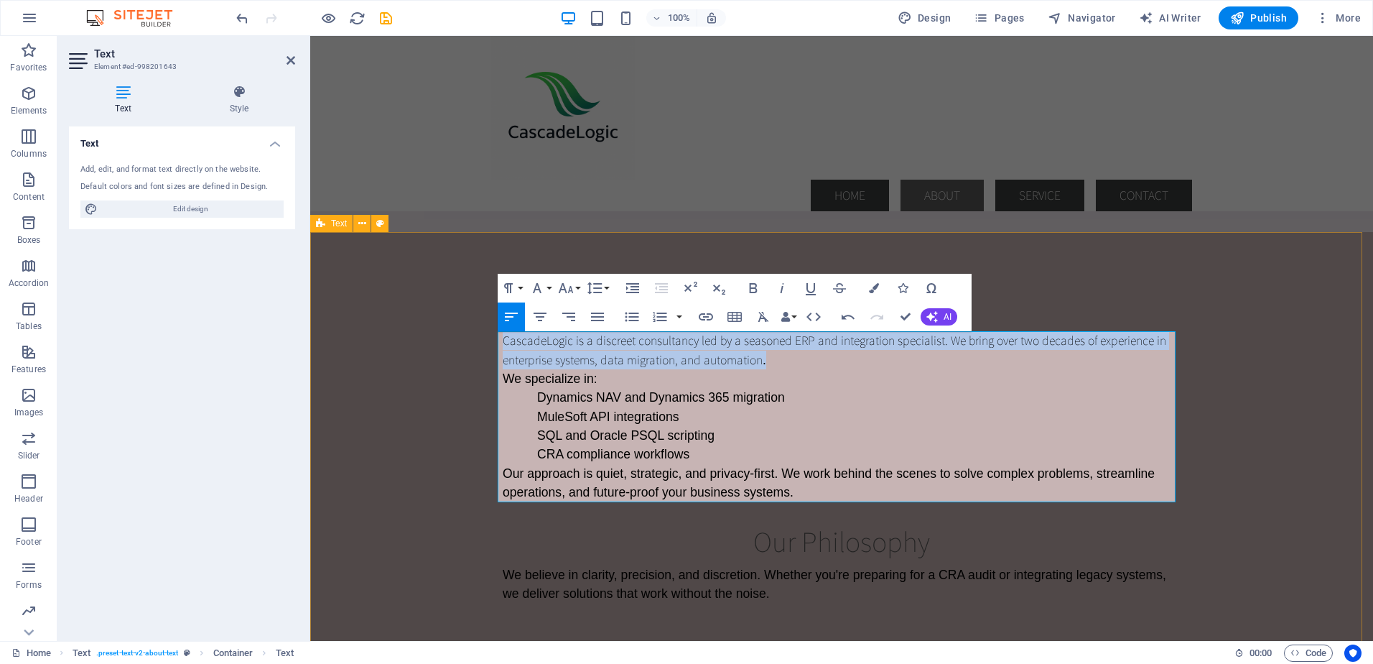
drag, startPoint x: 772, startPoint y: 358, endPoint x: 471, endPoint y: 343, distance: 301.3
click at [471, 343] on div "Who We Are CascadeLogic is a discreet consultancy led by a seasoned ERP and int…" at bounding box center [841, 446] width 1063 height 428
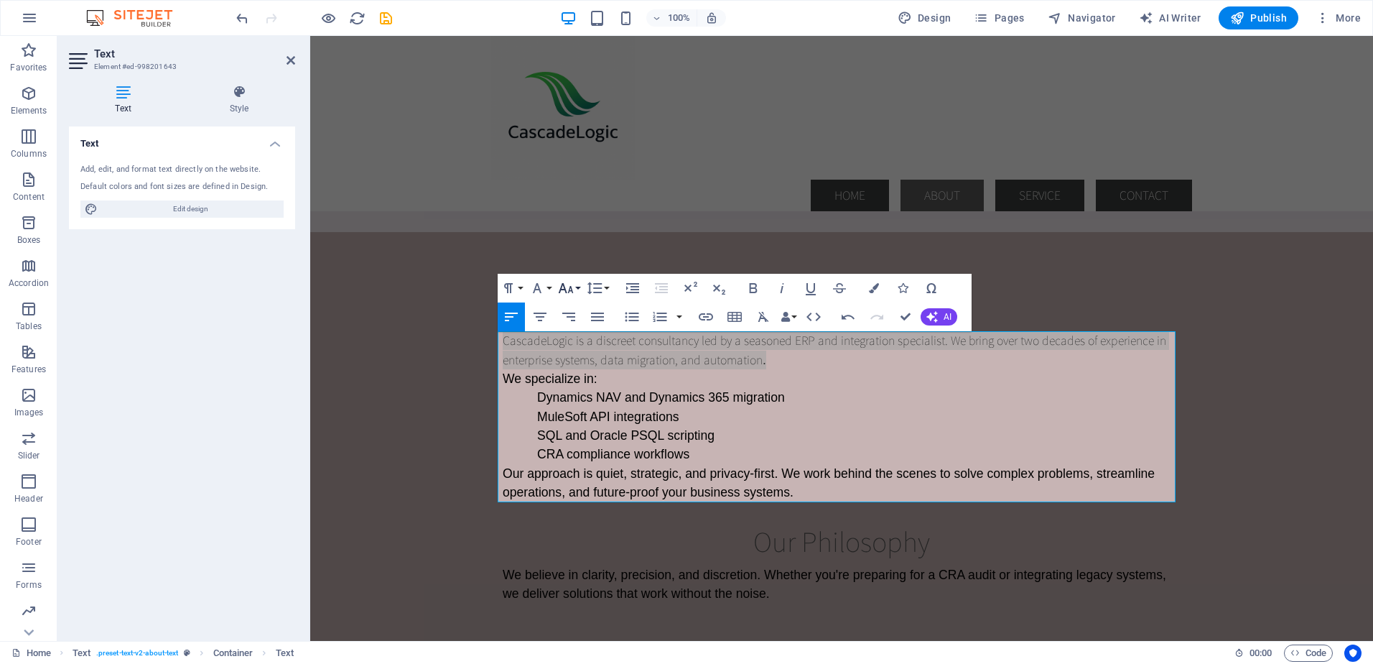
click at [575, 289] on button "Font Size" at bounding box center [568, 288] width 27 height 29
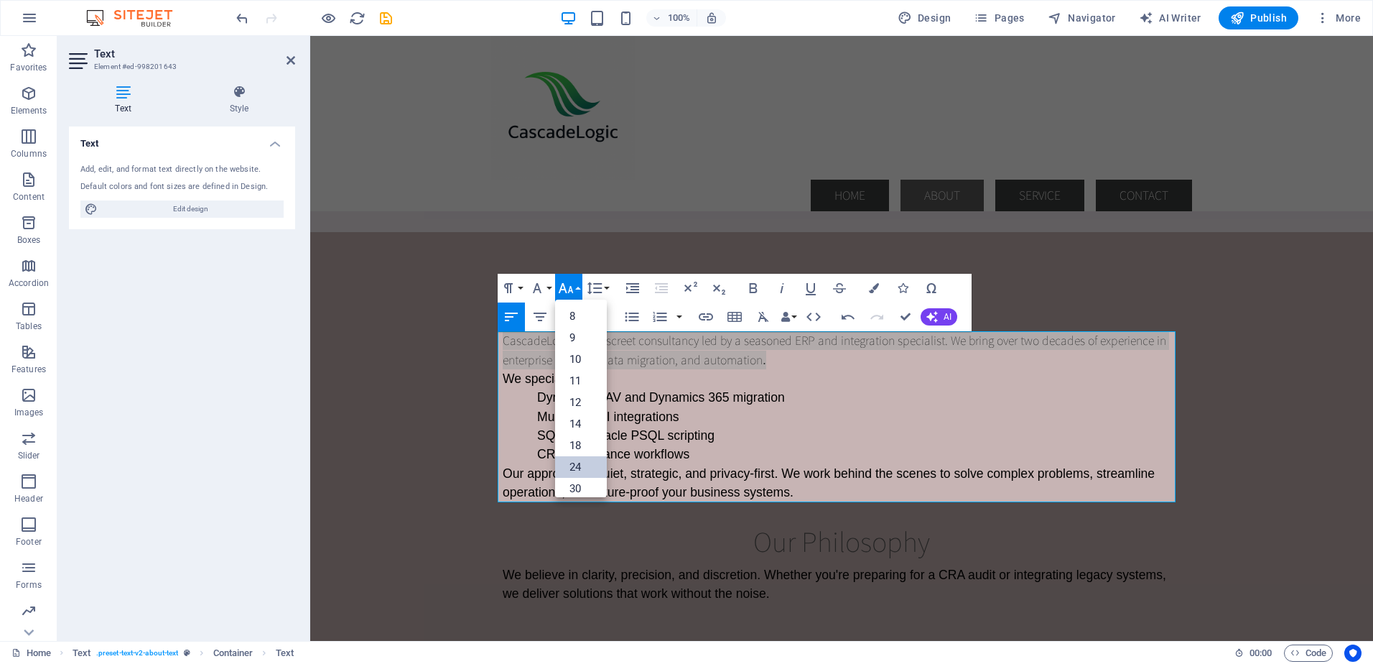
drag, startPoint x: 574, startPoint y: 467, endPoint x: 256, endPoint y: 392, distance: 326.2
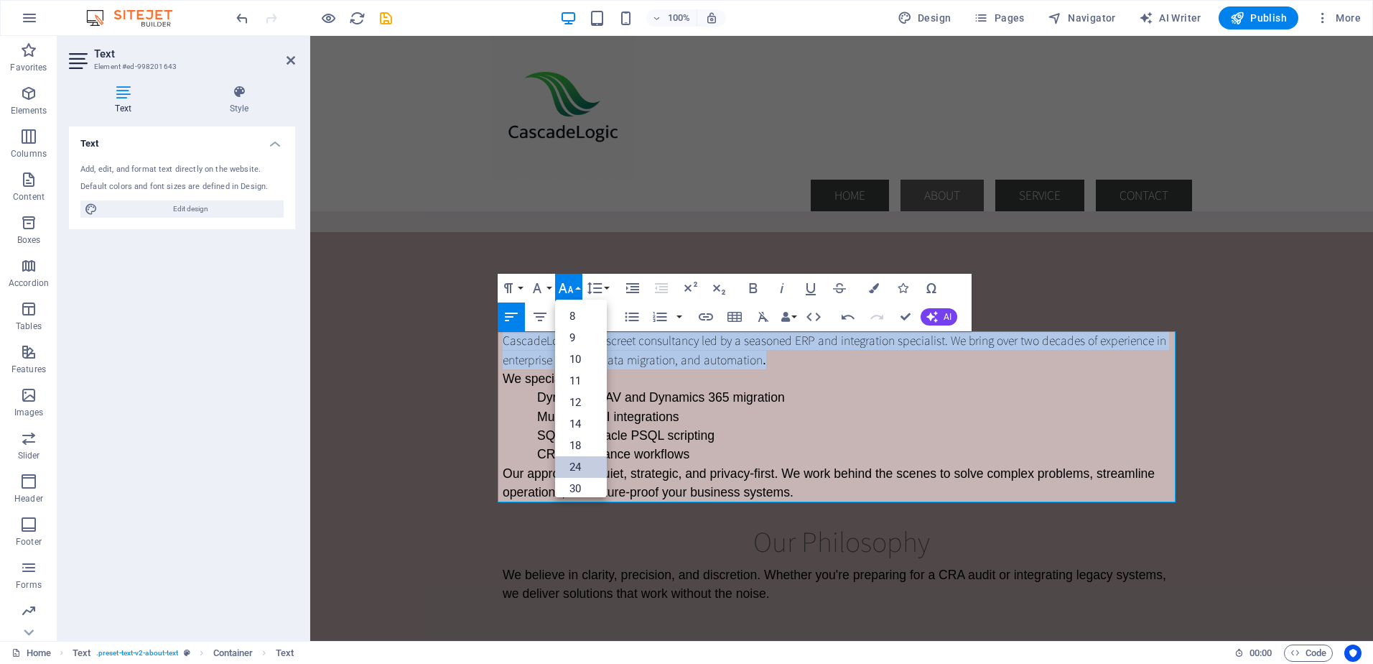
click at [574, 467] on link "24" at bounding box center [581, 467] width 52 height 22
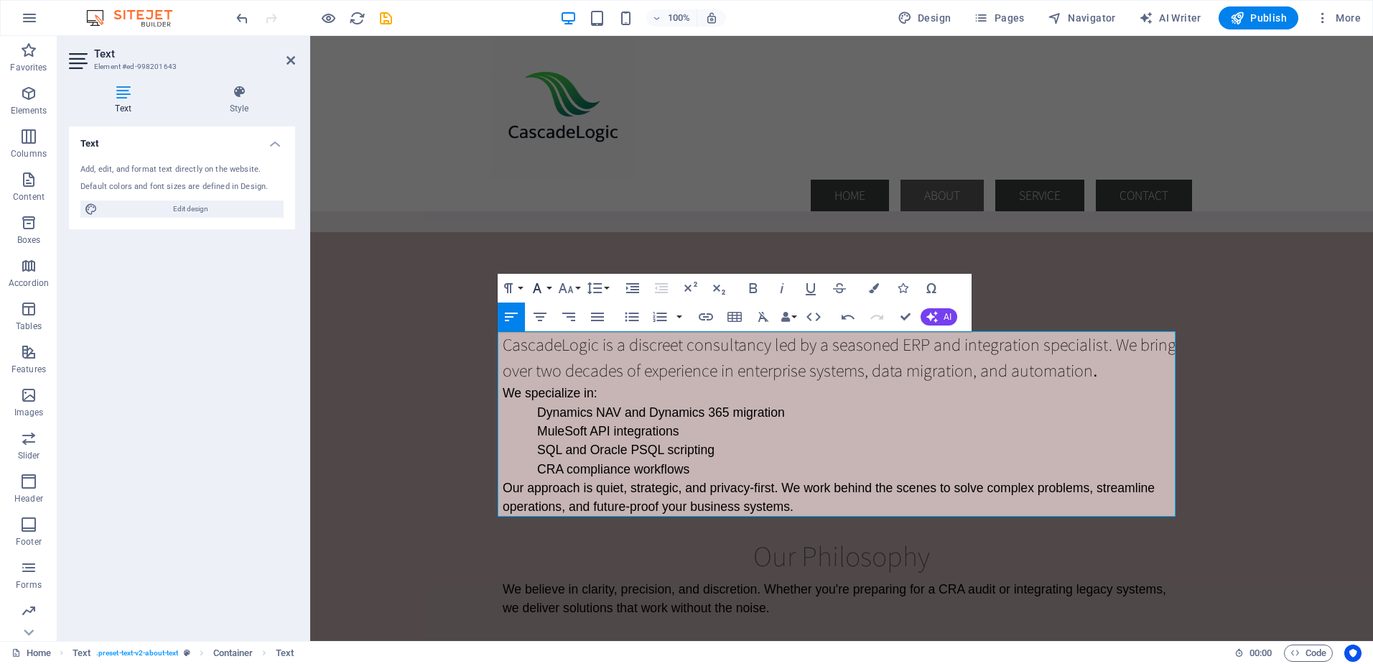
click at [548, 287] on button "Font Family" at bounding box center [540, 288] width 27 height 29
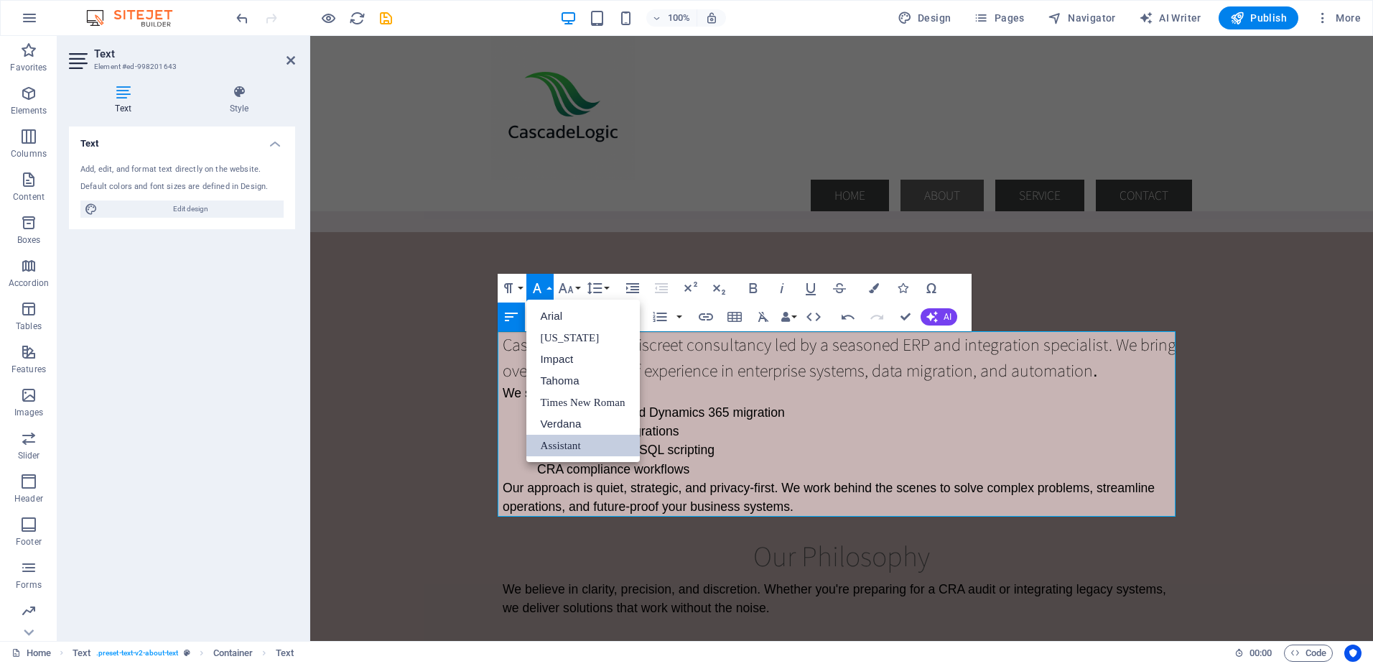
scroll to position [0, 0]
click at [550, 314] on link "Arial" at bounding box center [583, 316] width 113 height 22
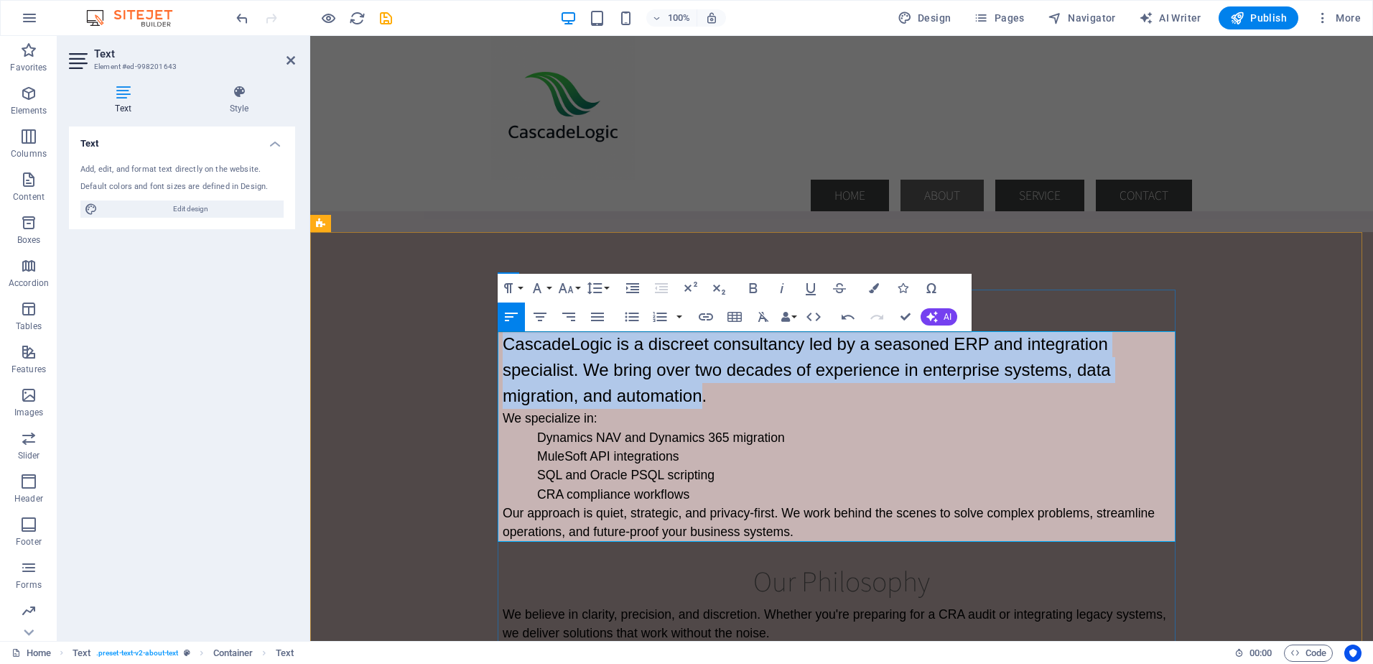
click at [740, 392] on p "CascadeLogic is a discreet consultancy led by a seasoned ERP and integration sp…" at bounding box center [842, 370] width 678 height 78
drag, startPoint x: 606, startPoint y: 395, endPoint x: 474, endPoint y: 346, distance: 140.2
click at [474, 346] on div "Who We Are CascadeLogic is a discreet consultancy led by a seasoned ERP and int…" at bounding box center [841, 466] width 1063 height 468
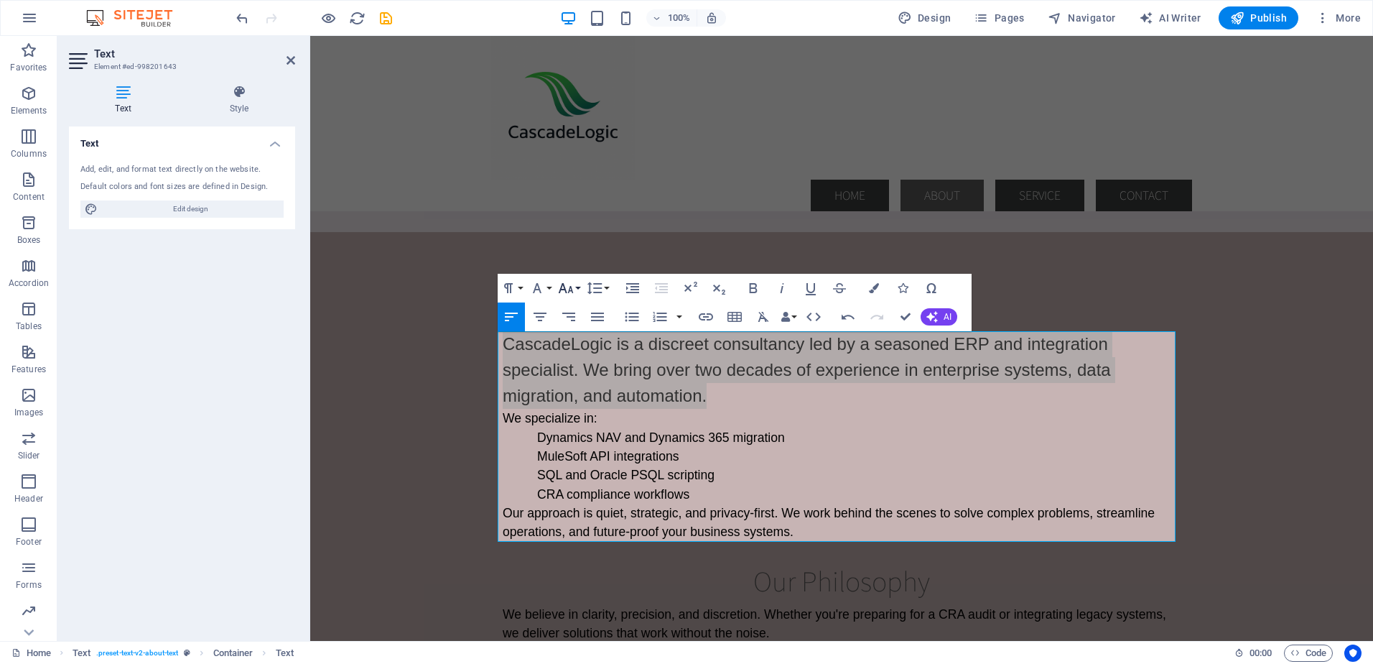
click at [576, 287] on button "Font Size" at bounding box center [568, 288] width 27 height 29
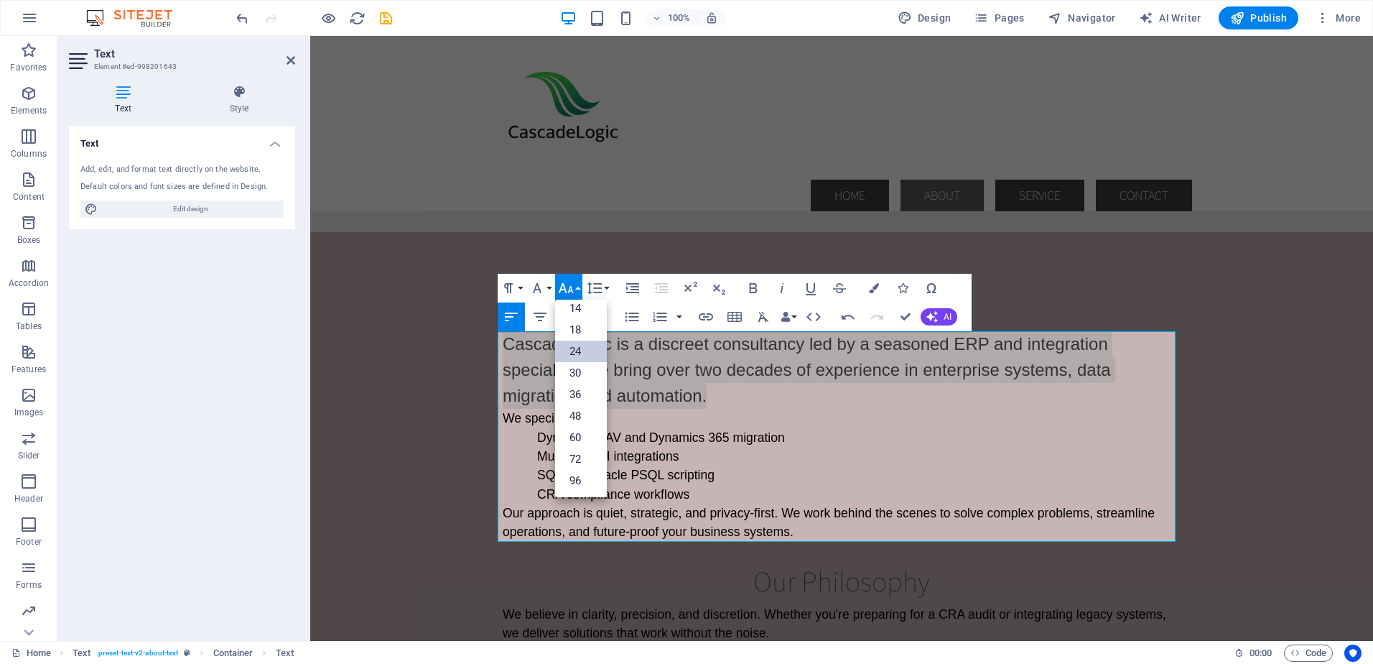
scroll to position [116, 0]
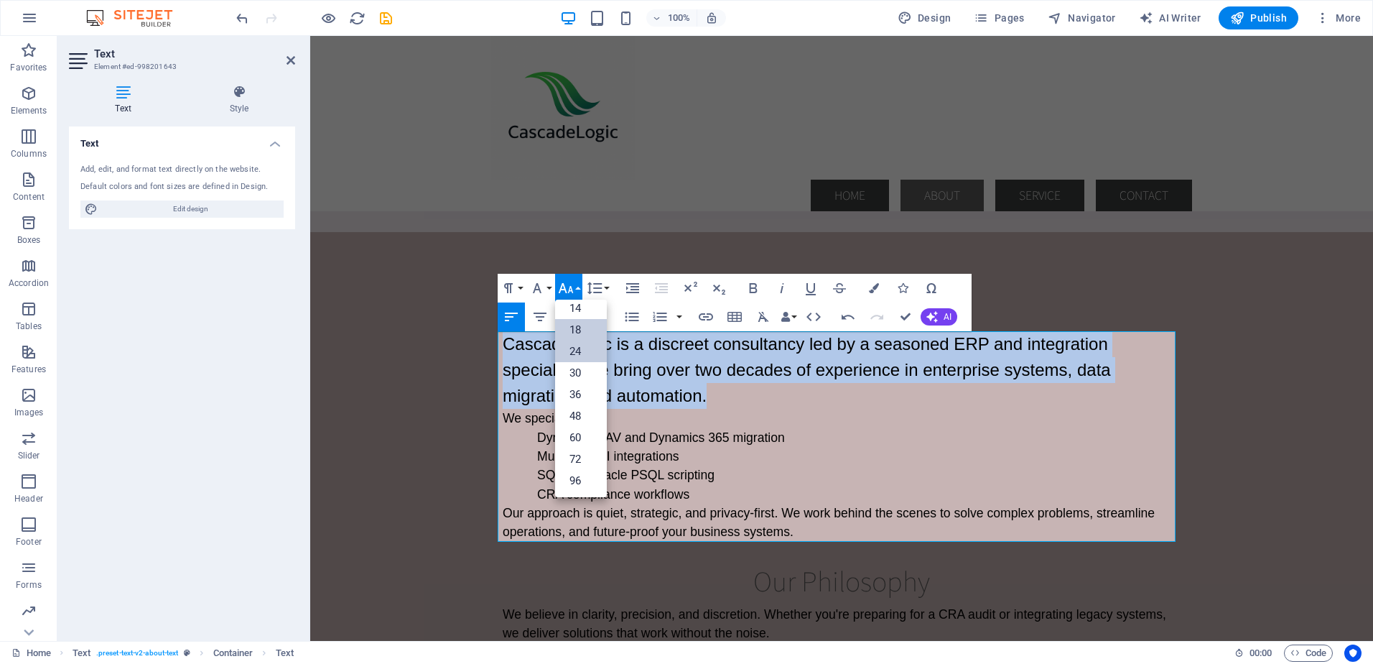
click at [573, 326] on link "18" at bounding box center [581, 330] width 52 height 22
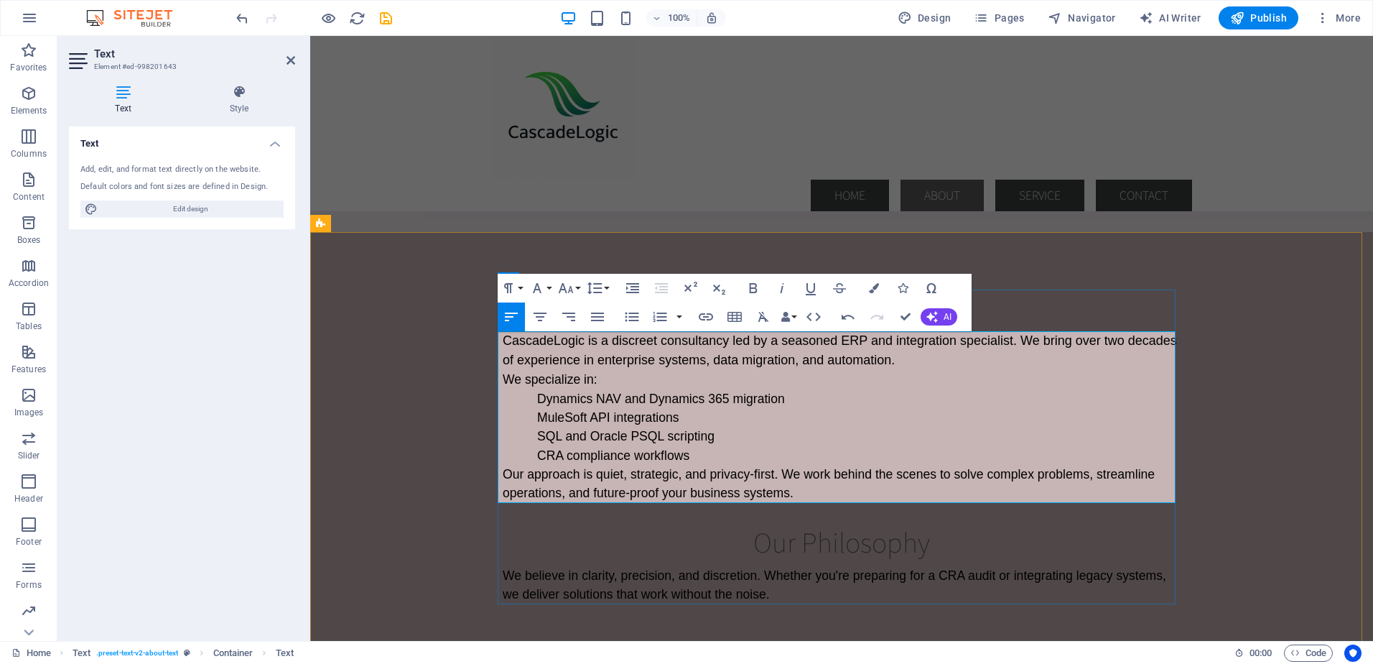
click at [687, 387] on p "We specialize in:" at bounding box center [842, 379] width 678 height 19
click at [691, 416] on p "MuleSoft API integrations" at bounding box center [859, 417] width 644 height 19
click at [720, 438] on p "SQL and Oracle PSQL scripting" at bounding box center [859, 436] width 644 height 19
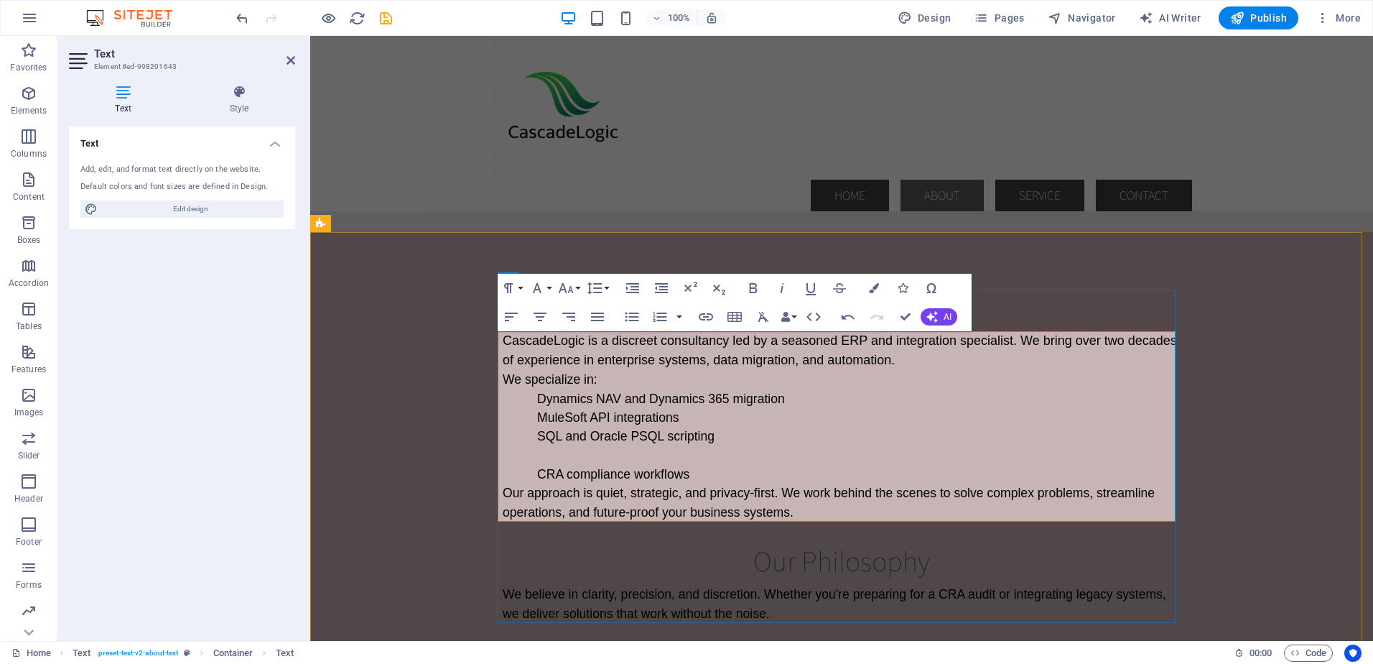
click at [562, 458] on p "​" at bounding box center [859, 455] width 644 height 19
click at [644, 483] on p "CRA compliance workflows" at bounding box center [859, 474] width 644 height 19
drag, startPoint x: 533, startPoint y: 471, endPoint x: 684, endPoint y: 473, distance: 150.9
click at [684, 473] on span "CRA compliance workflows" at bounding box center [613, 474] width 152 height 14
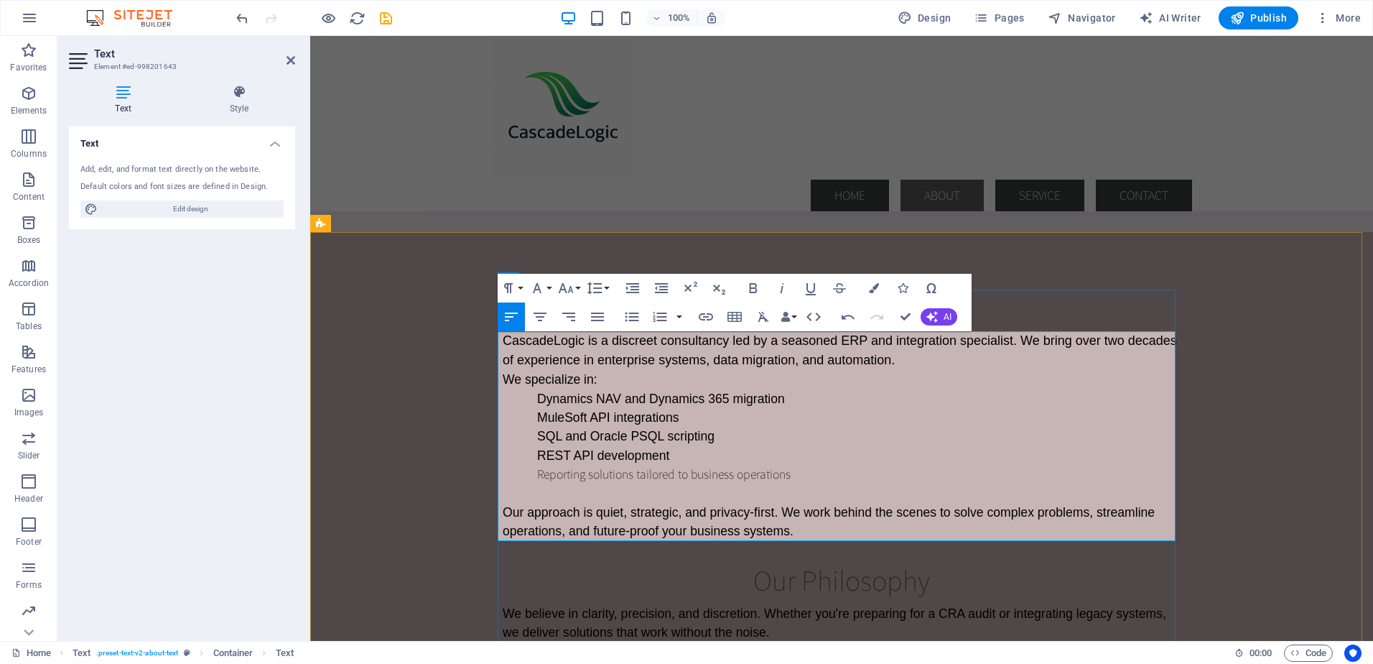
click at [542, 486] on p at bounding box center [859, 492] width 644 height 19
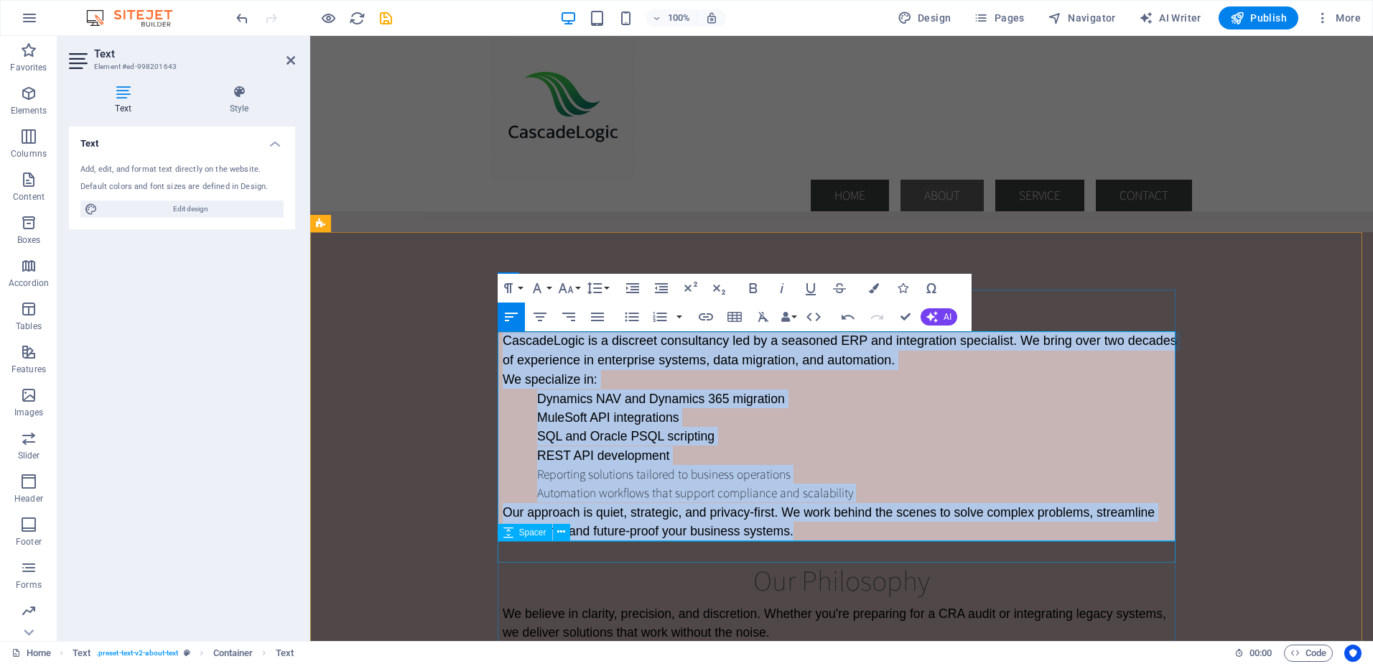
drag, startPoint x: 500, startPoint y: 337, endPoint x: 797, endPoint y: 543, distance: 361.3
click at [797, 543] on div "Who We Are CascadeLogic is a discreet consultancy led by a seasoned ERP and int…" at bounding box center [842, 465] width 678 height 352
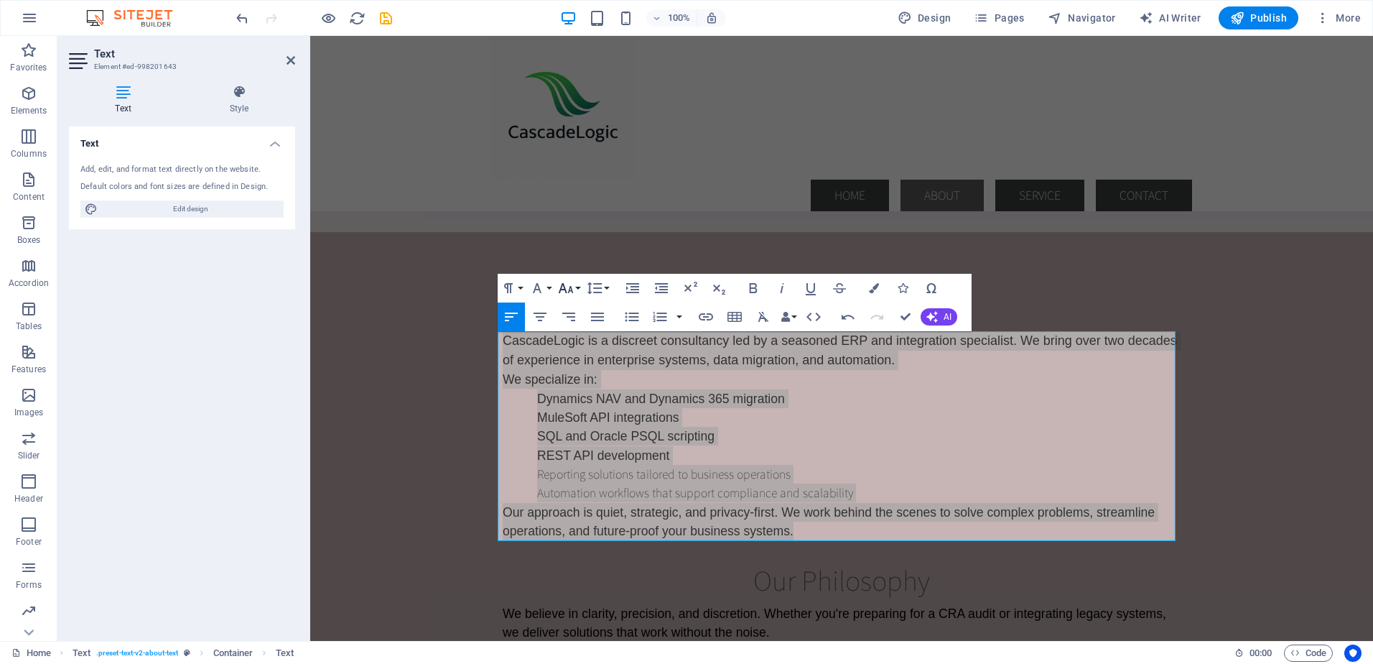
click at [580, 288] on button "Font Size" at bounding box center [568, 288] width 27 height 29
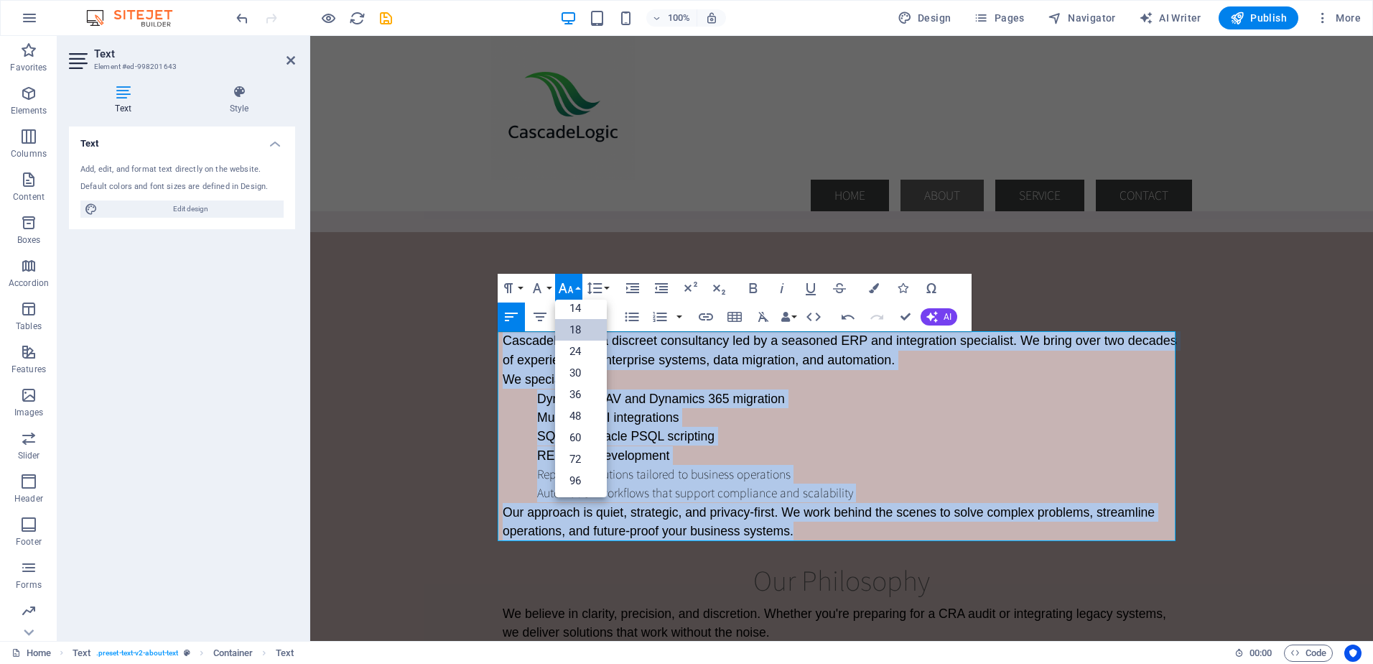
click at [576, 328] on link "18" at bounding box center [581, 330] width 52 height 22
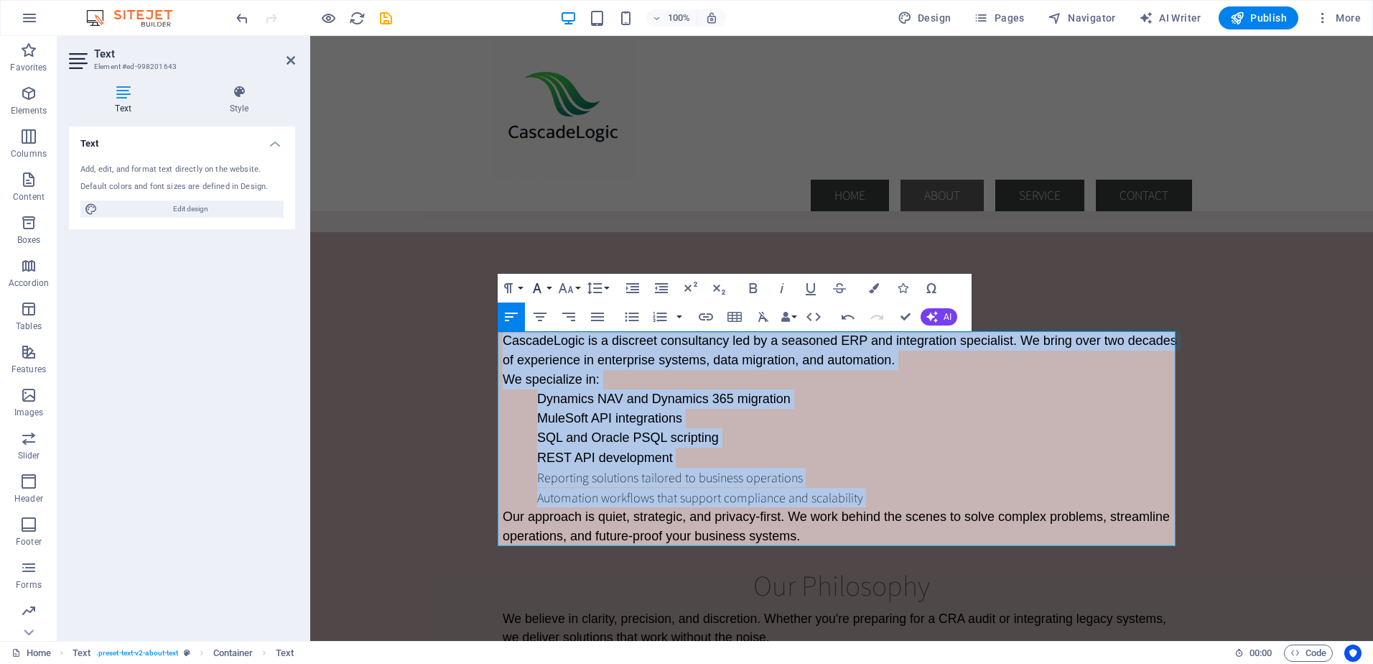
click at [552, 288] on button "Font Family" at bounding box center [540, 288] width 27 height 29
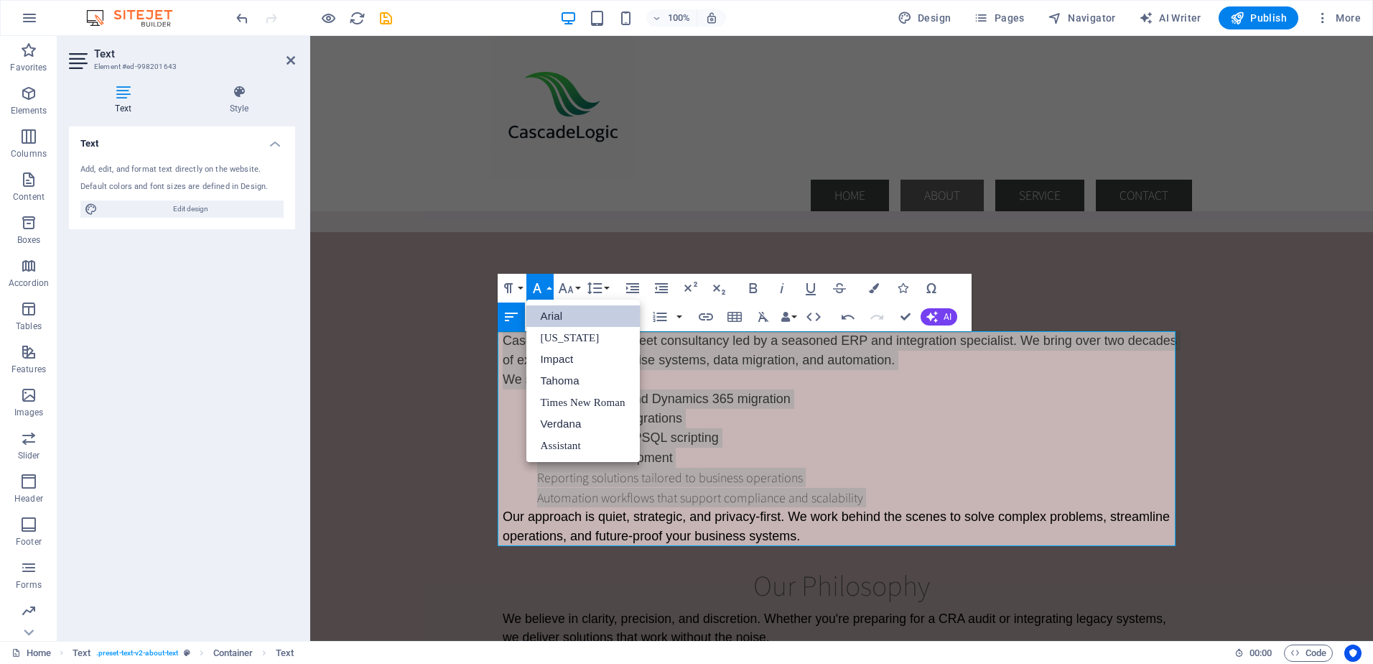
scroll to position [0, 0]
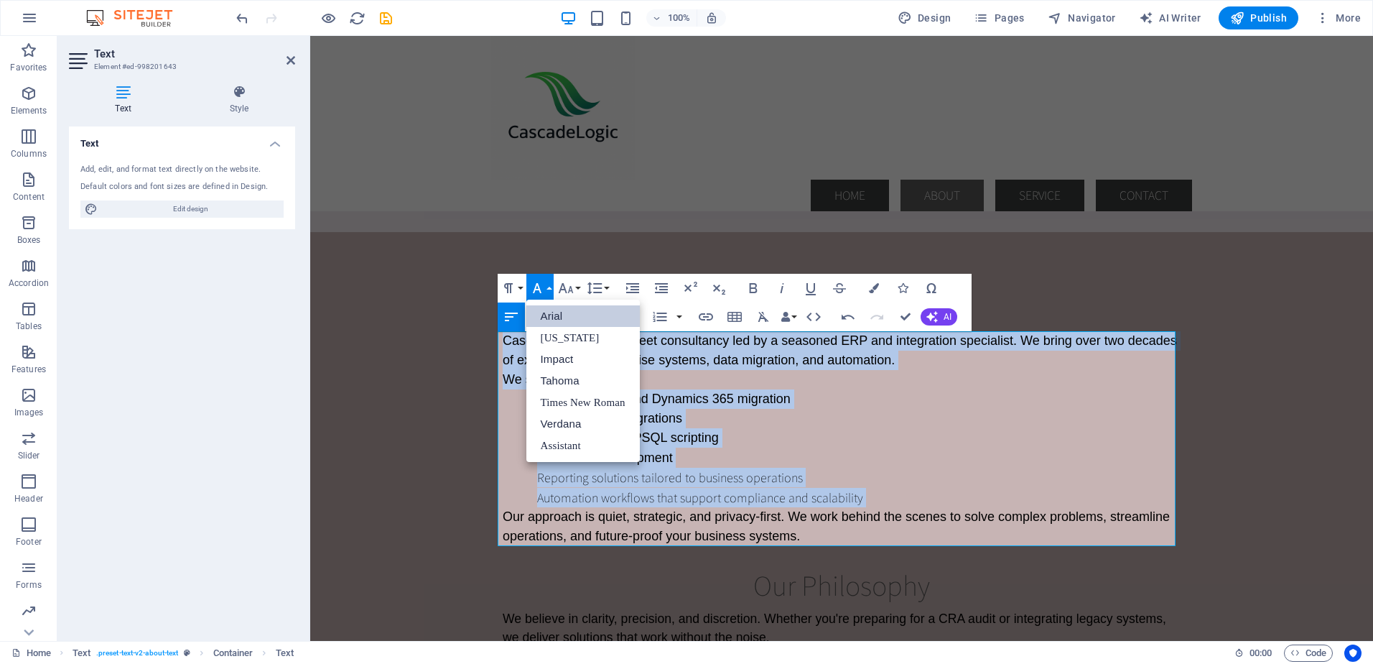
click at [551, 314] on link "Arial" at bounding box center [583, 316] width 113 height 22
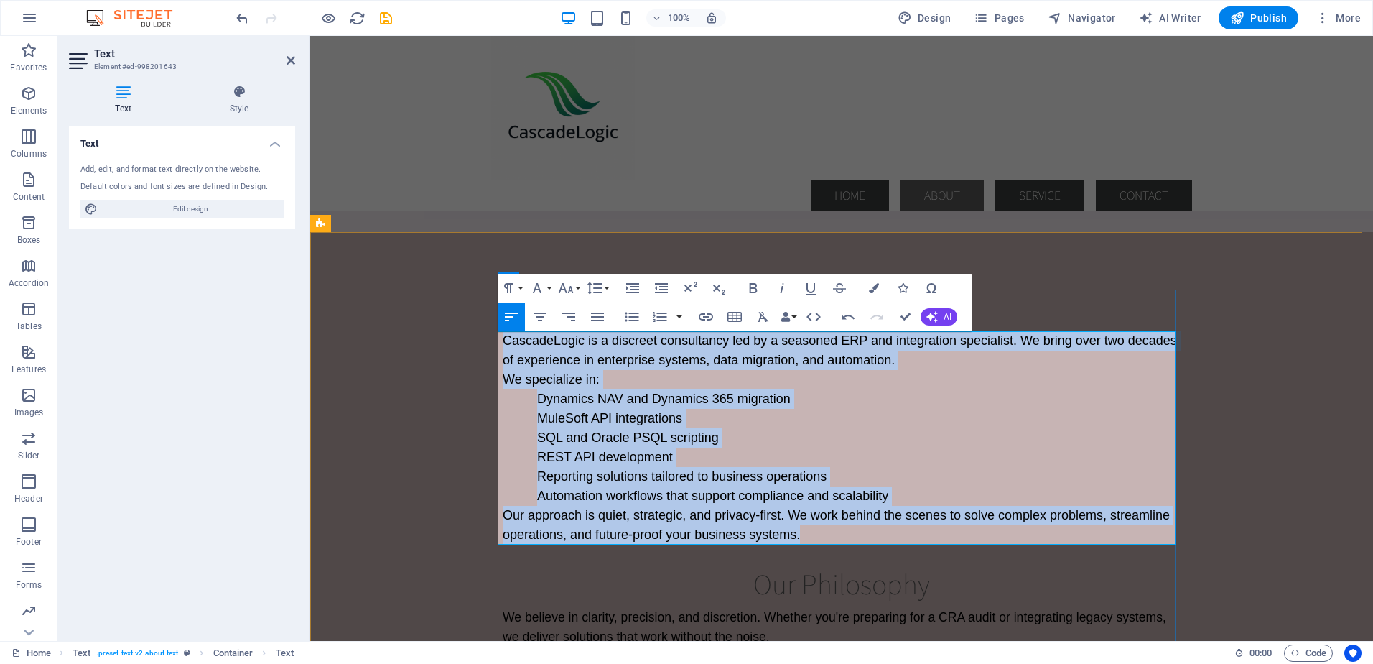
click at [723, 412] on p "MuleSoft API integrations" at bounding box center [859, 418] width 644 height 19
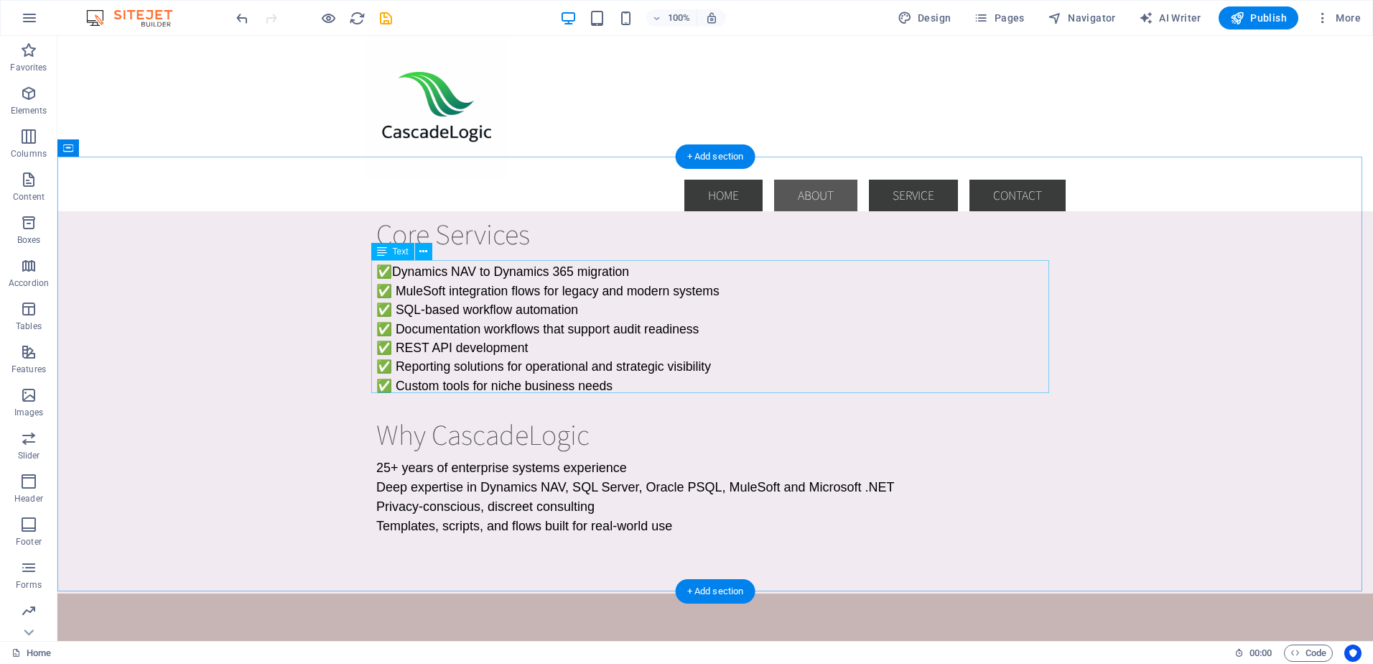
scroll to position [503, 0]
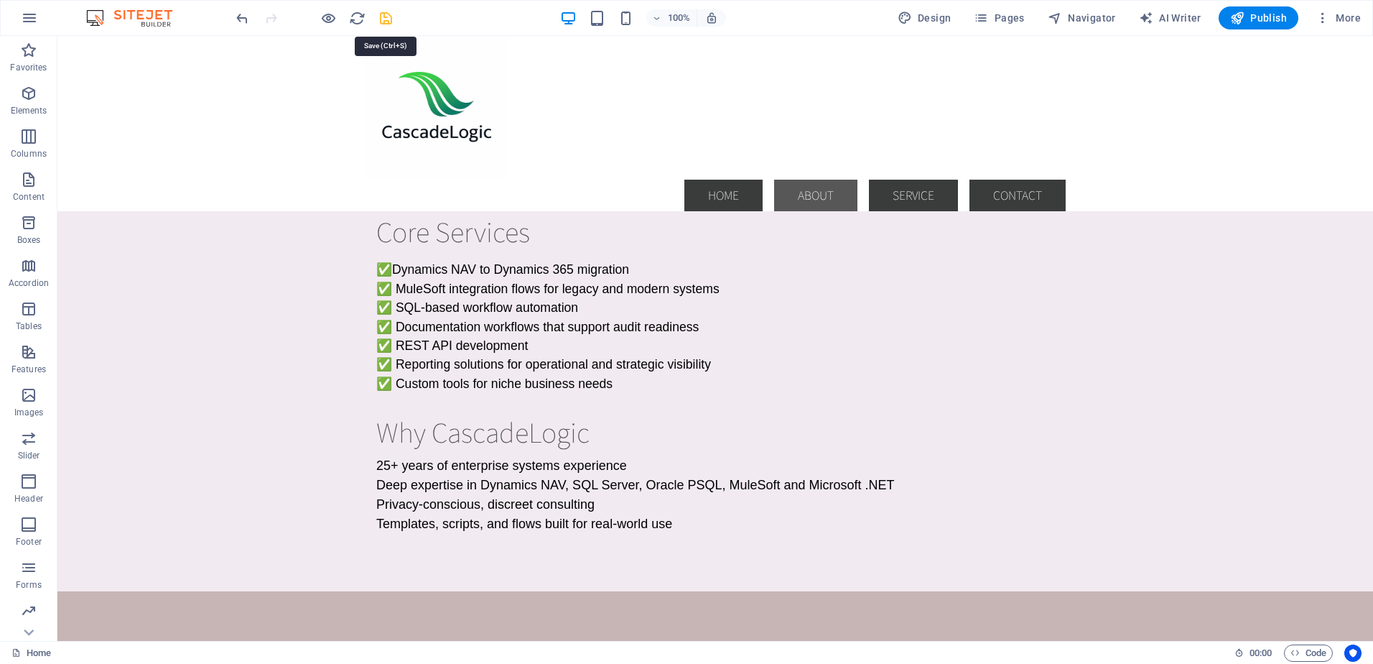
click at [388, 15] on icon "save" at bounding box center [386, 18] width 17 height 17
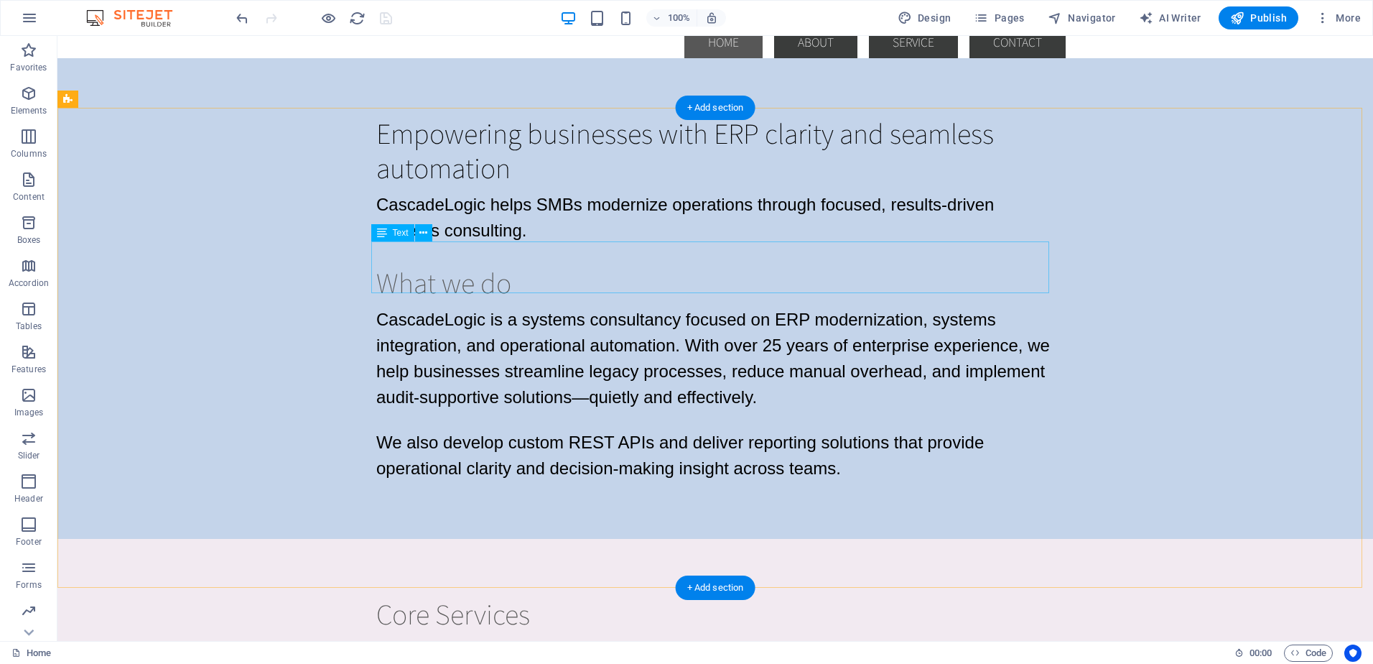
scroll to position [72, 0]
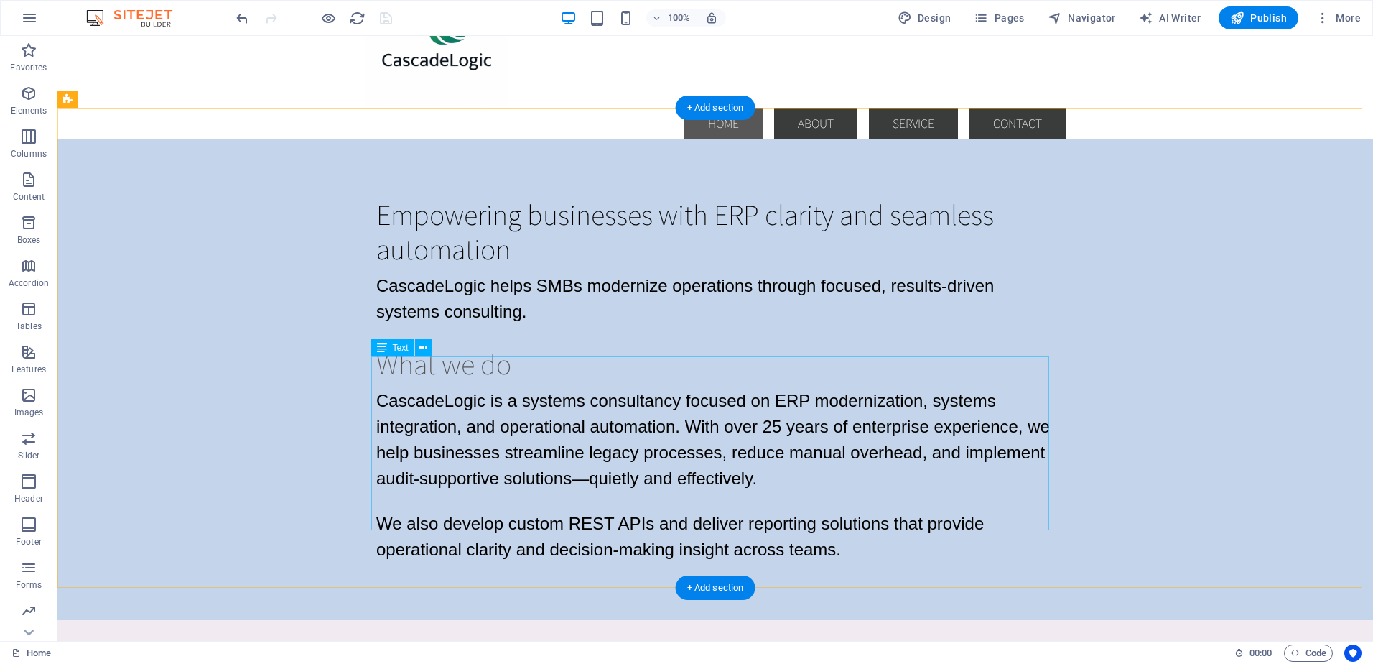
click at [626, 427] on div "CascadeLogic is a systems consultancy focused on ERP modernization, systems int…" at bounding box center [715, 475] width 678 height 174
click at [625, 426] on div "CascadeLogic is a systems consultancy focused on ERP modernization, systems int…" at bounding box center [715, 475] width 678 height 174
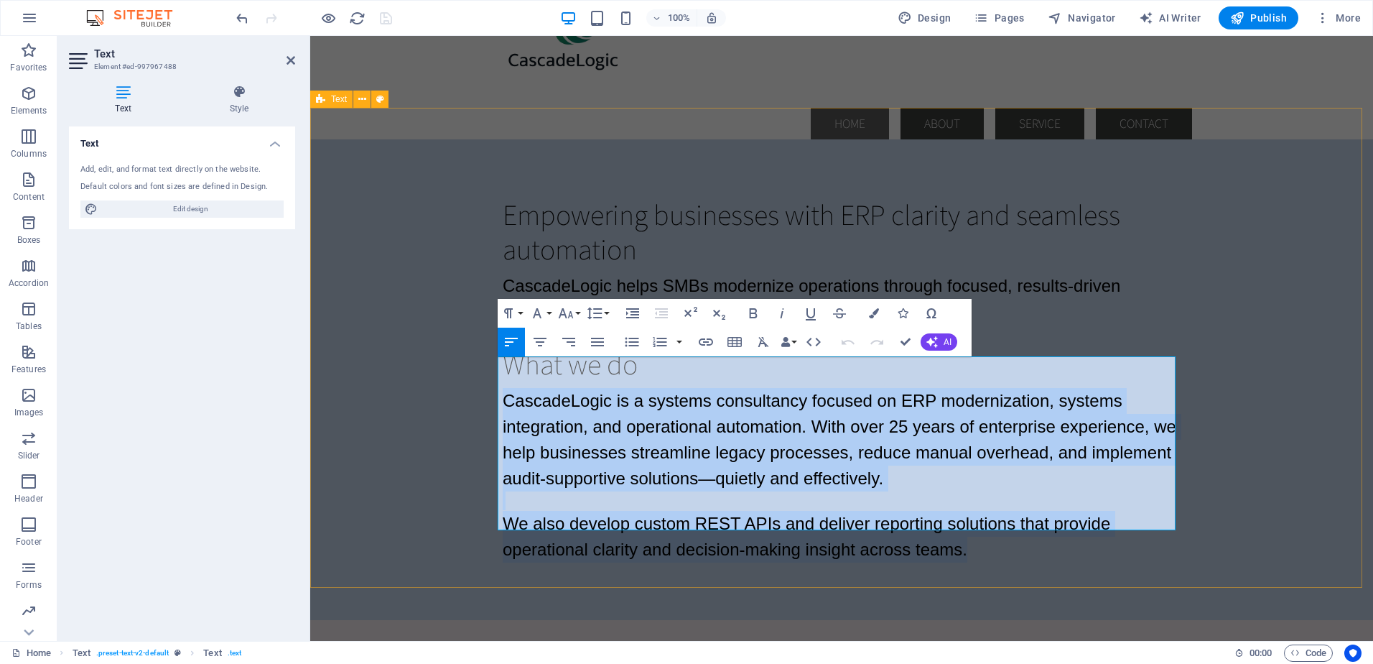
drag, startPoint x: 971, startPoint y: 518, endPoint x: 483, endPoint y: 368, distance: 511.0
click at [483, 368] on div "Empowering businesses with ERP clarity and seamless automation CascadeLogic hel…" at bounding box center [841, 379] width 1063 height 480
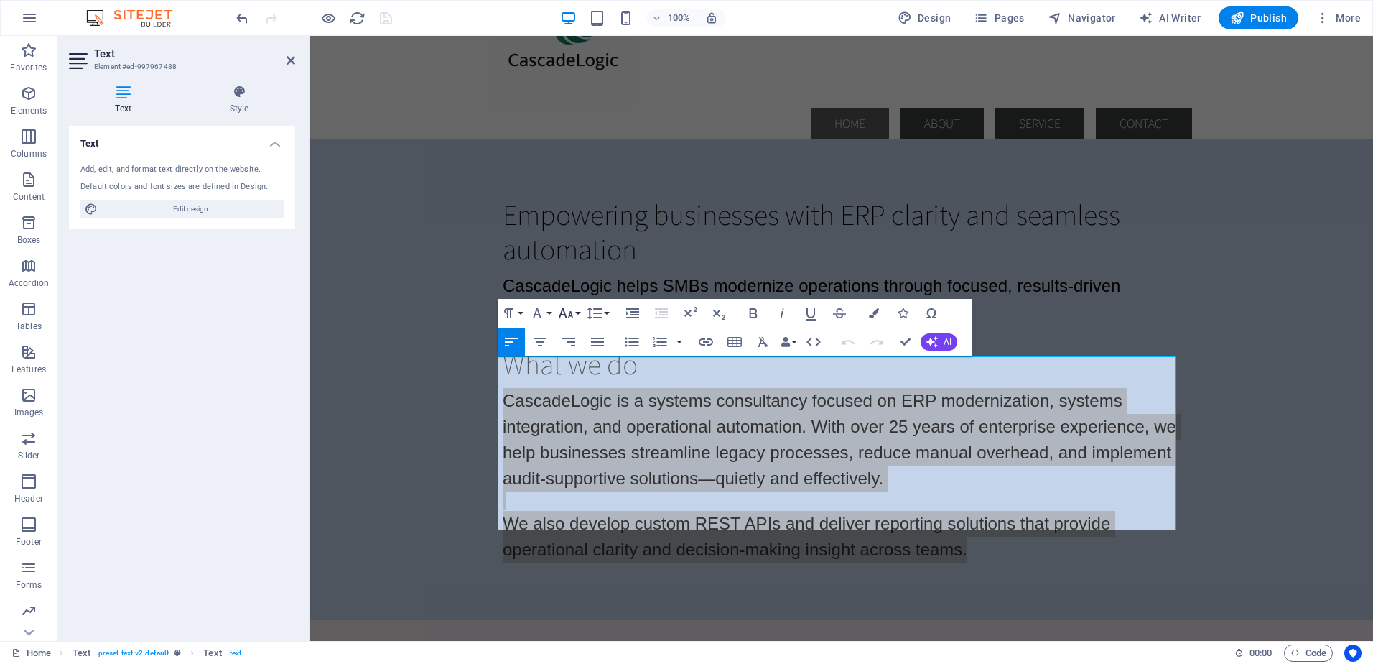
click at [578, 312] on button "Font Size" at bounding box center [568, 313] width 27 height 29
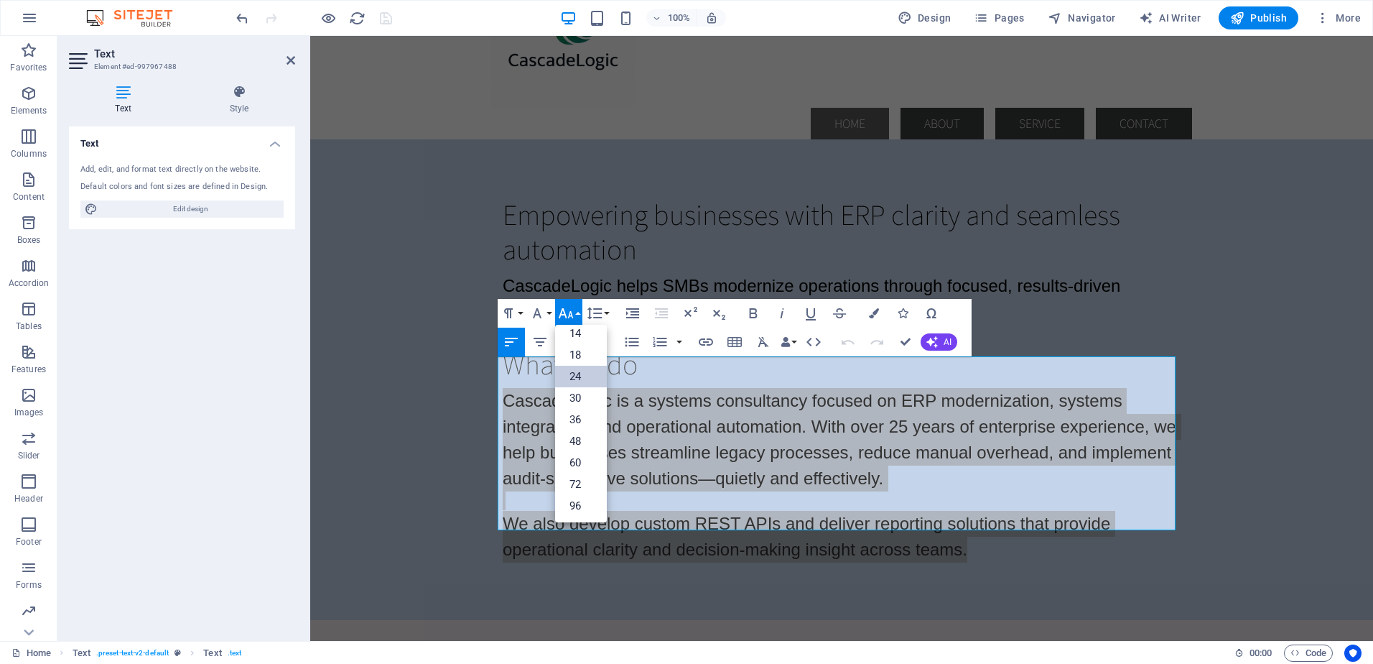
scroll to position [116, 0]
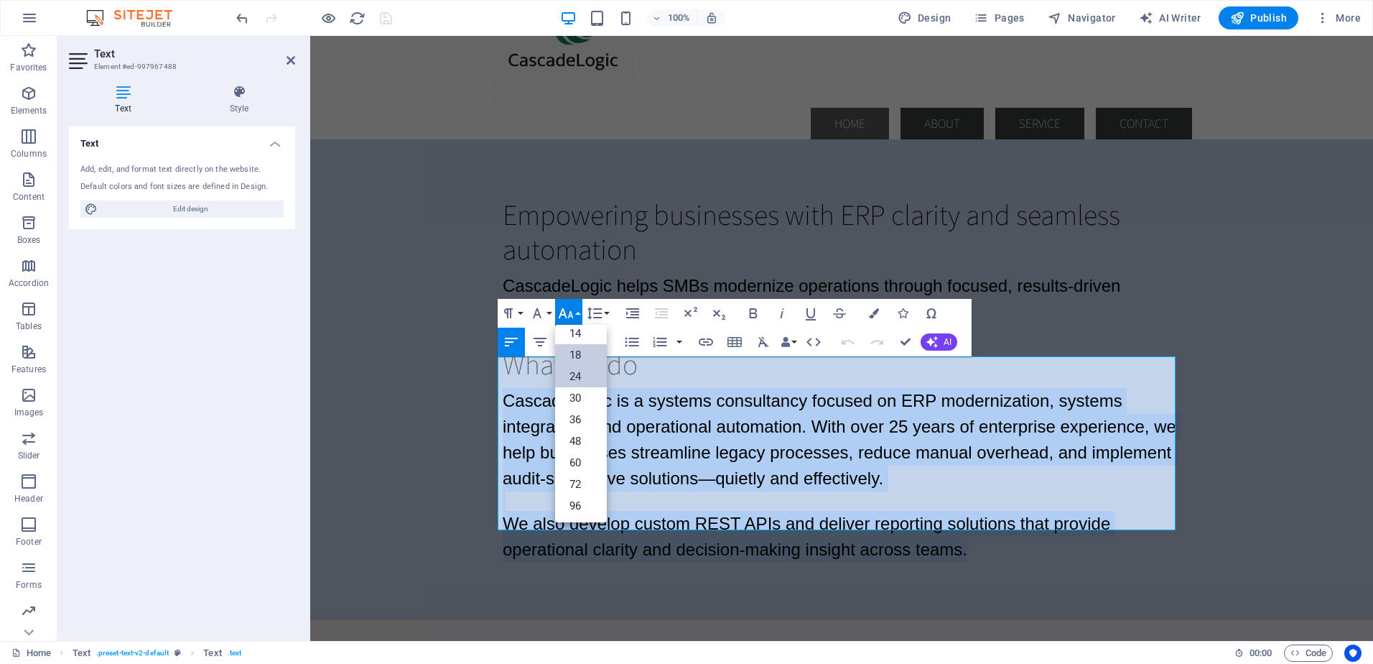
click at [573, 356] on link "18" at bounding box center [581, 355] width 52 height 22
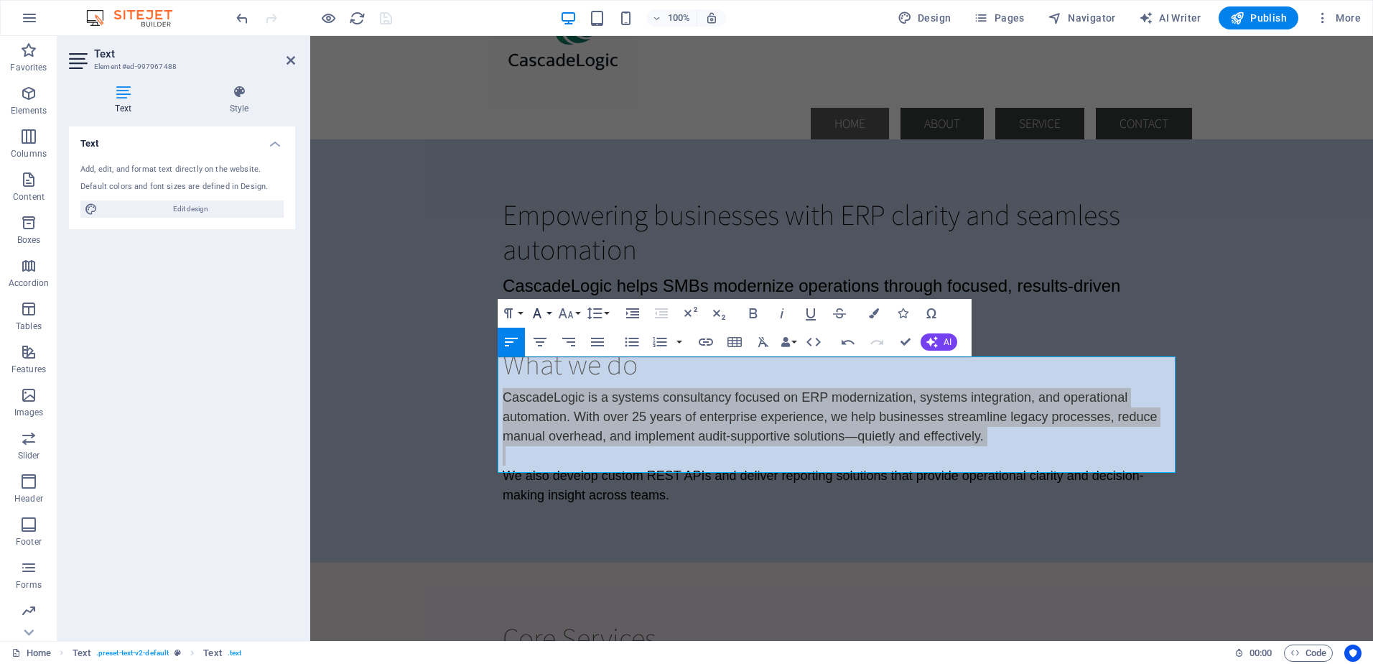
click at [547, 312] on button "Font Family" at bounding box center [540, 313] width 27 height 29
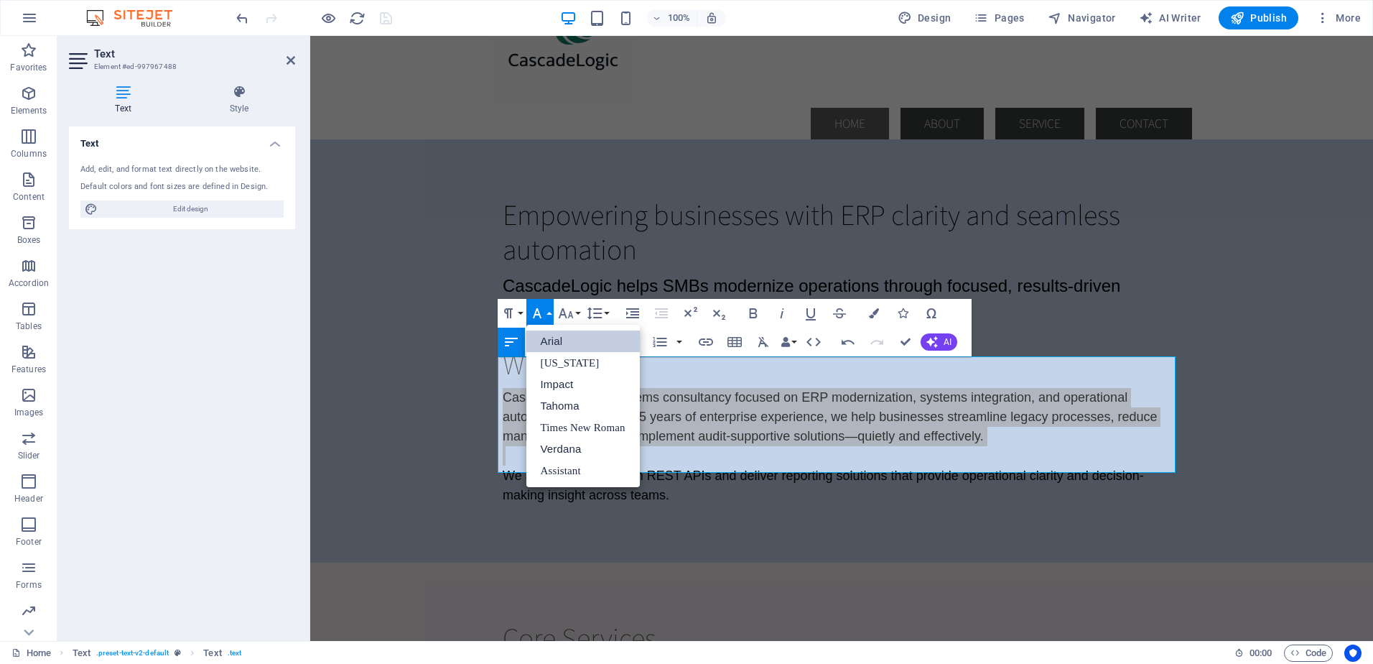
scroll to position [0, 0]
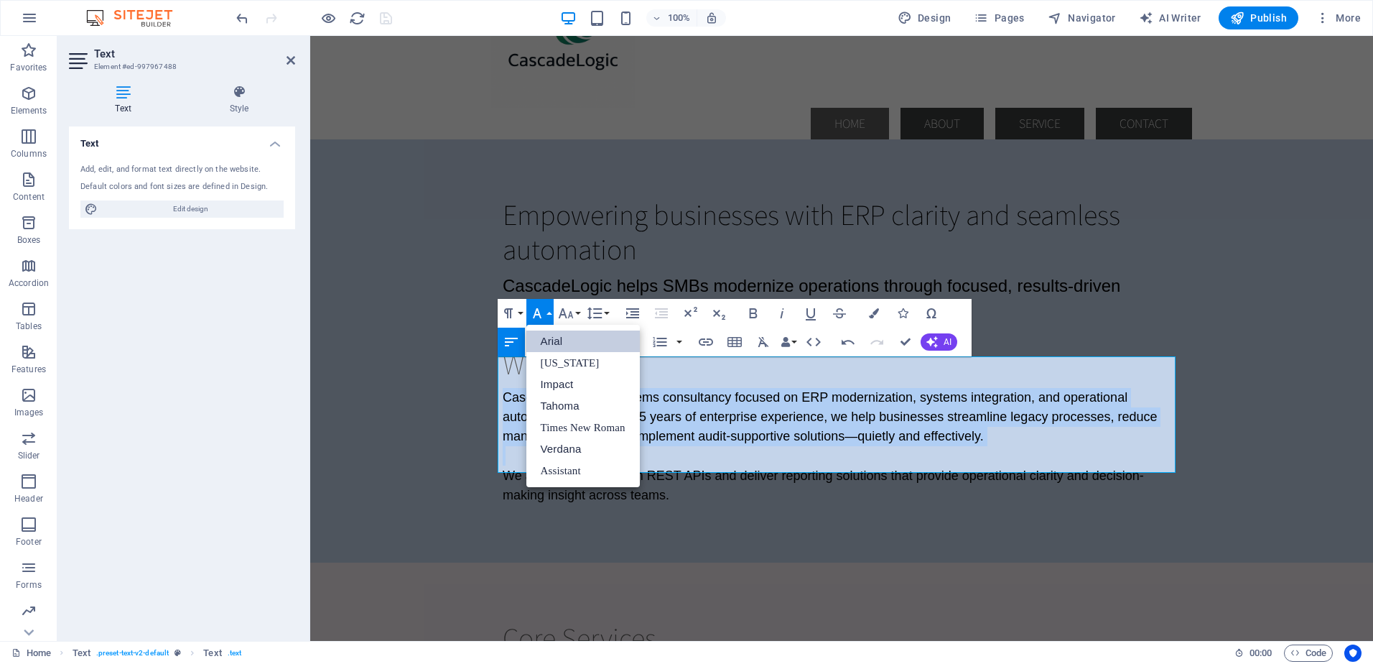
click at [549, 339] on link "Arial" at bounding box center [583, 341] width 113 height 22
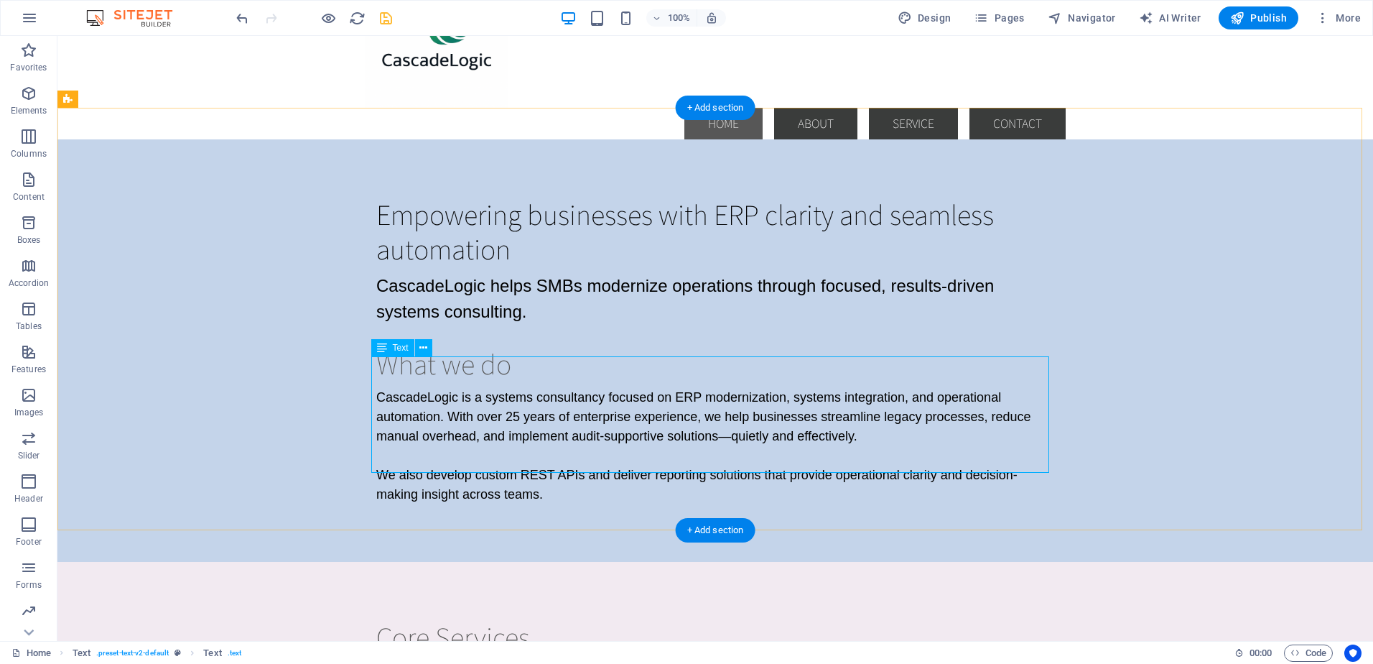
click at [491, 394] on div "CascadeLogic is a systems consultancy focused on ERP modernization, systems int…" at bounding box center [715, 446] width 678 height 116
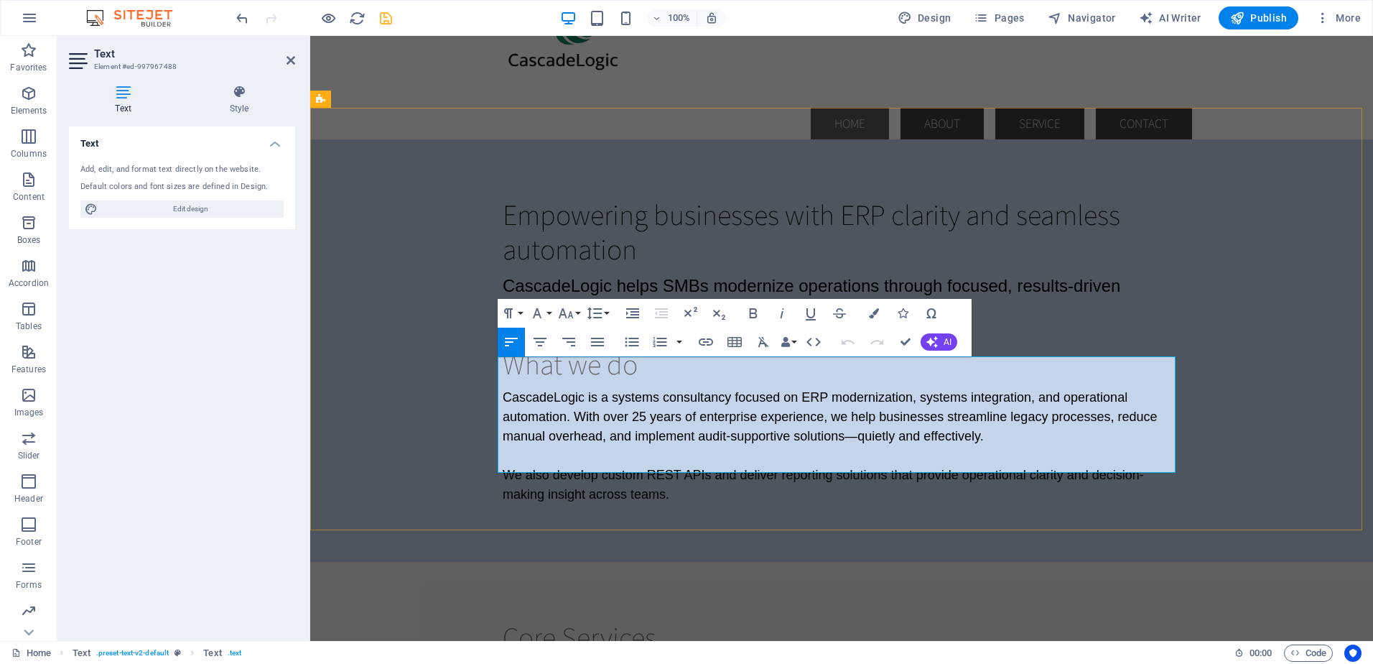
click at [533, 390] on span "CascadeLogic is a systems consultancy focused on ERP modernization, systems int…" at bounding box center [830, 416] width 654 height 53
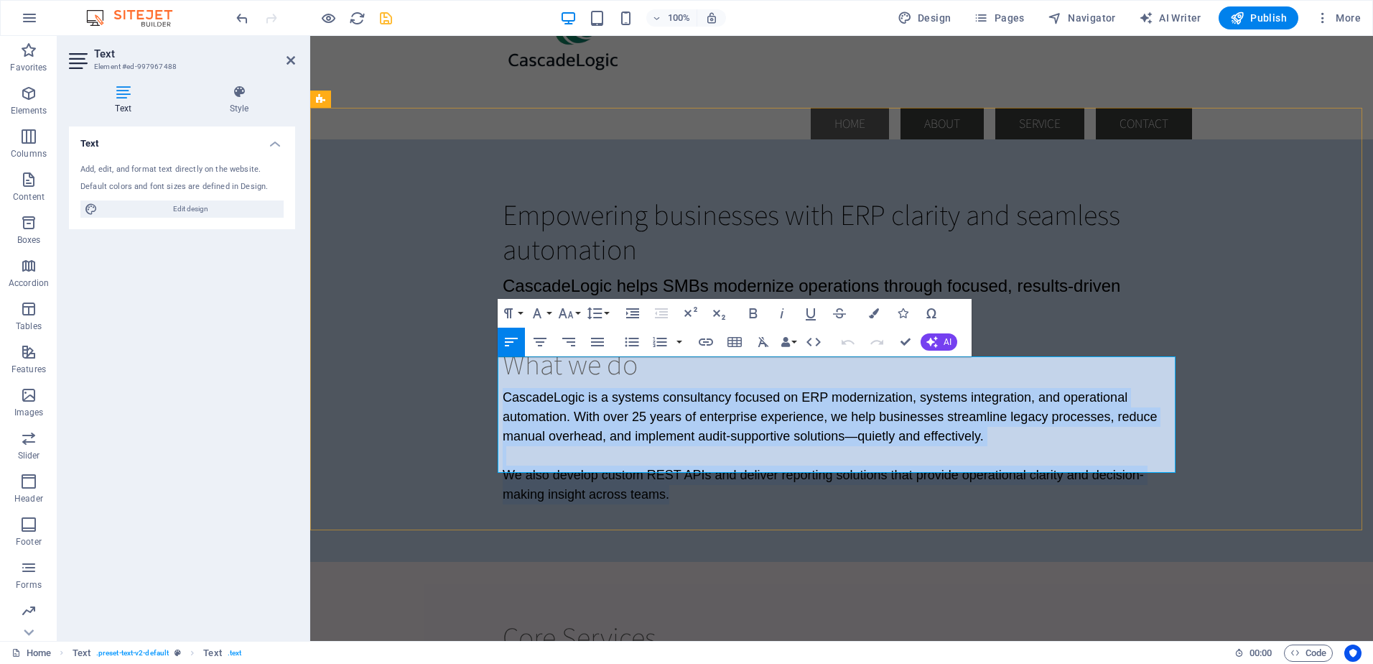
drag, startPoint x: 499, startPoint y: 369, endPoint x: 700, endPoint y: 464, distance: 222.0
click at [700, 464] on div "CascadeLogic is a systems consultancy focused on ERP modernization, systems int…" at bounding box center [842, 446] width 678 height 116
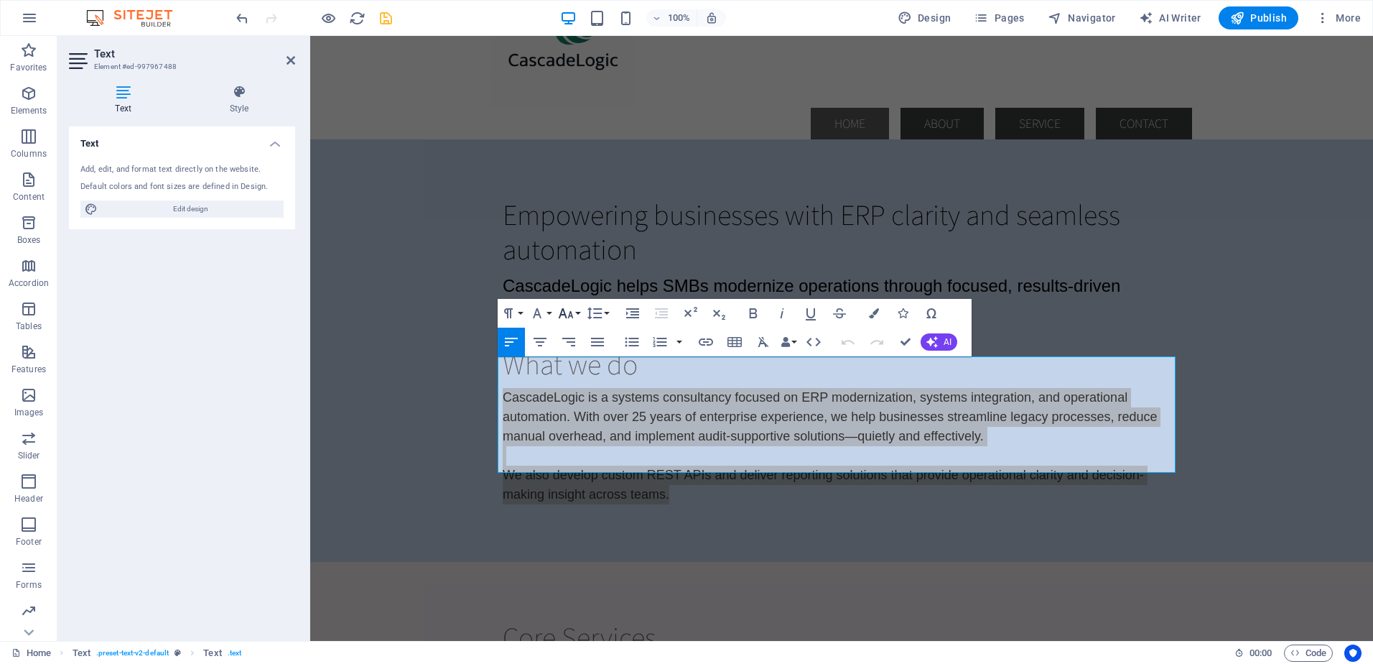
click at [579, 311] on button "Font Size" at bounding box center [568, 313] width 27 height 29
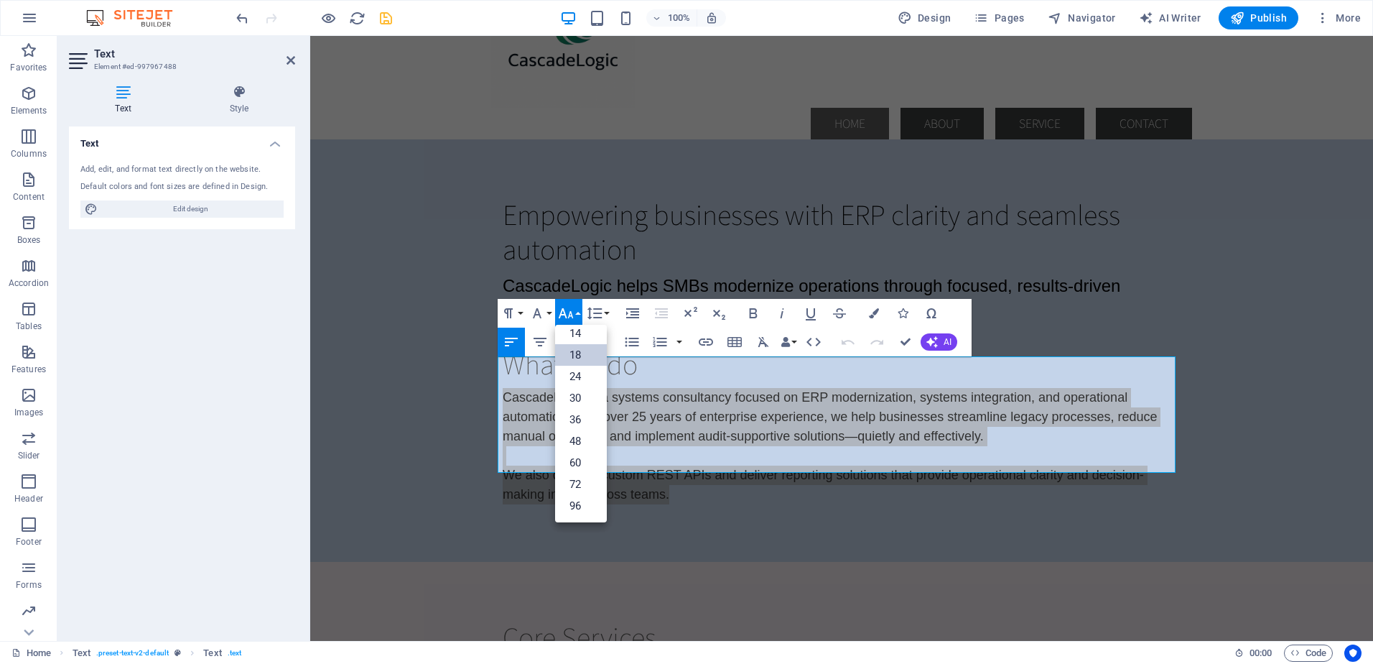
scroll to position [116, 0]
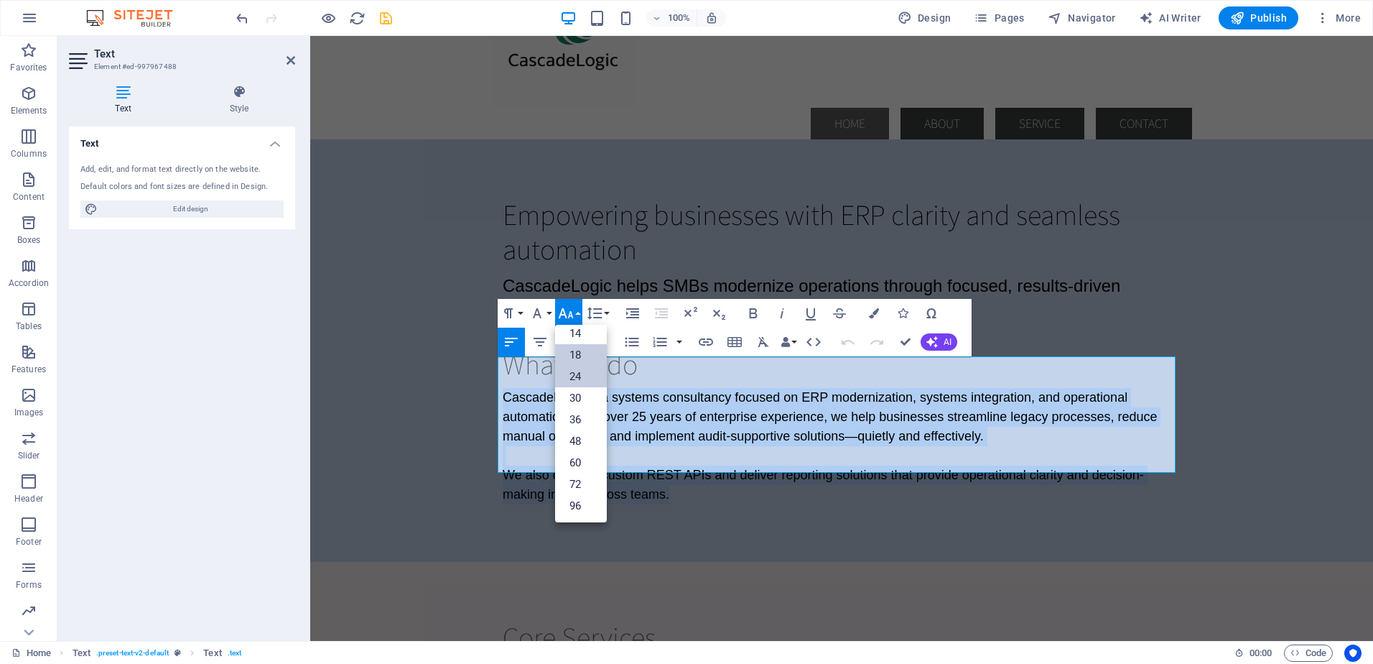
click at [583, 374] on link "24" at bounding box center [581, 377] width 52 height 22
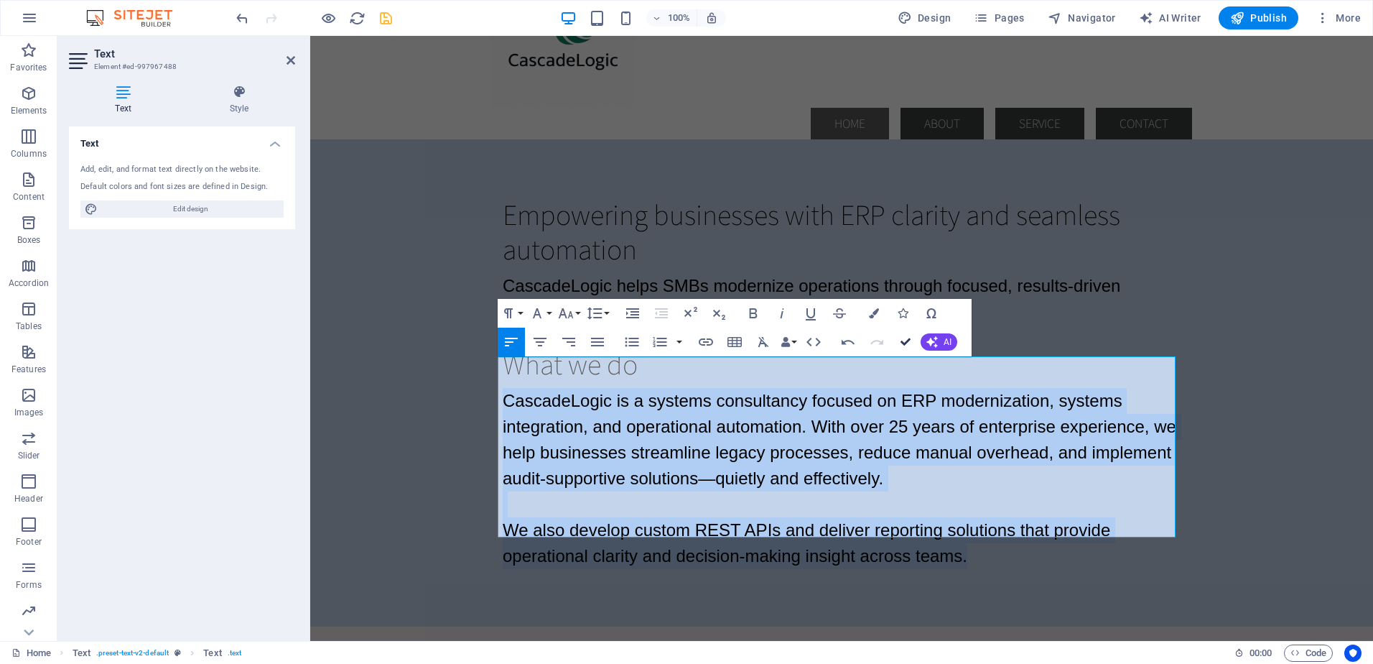
drag, startPoint x: 902, startPoint y: 343, endPoint x: 844, endPoint y: 306, distance: 68.8
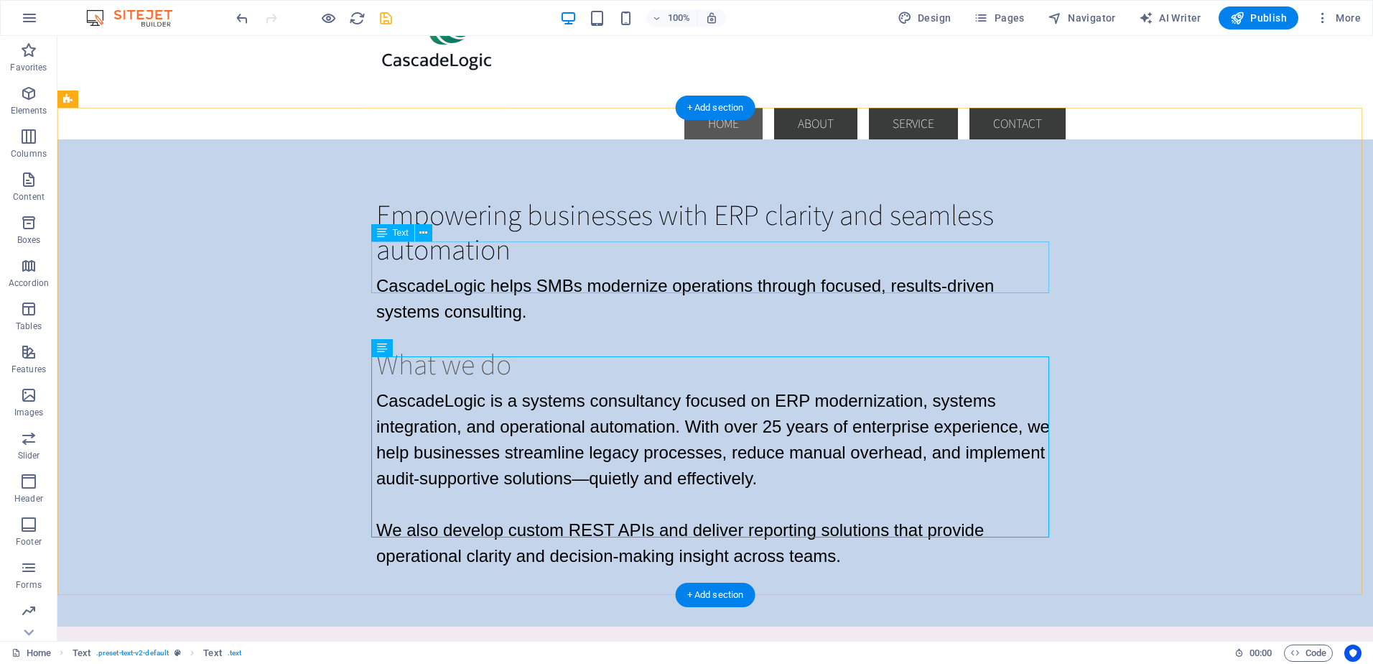
click at [468, 273] on div "CascadeLogic helps SMBs modernize operations through focused, results-driven sy…" at bounding box center [715, 299] width 678 height 52
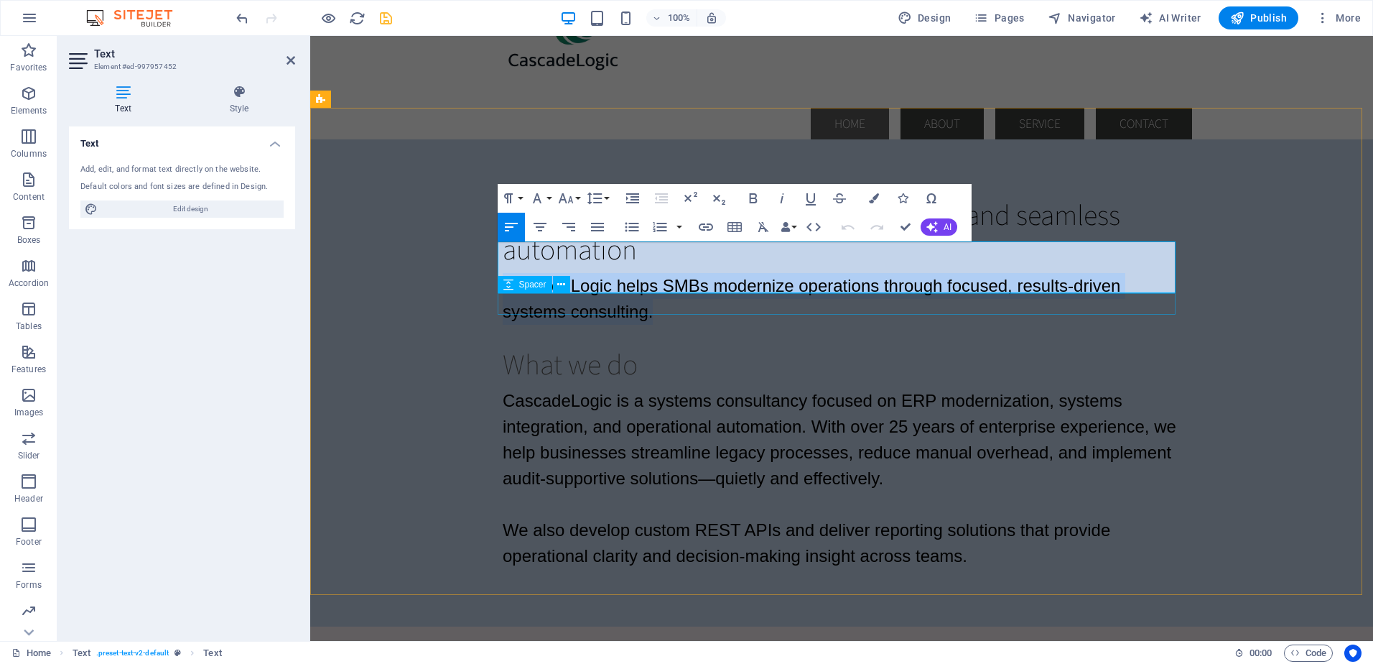
drag, startPoint x: 503, startPoint y: 258, endPoint x: 684, endPoint y: 295, distance: 184.8
click at [684, 295] on div "Empowering businesses with ERP clarity and seamless automation CascadeLogic hel…" at bounding box center [841, 382] width 701 height 487
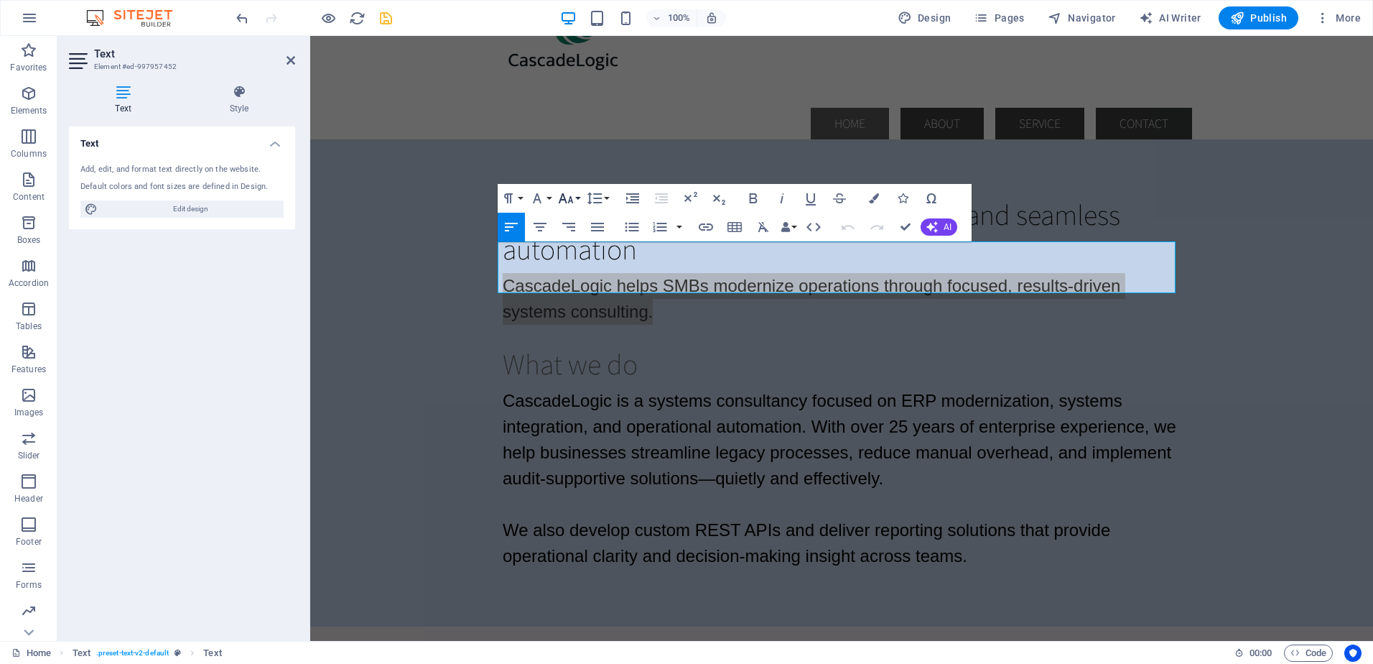
click at [577, 198] on button "Font Size" at bounding box center [568, 198] width 27 height 29
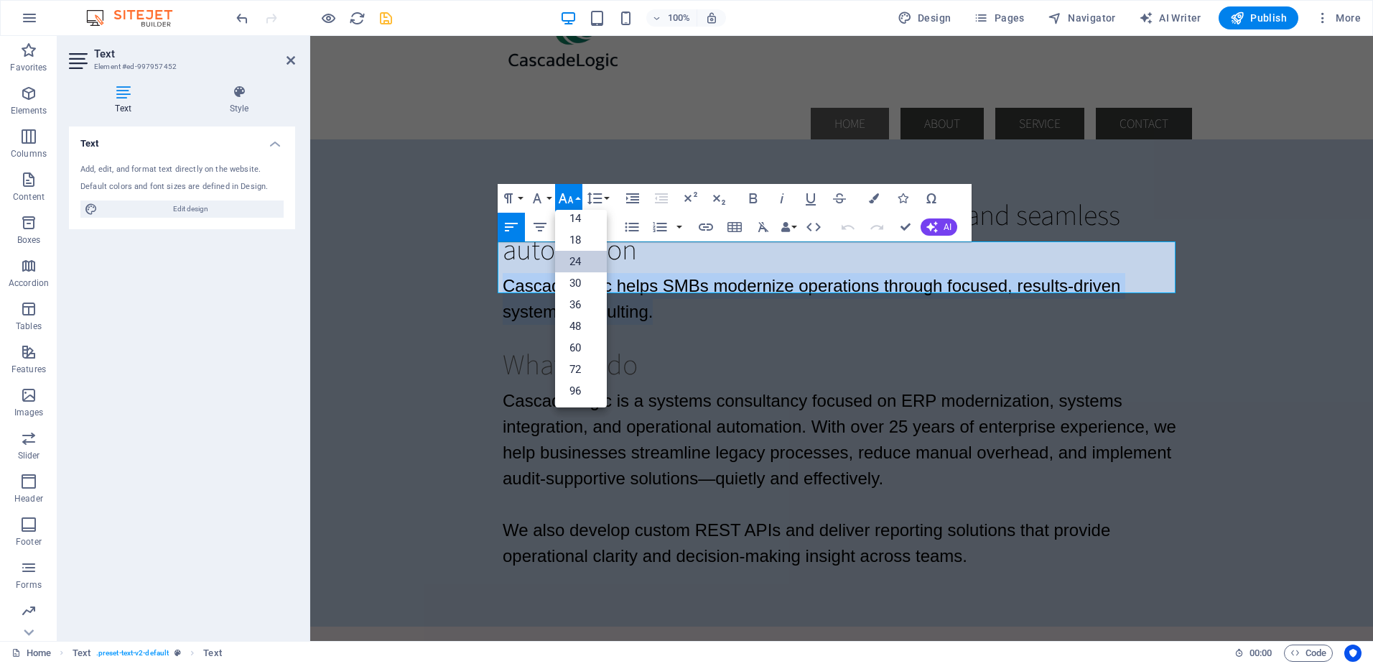
click at [584, 259] on link "24" at bounding box center [581, 262] width 52 height 22
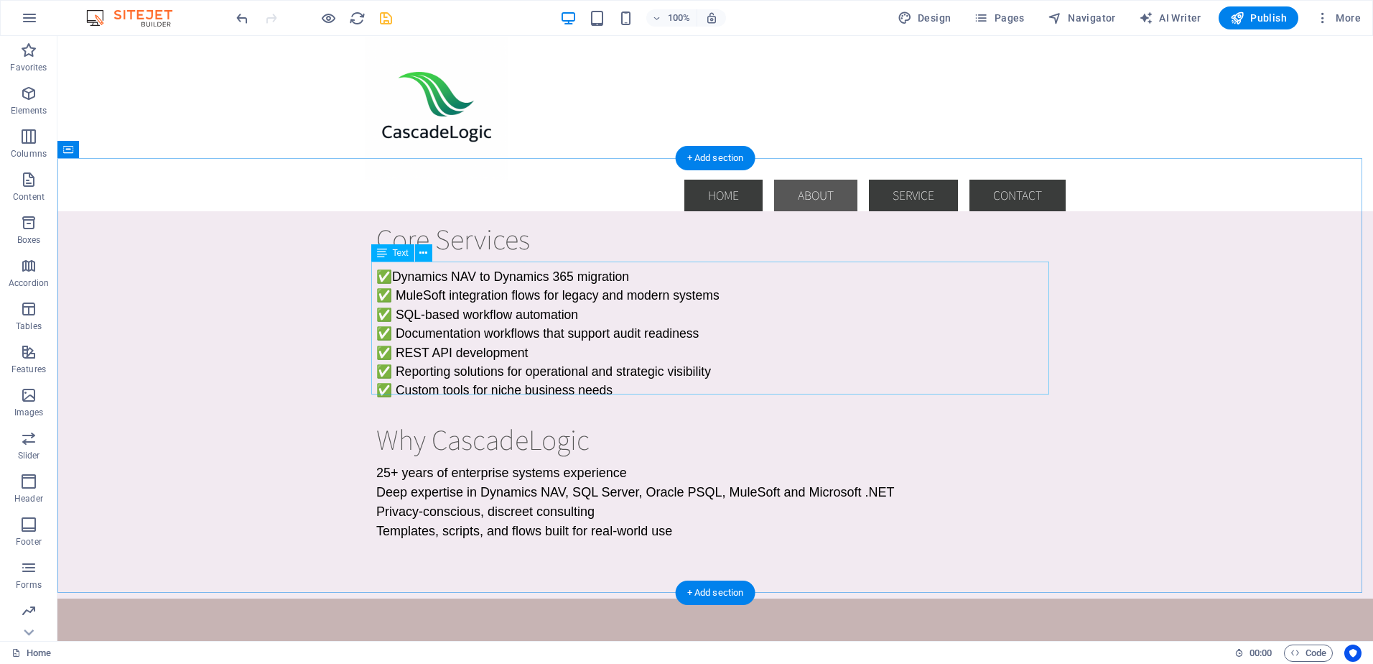
scroll to position [575, 0]
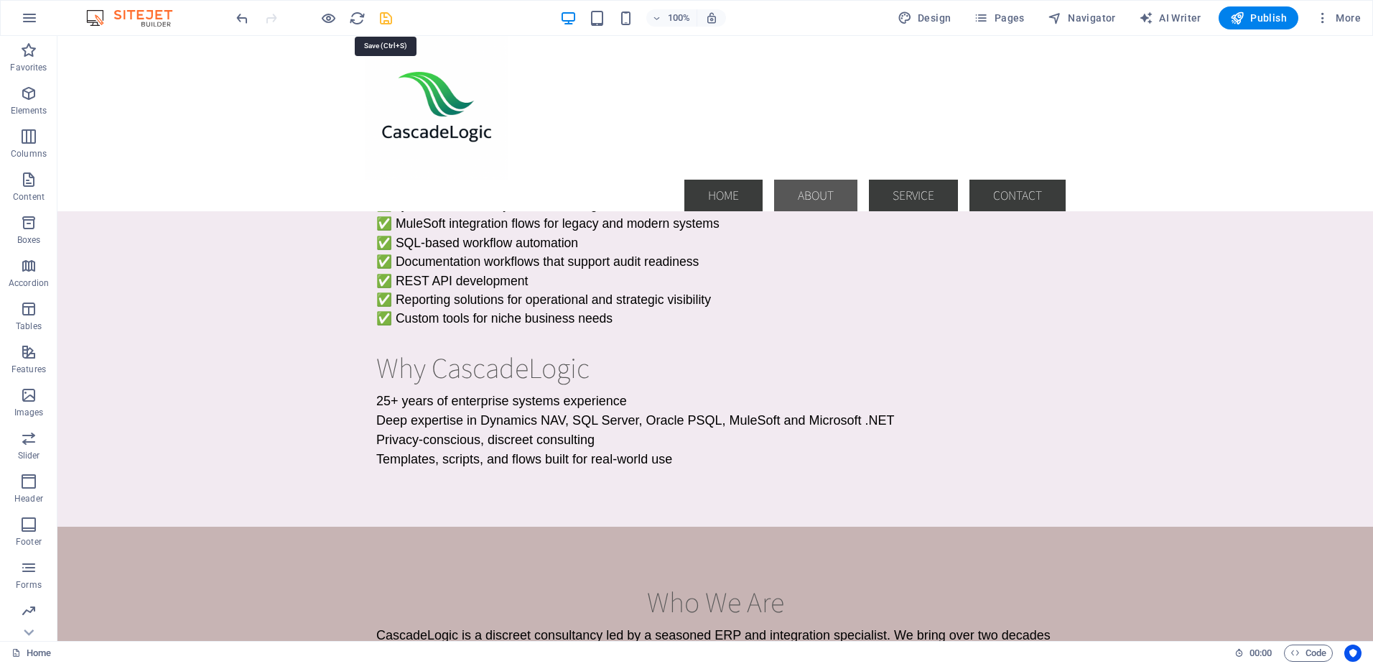
click at [385, 22] on icon "save" at bounding box center [386, 18] width 17 height 17
checkbox input "false"
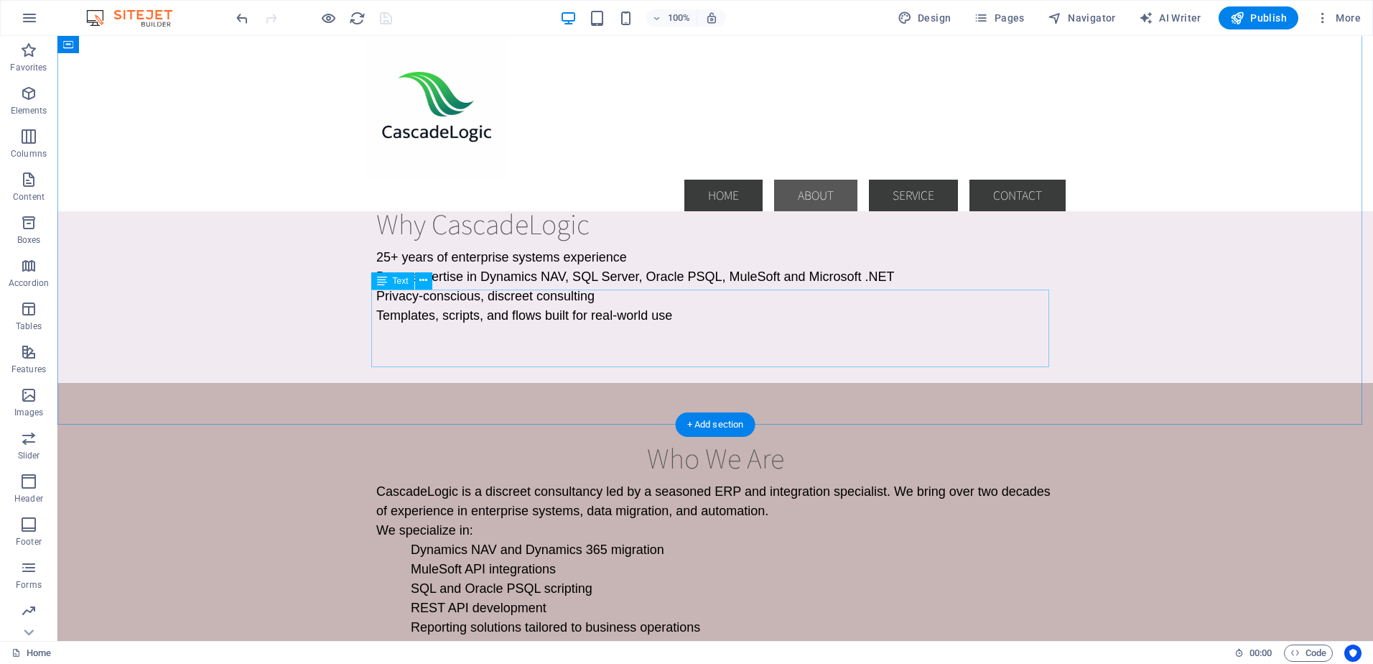
scroll to position [647, 0]
